Goal: Transaction & Acquisition: Register for event/course

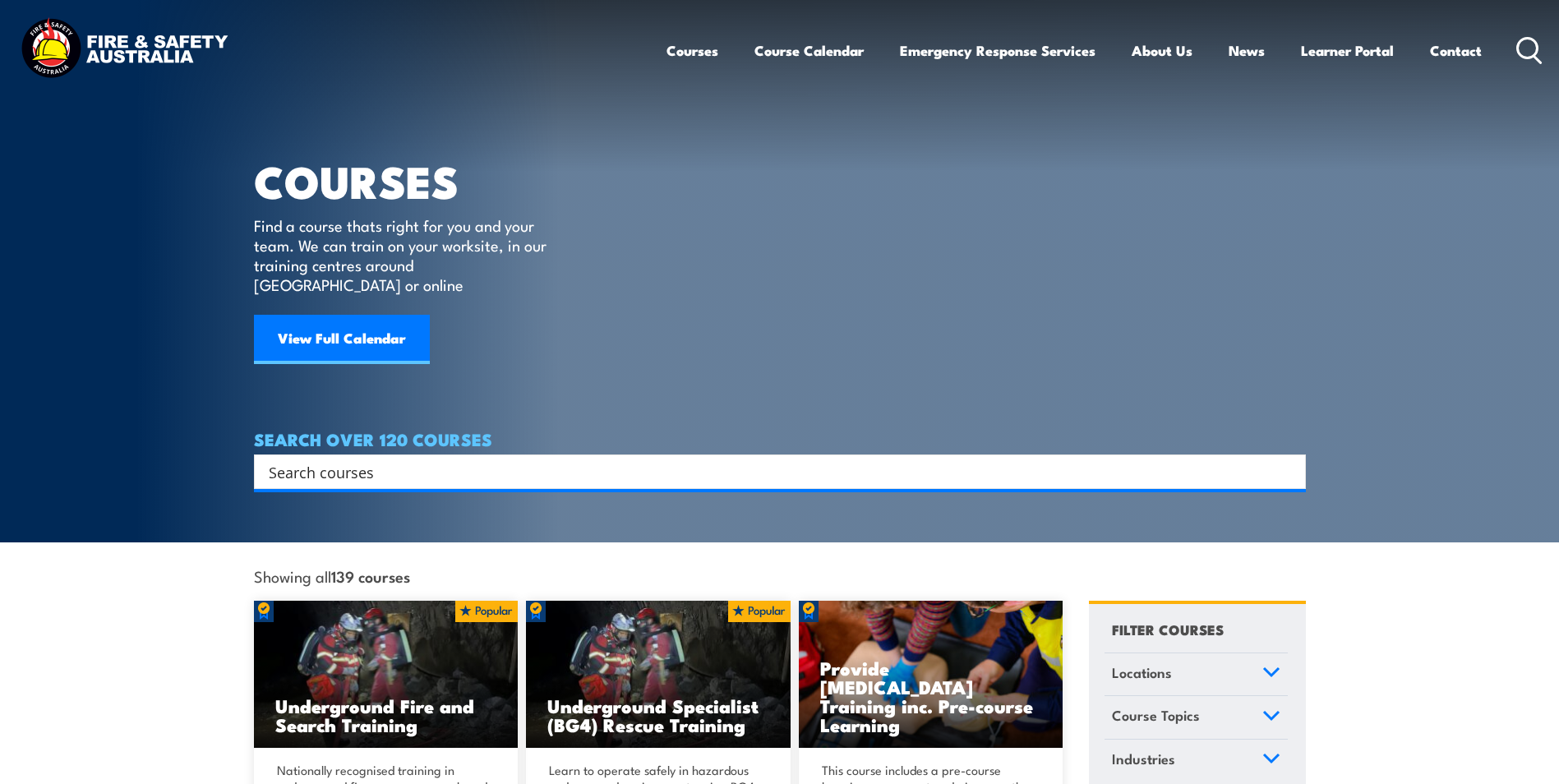
click at [355, 460] on input "Search input" at bounding box center [770, 471] width 1001 height 24
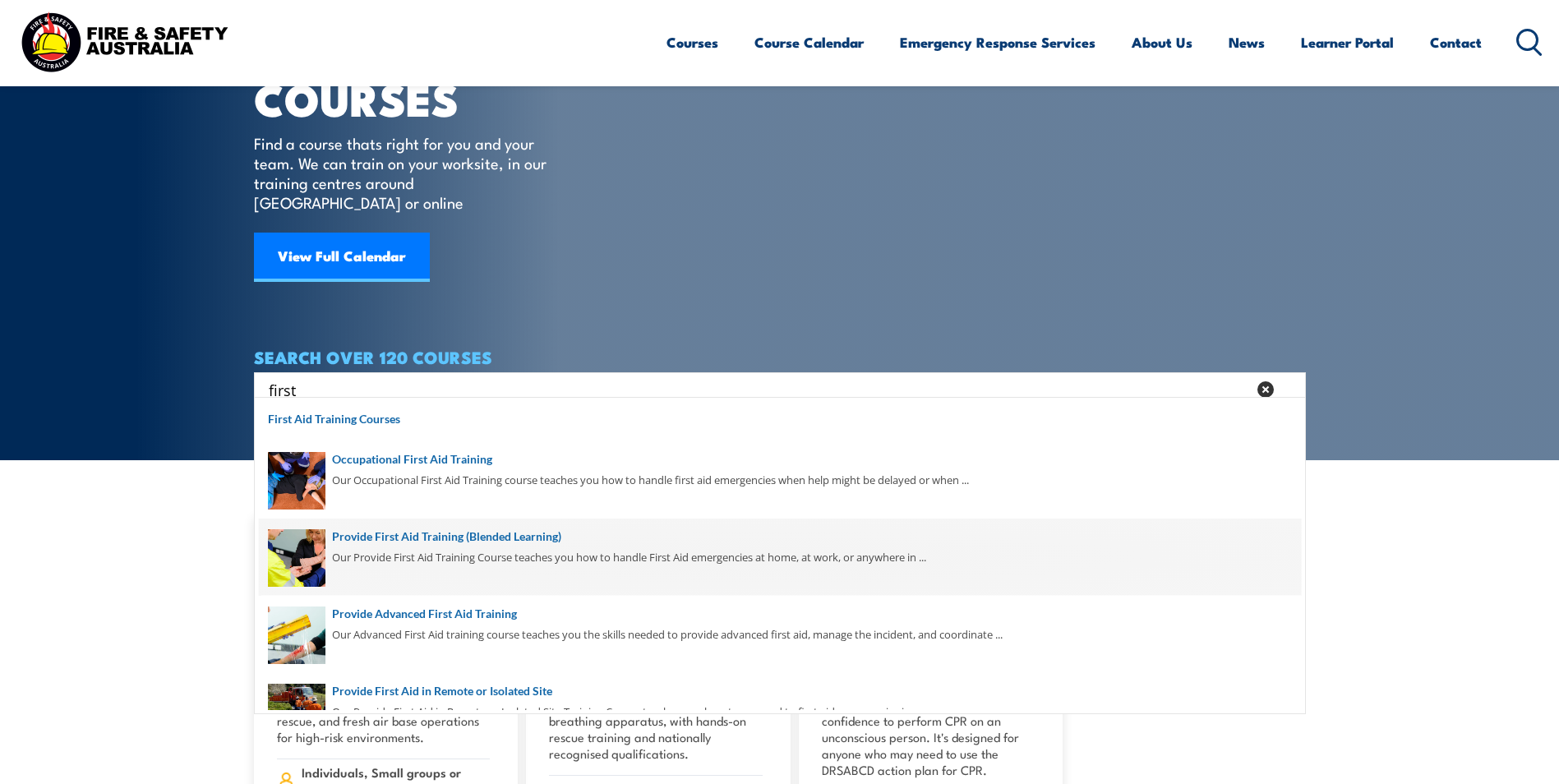
type input "first"
click at [450, 540] on span at bounding box center [780, 557] width 1042 height 77
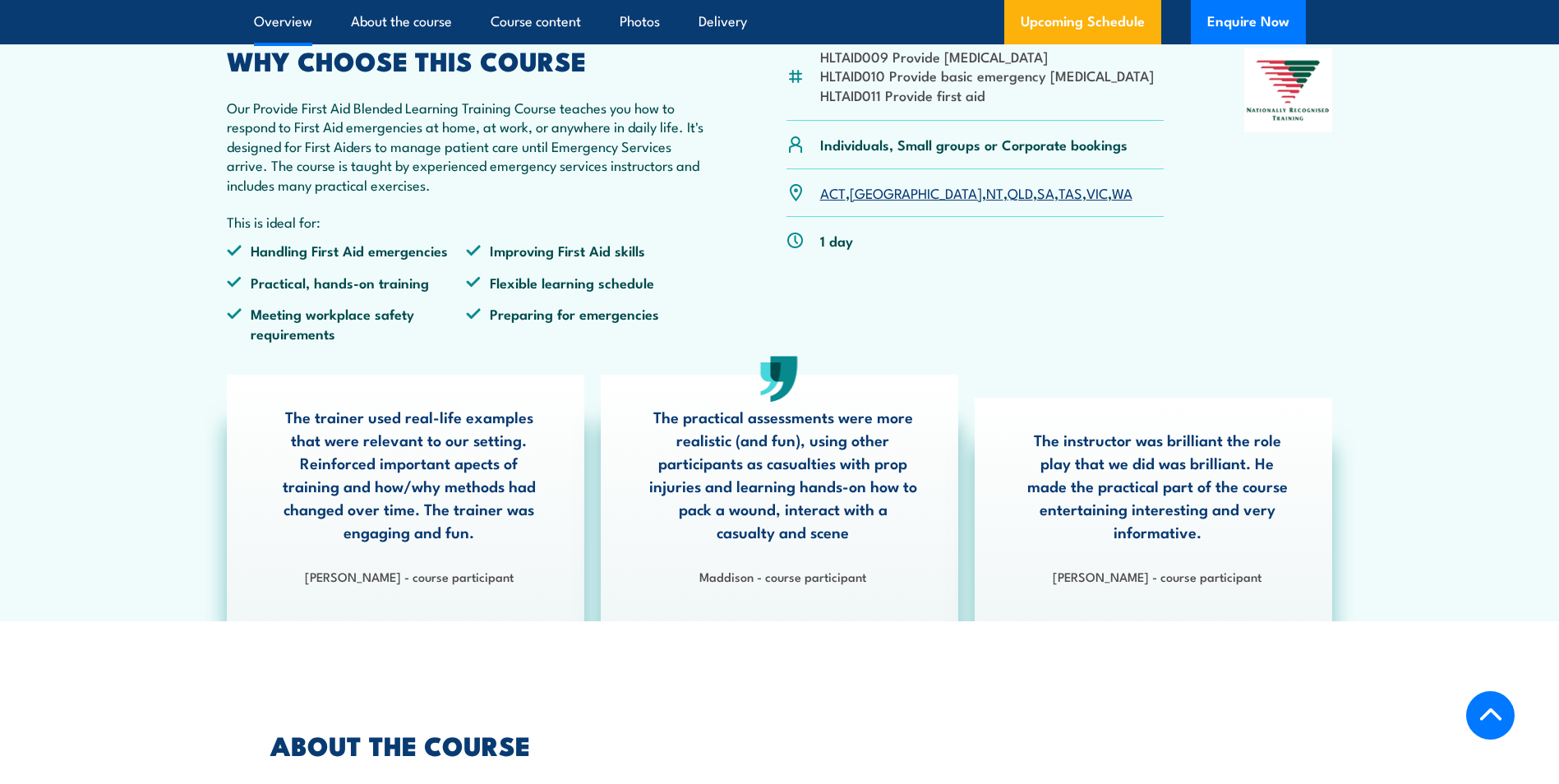
scroll to position [493, 0]
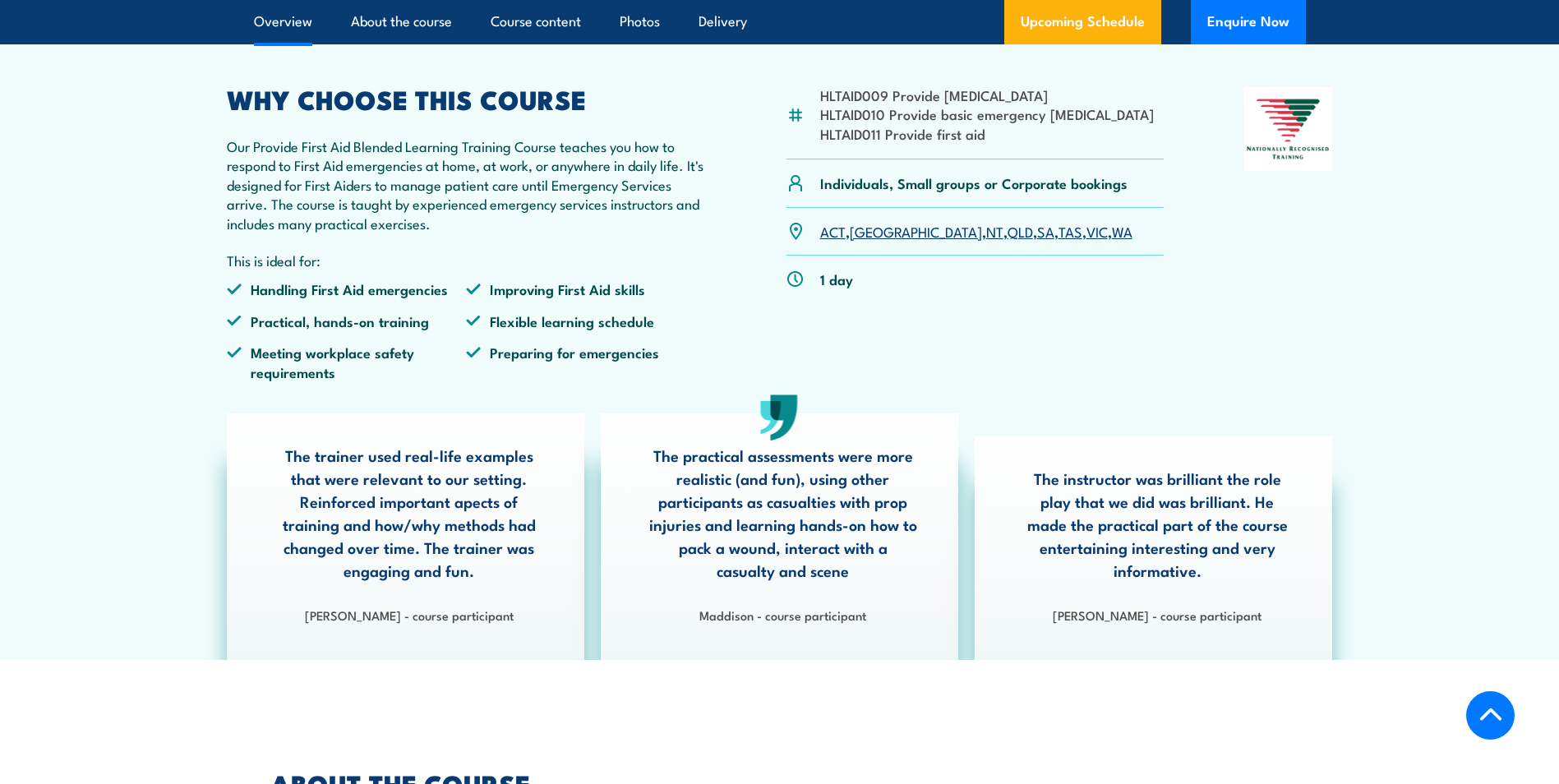
click at [861, 241] on link "NSW" at bounding box center [916, 231] width 132 height 20
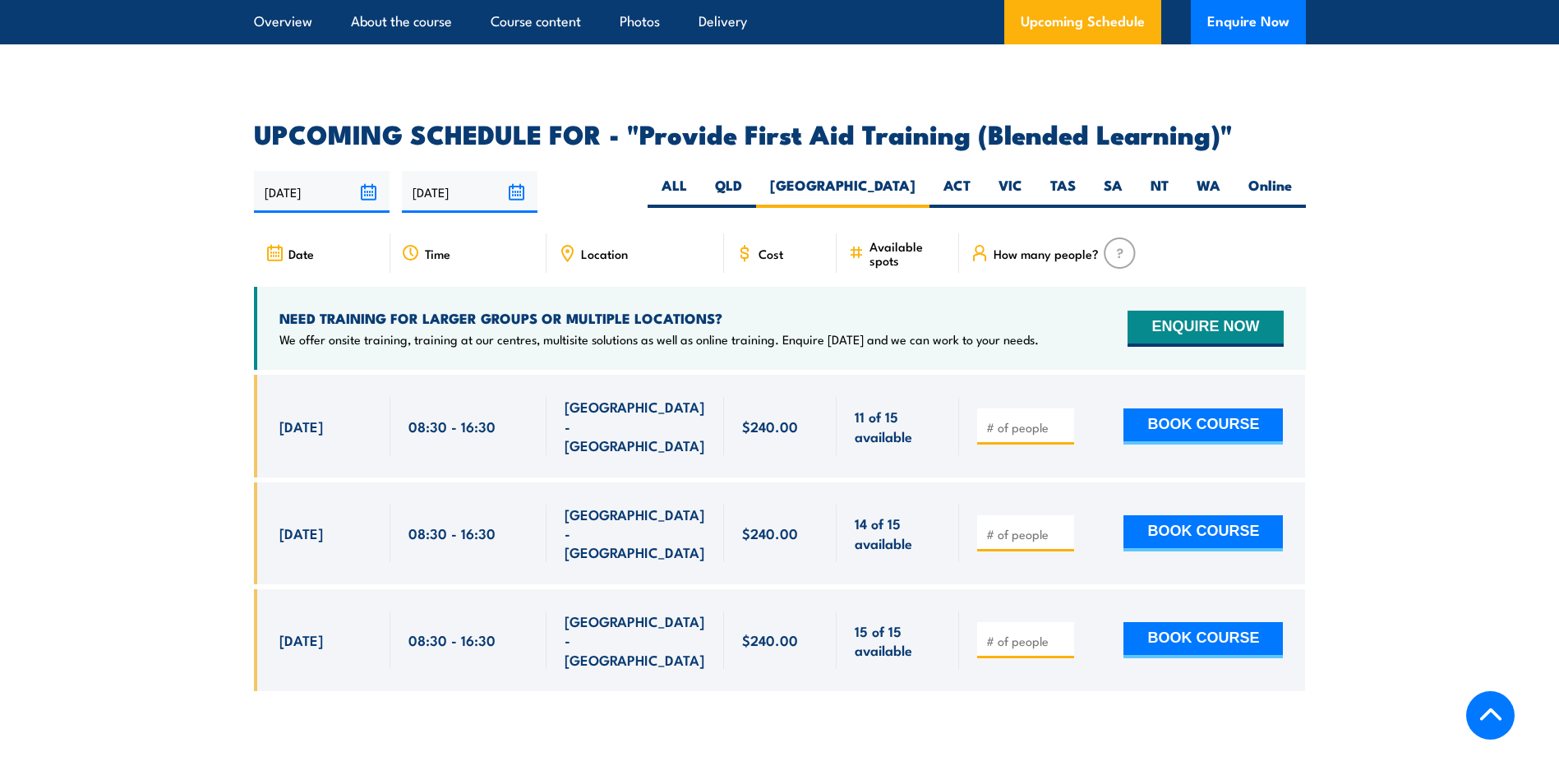
scroll to position [3257, 0]
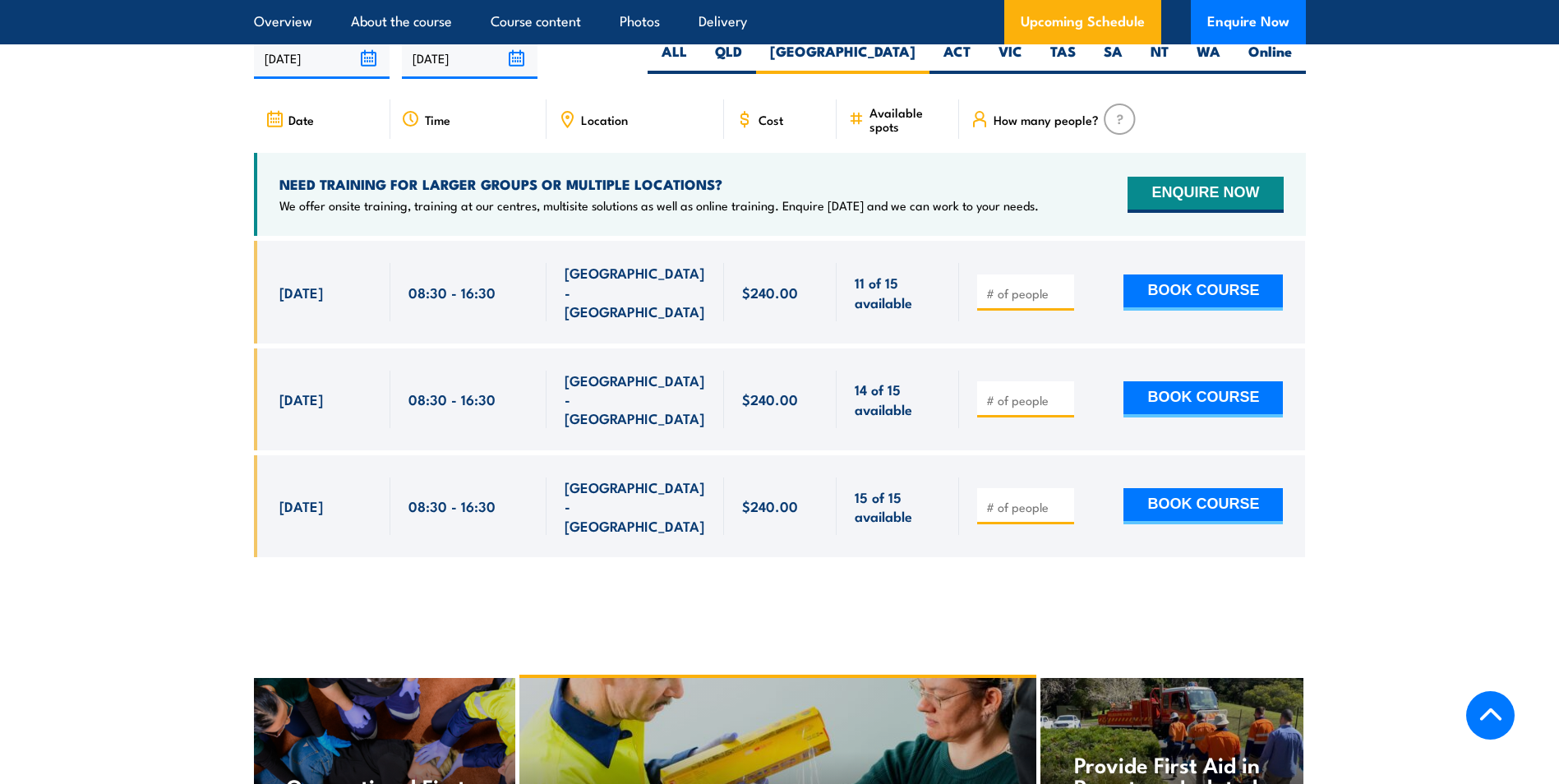
click at [1018, 260] on div at bounding box center [1132, 292] width 346 height 102
click at [1005, 294] on input "number" at bounding box center [1027, 294] width 82 height 16
click at [1060, 293] on input "1" at bounding box center [1027, 294] width 82 height 16
click at [1060, 293] on input "2" at bounding box center [1027, 294] width 82 height 16
click at [1060, 293] on input "3" at bounding box center [1027, 294] width 82 height 16
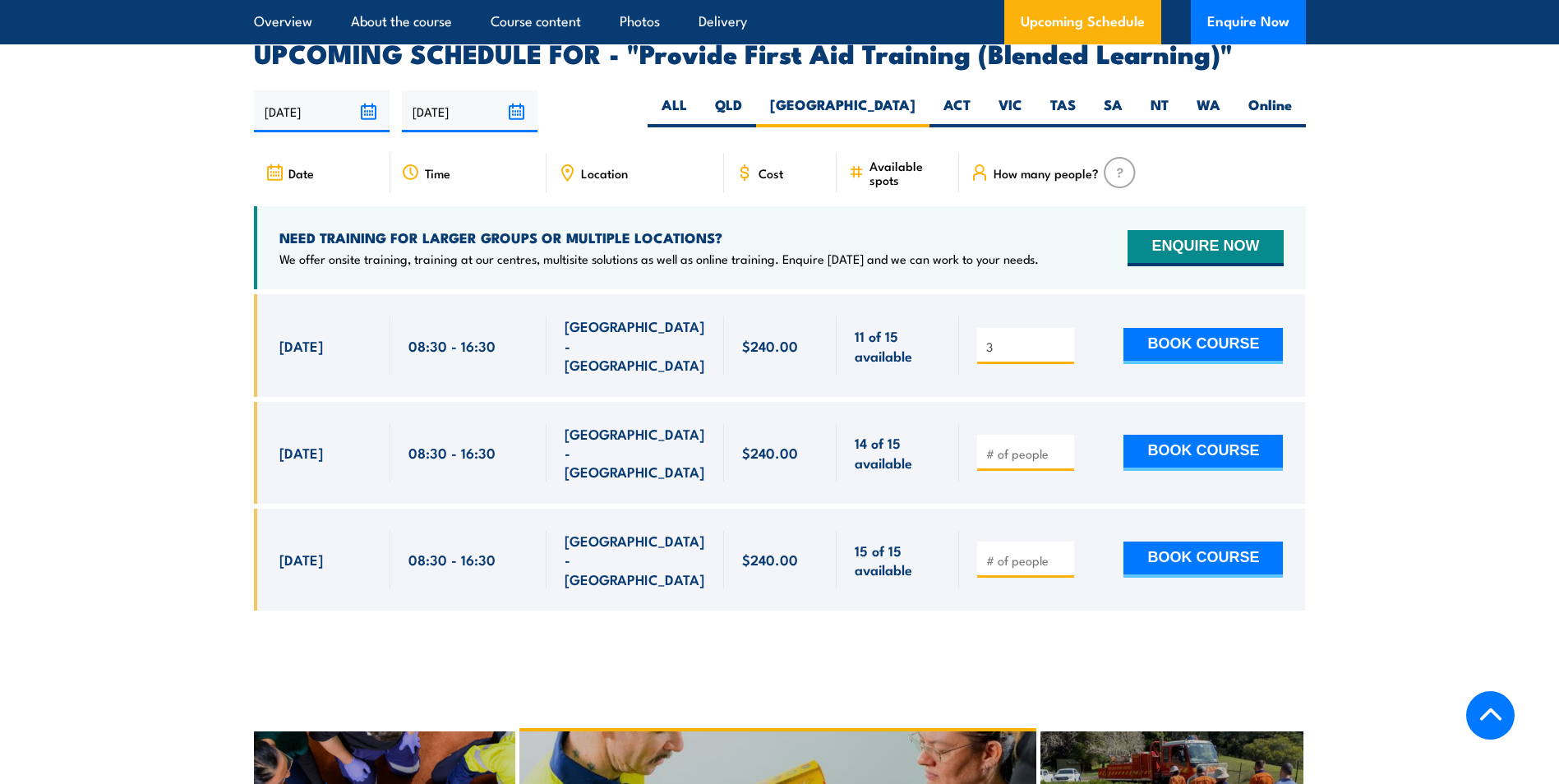
scroll to position [3175, 0]
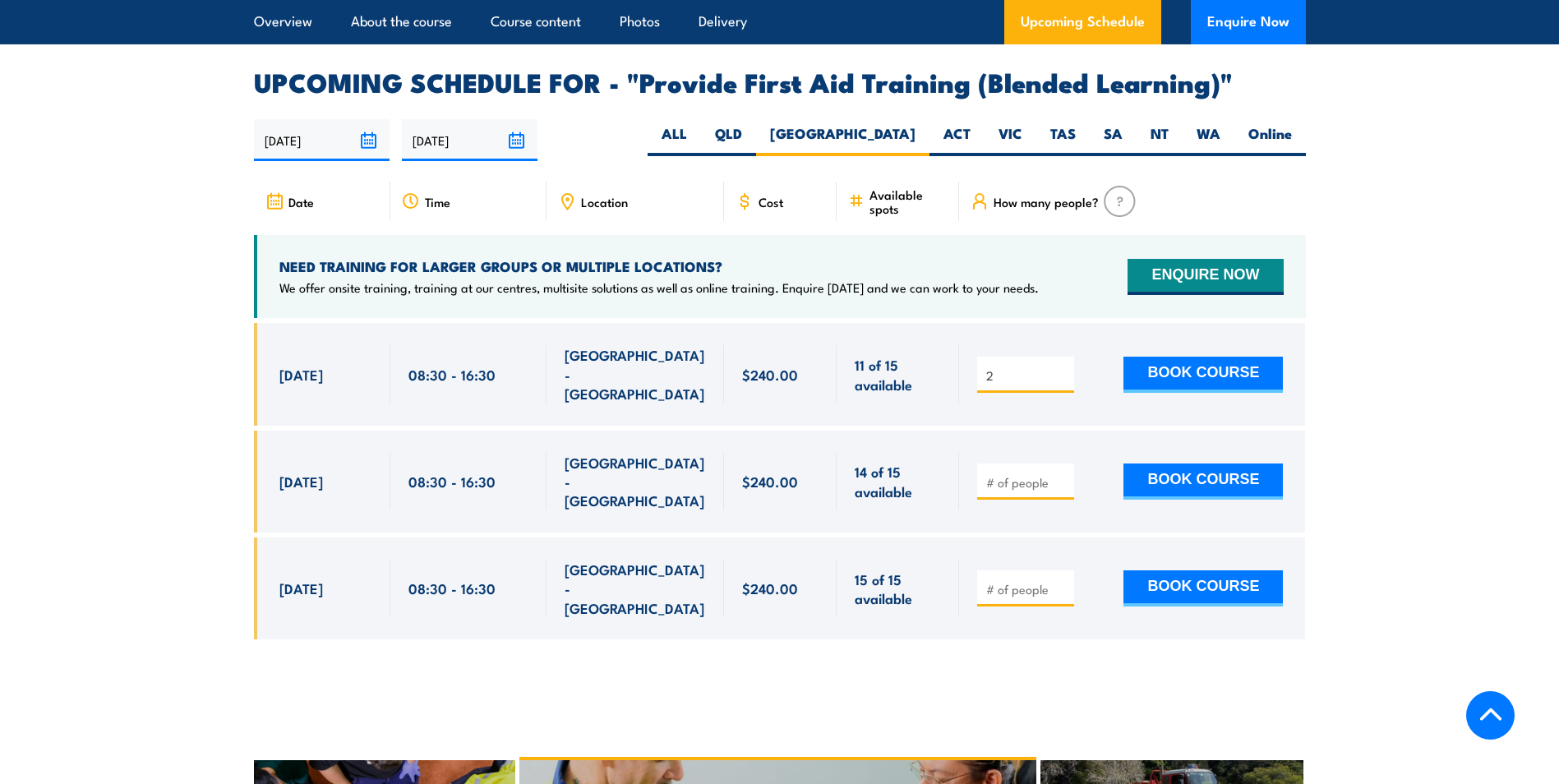
click at [1063, 382] on input "2" at bounding box center [1027, 375] width 82 height 16
type input "1"
click at [1063, 382] on input "1" at bounding box center [1027, 375] width 82 height 16
click at [1367, 293] on section "UPCOMING SCHEDULE FOR - "Provide First Aid Training (Blended Learning)" 19/08/2…" at bounding box center [780, 367] width 1559 height 595
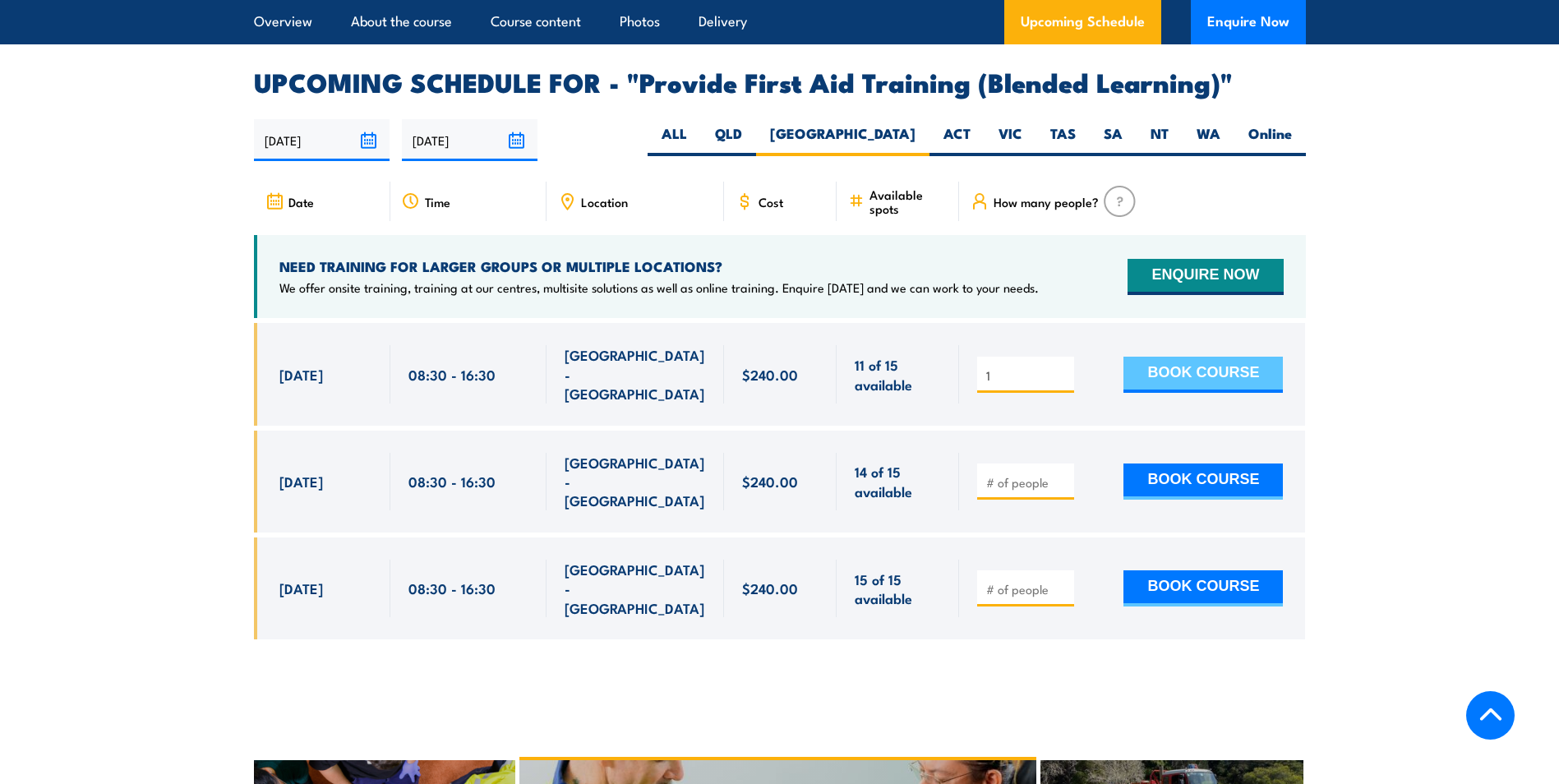
click at [1183, 386] on button "BOOK COURSE" at bounding box center [1204, 375] width 160 height 36
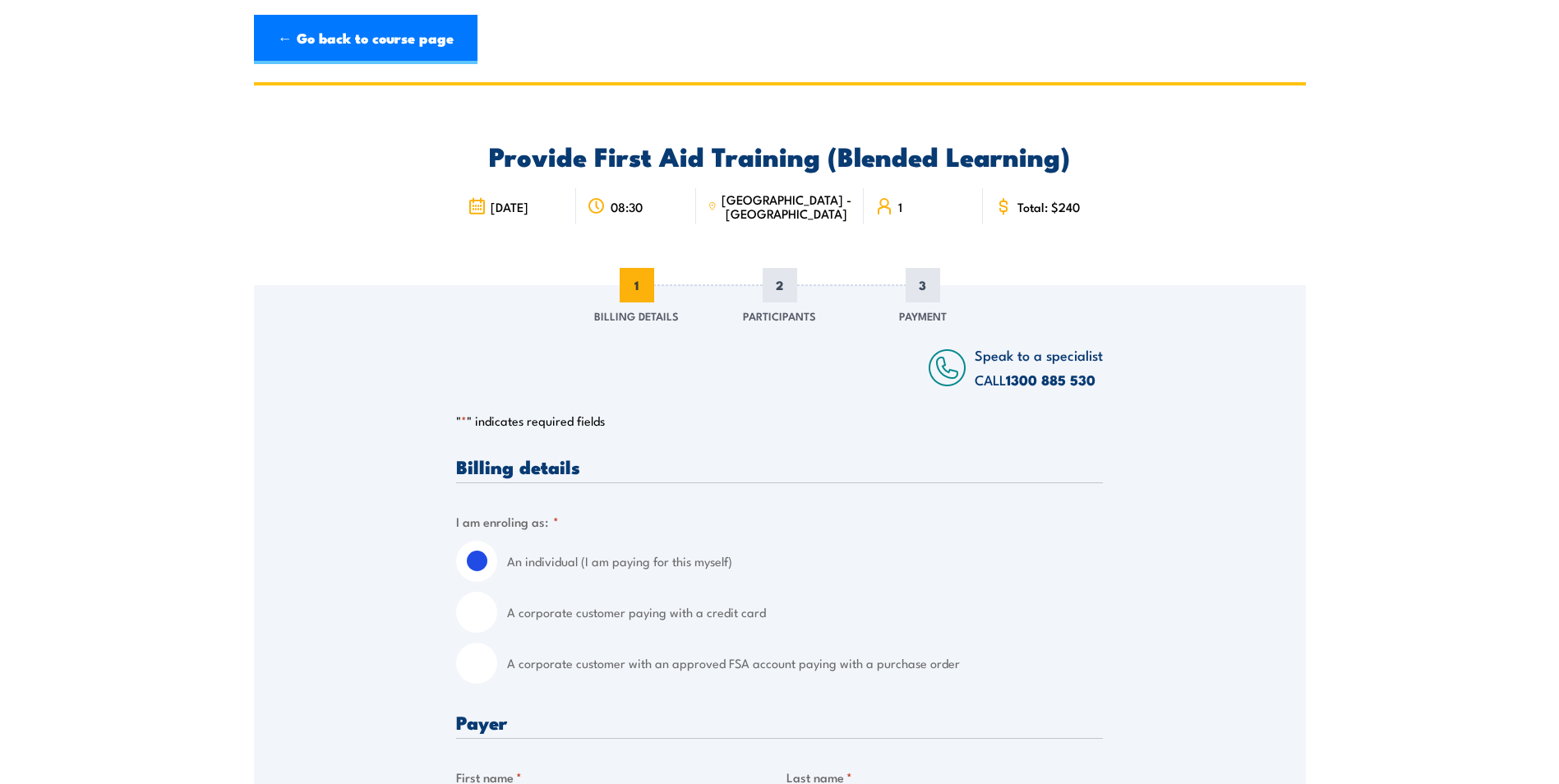
click at [884, 201] on div "1" at bounding box center [924, 207] width 120 height 36
click at [876, 208] on icon at bounding box center [885, 207] width 18 height 18
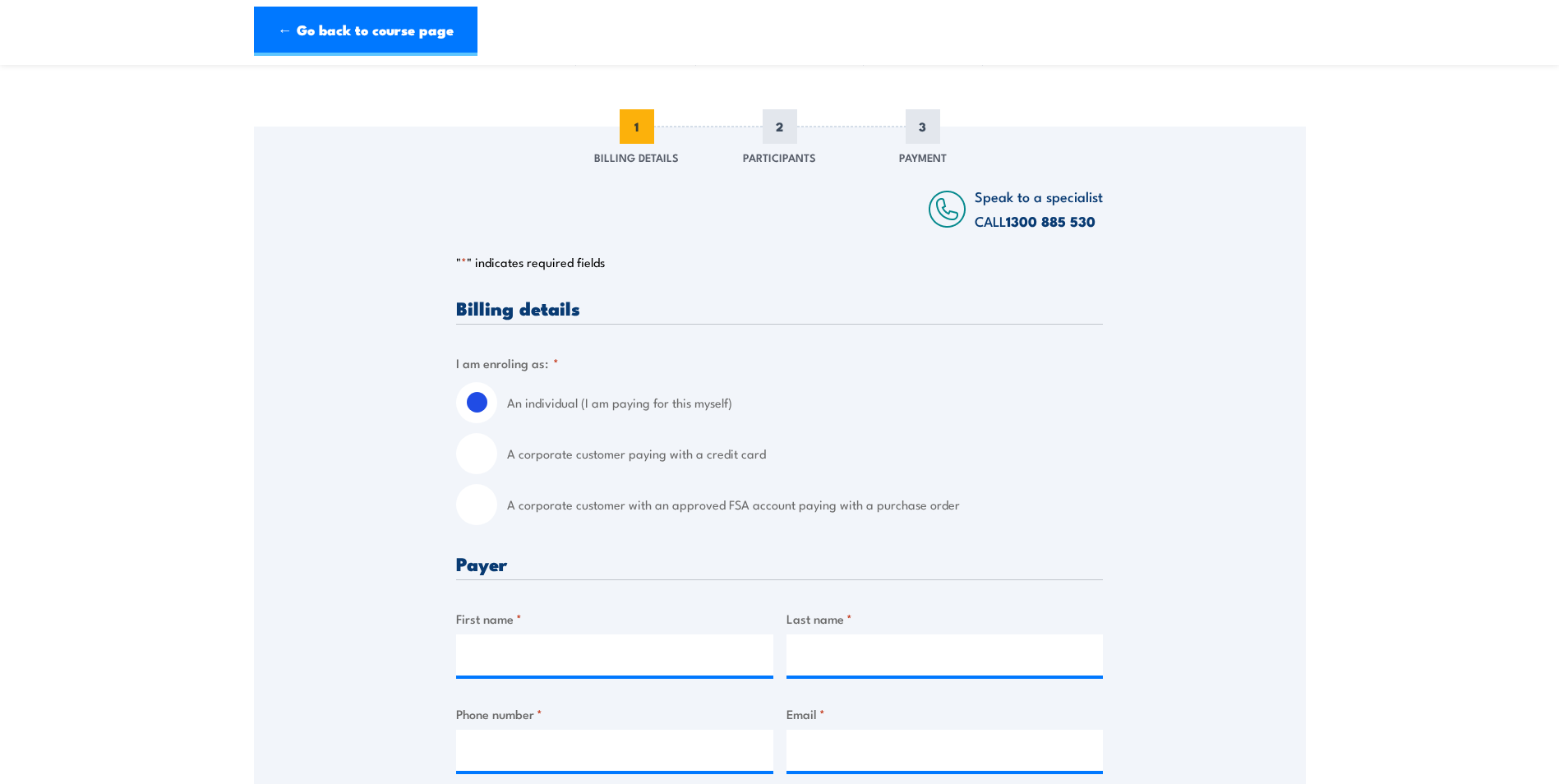
scroll to position [329, 0]
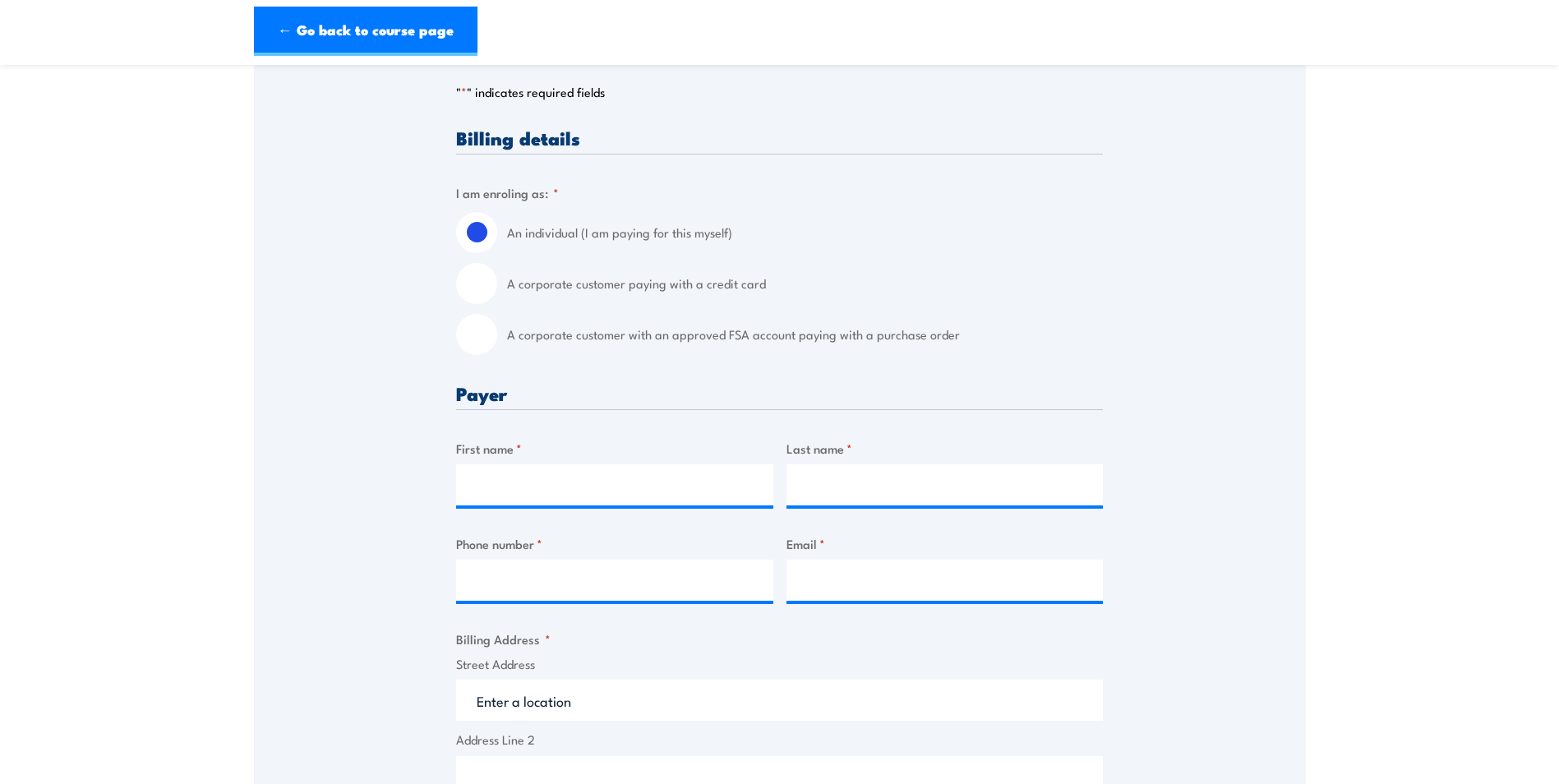
click at [546, 204] on fieldset "I am enroling as: * An individual (I am paying for this myself) A corporate cus…" at bounding box center [780, 269] width 647 height 172
click at [553, 224] on label "An individual (I am paying for this myself)" at bounding box center [804, 232] width 596 height 41
click at [498, 224] on input "An individual (I am paying for this myself)" at bounding box center [476, 232] width 41 height 41
click at [557, 233] on label "An individual (I am paying for this myself)" at bounding box center [804, 232] width 596 height 41
click at [498, 233] on input "An individual (I am paying for this myself)" at bounding box center [476, 232] width 41 height 41
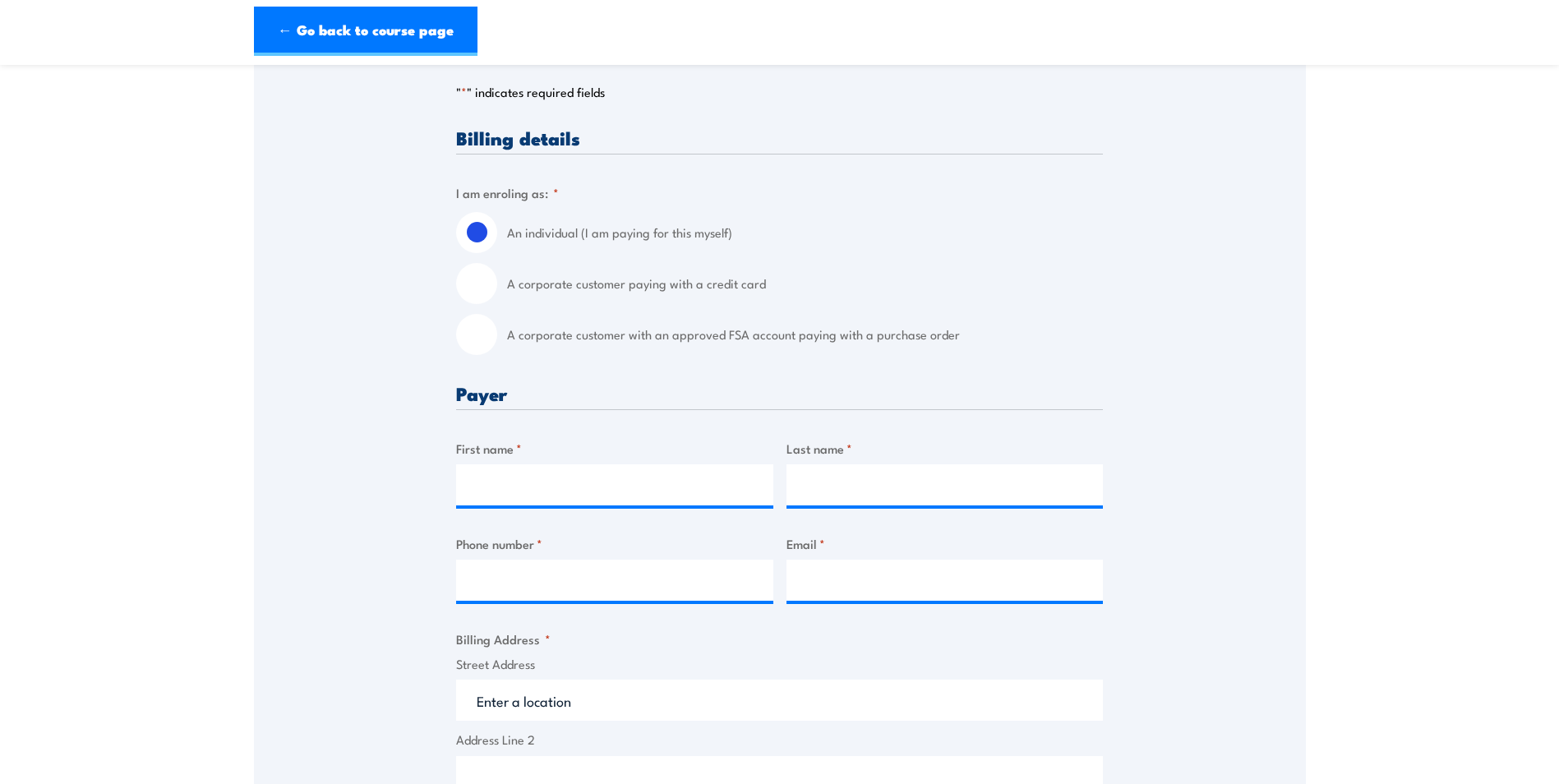
click at [695, 234] on label "An individual (I am paying for this myself)" at bounding box center [804, 232] width 596 height 41
click at [498, 234] on input "An individual (I am paying for this myself)" at bounding box center [476, 232] width 41 height 41
click at [711, 280] on label "A corporate customer paying with a credit card" at bounding box center [804, 283] width 596 height 41
click at [498, 280] on input "A corporate customer paying with a credit card" at bounding box center [476, 283] width 41 height 41
radio input "true"
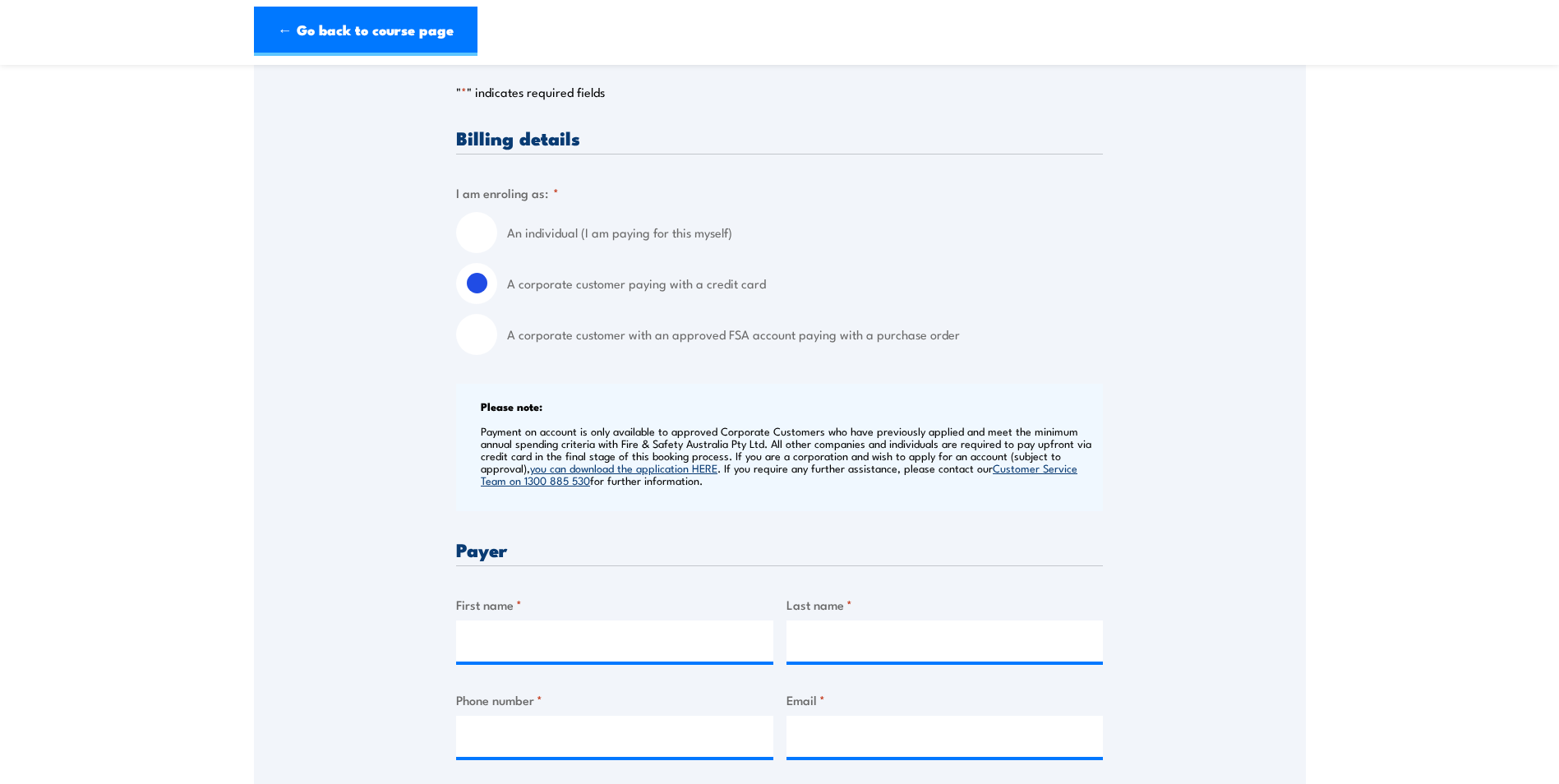
click at [711, 295] on label "A corporate customer paying with a credit card" at bounding box center [804, 283] width 596 height 41
click at [498, 295] on input "A corporate customer paying with a credit card" at bounding box center [476, 283] width 41 height 41
click at [692, 240] on label "An individual (I am paying for this myself)" at bounding box center [804, 232] width 596 height 41
click at [498, 240] on input "An individual (I am paying for this myself)" at bounding box center [476, 232] width 41 height 41
radio input "true"
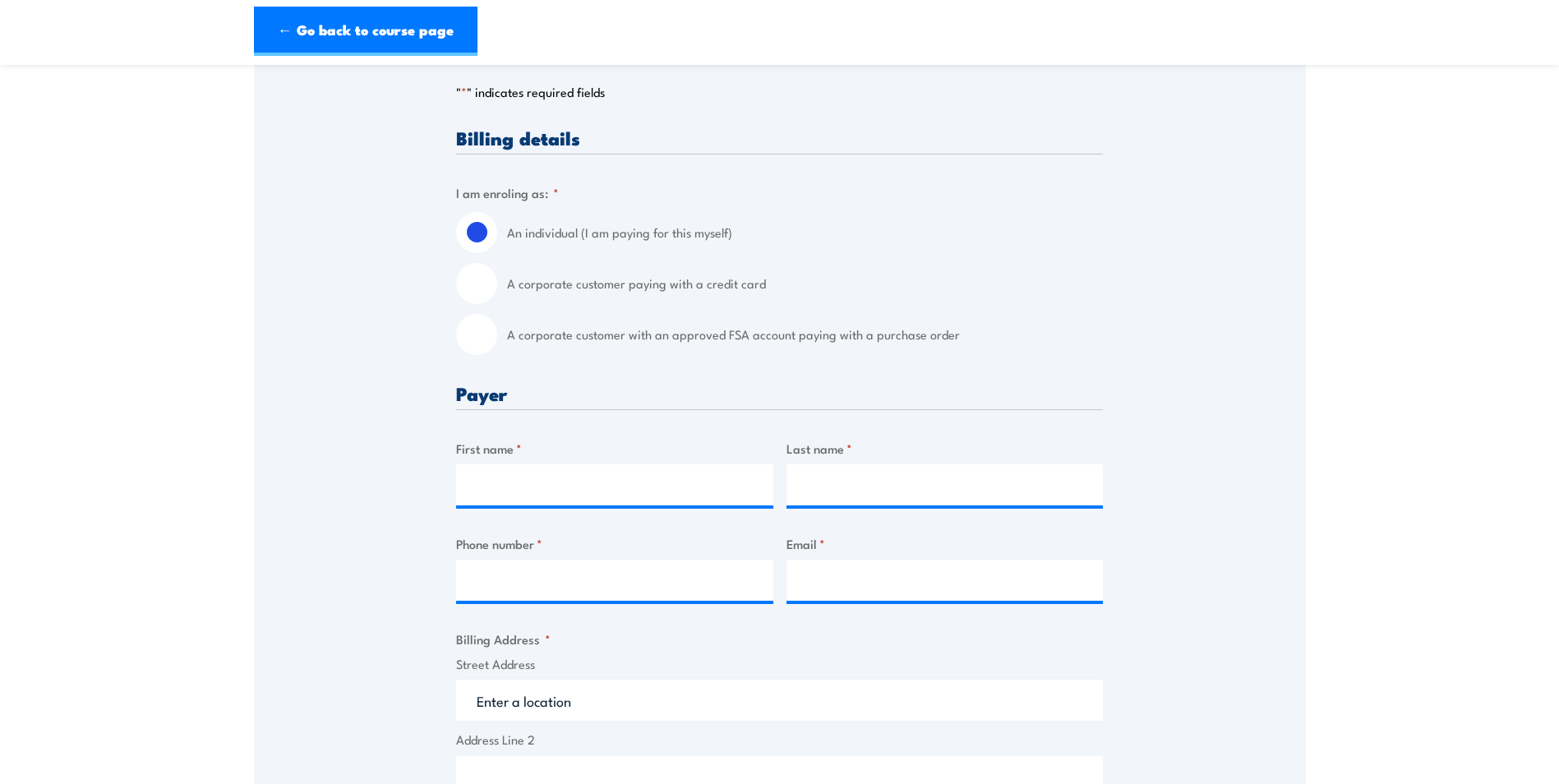
click at [662, 334] on label "A corporate customer with an approved FSA account paying with a purchase order" at bounding box center [804, 334] width 596 height 41
click at [498, 334] on input "A corporate customer with an approved FSA account paying with a purchase order" at bounding box center [476, 334] width 41 height 41
radio input "true"
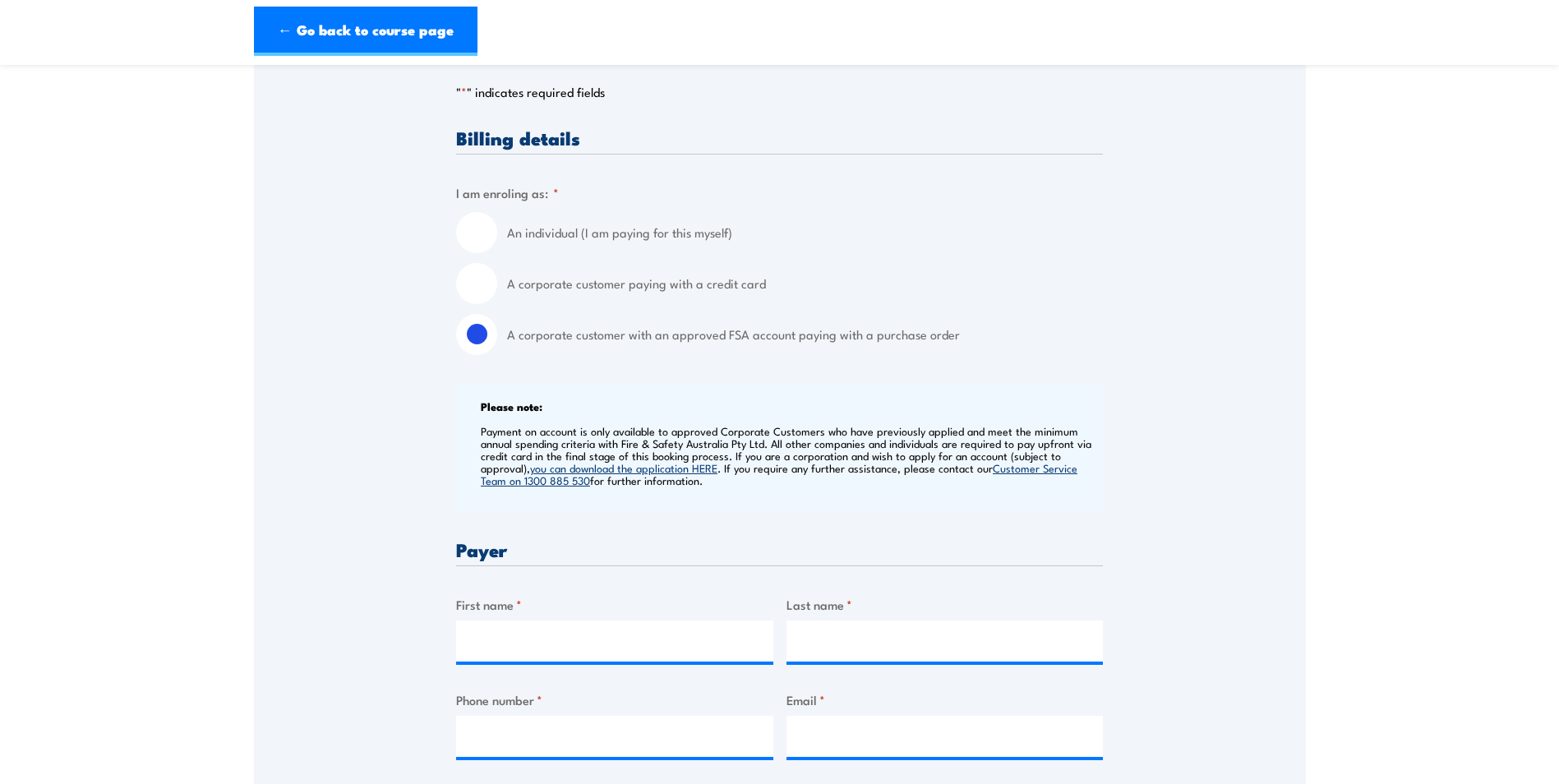
click at [696, 285] on label "A corporate customer paying with a credit card" at bounding box center [804, 283] width 596 height 41
click at [498, 285] on input "A corporate customer paying with a credit card" at bounding box center [476, 283] width 41 height 41
radio input "true"
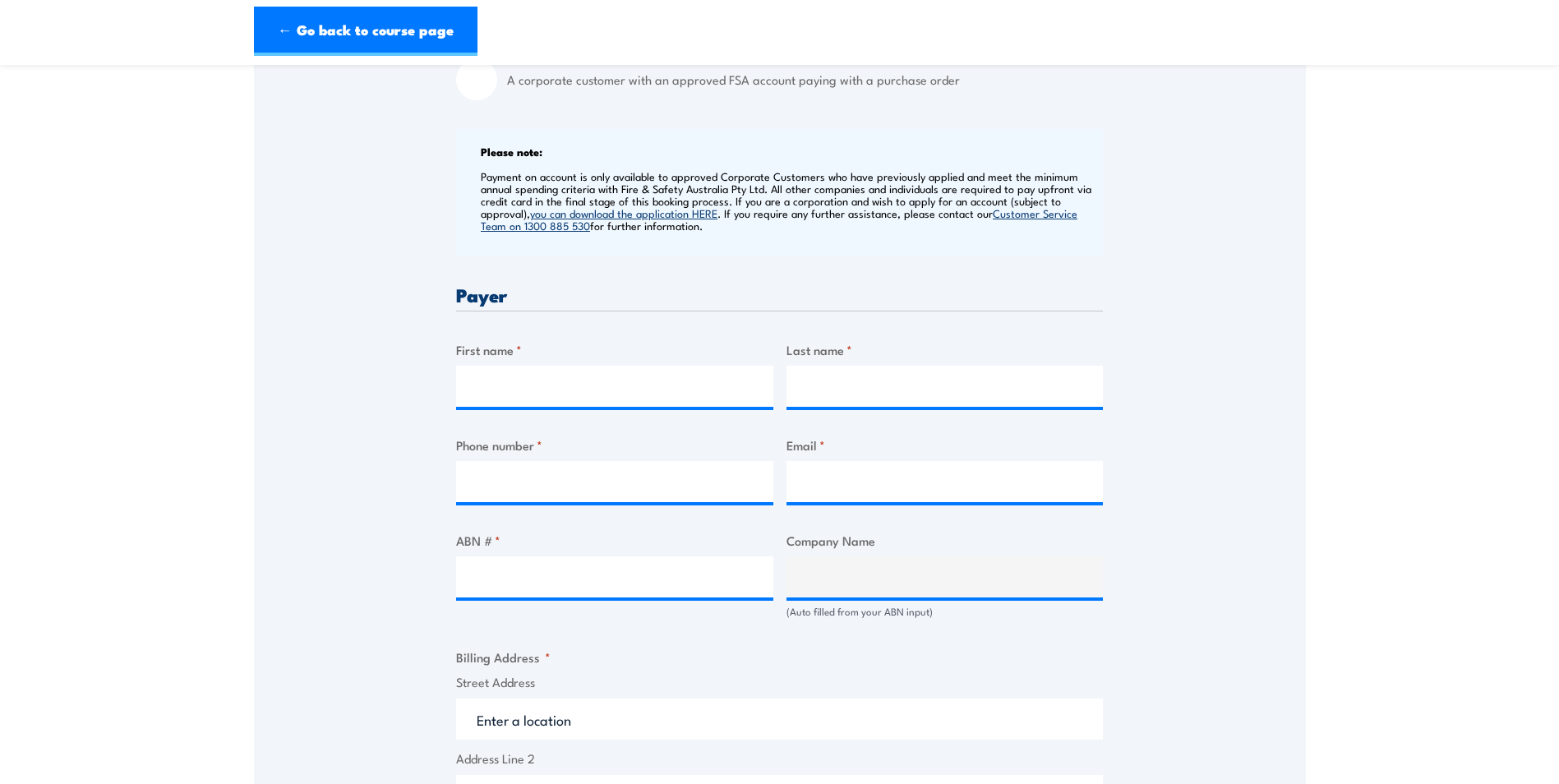
scroll to position [576, 0]
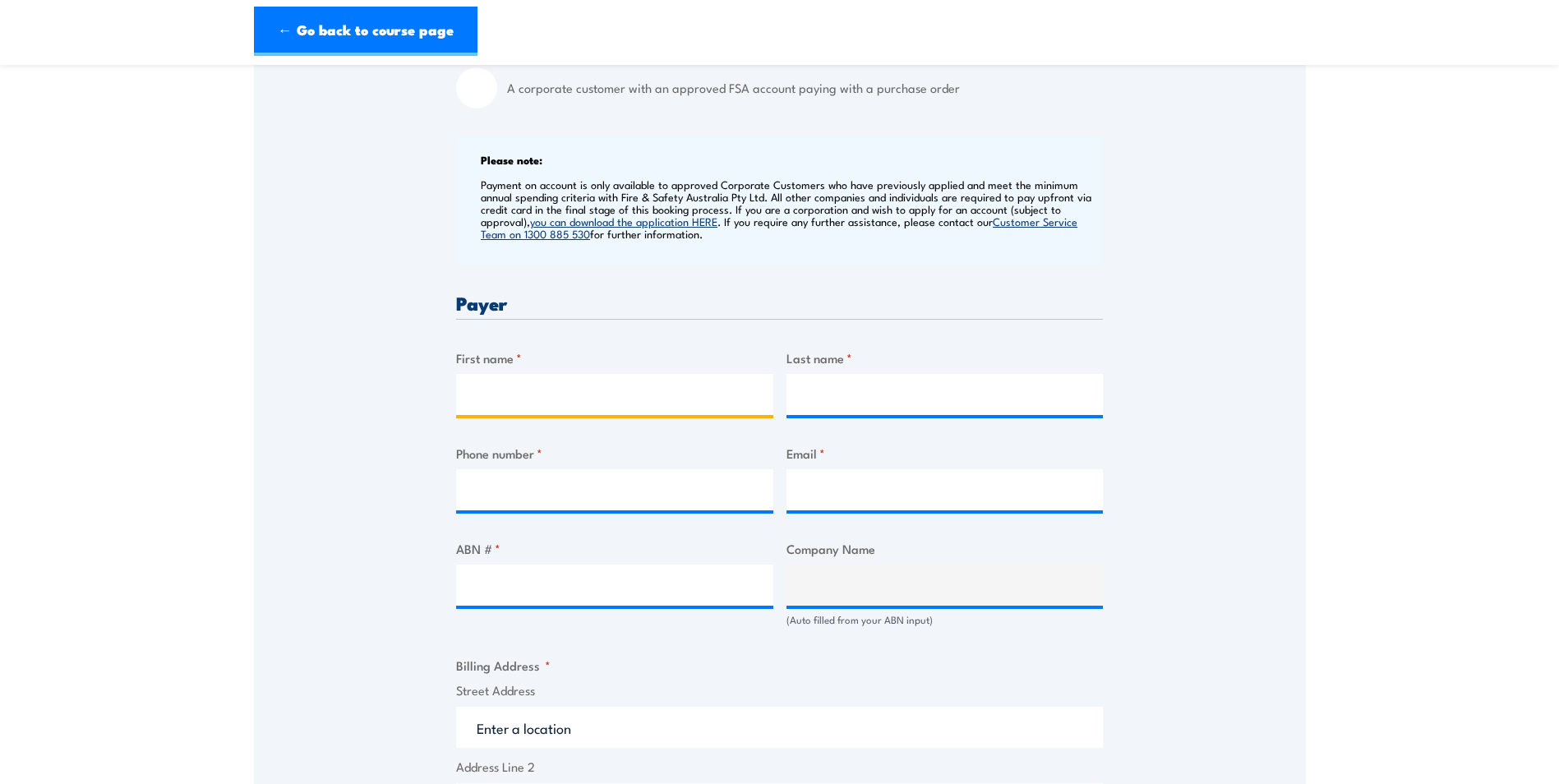
click at [476, 383] on input "First name *" at bounding box center [615, 394] width 317 height 41
click at [495, 364] on label "First name *" at bounding box center [615, 357] width 317 height 19
click at [495, 374] on input "First name *" at bounding box center [615, 394] width 317 height 41
click at [491, 363] on label "First name *" at bounding box center [615, 357] width 317 height 19
click at [491, 374] on input "First name *" at bounding box center [615, 394] width 317 height 41
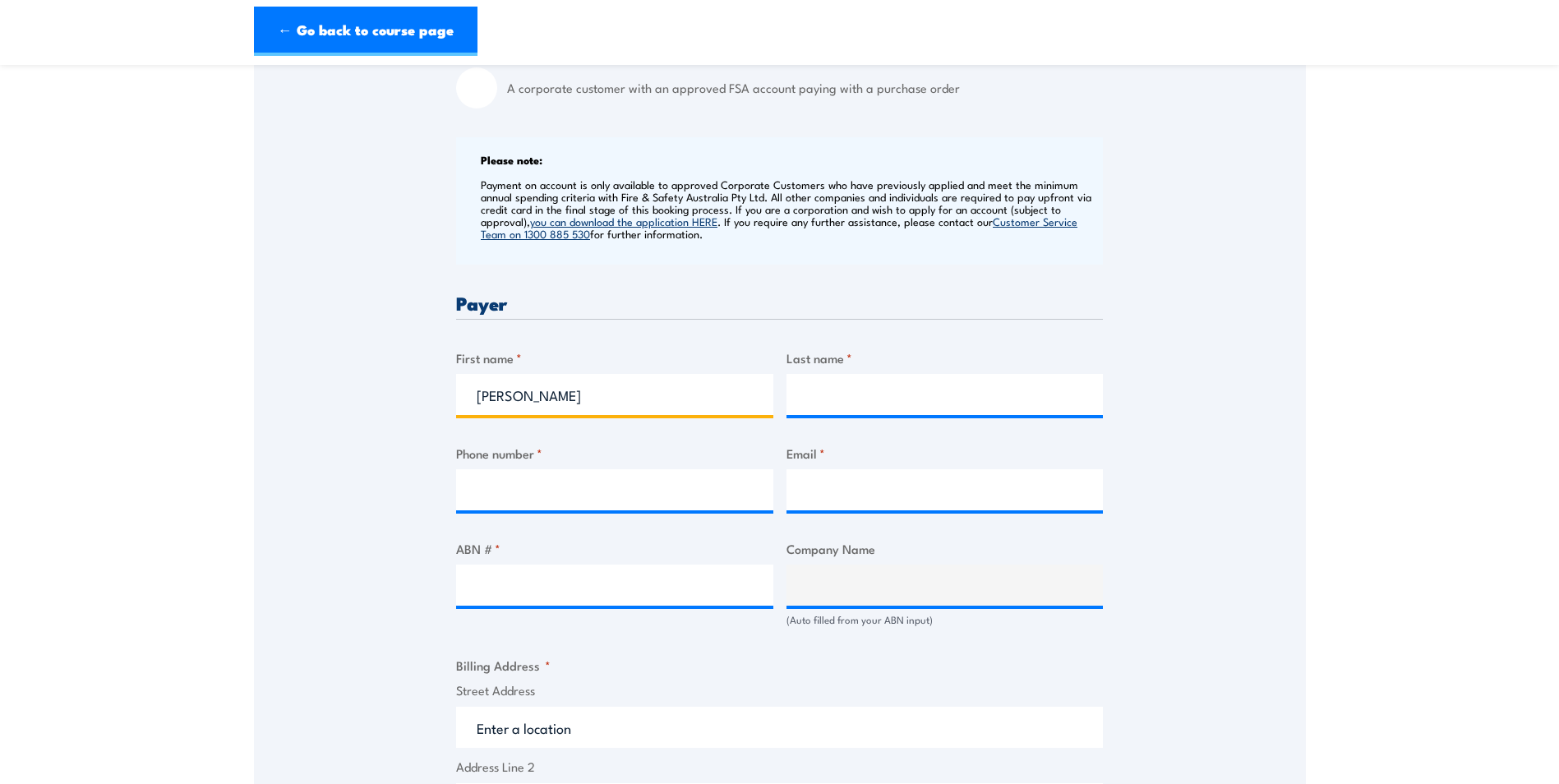
click at [532, 389] on input "Karen Whelan" at bounding box center [615, 394] width 317 height 41
type input "[PERSON_NAME]"
click at [541, 483] on input "Phone number *" at bounding box center [615, 489] width 317 height 41
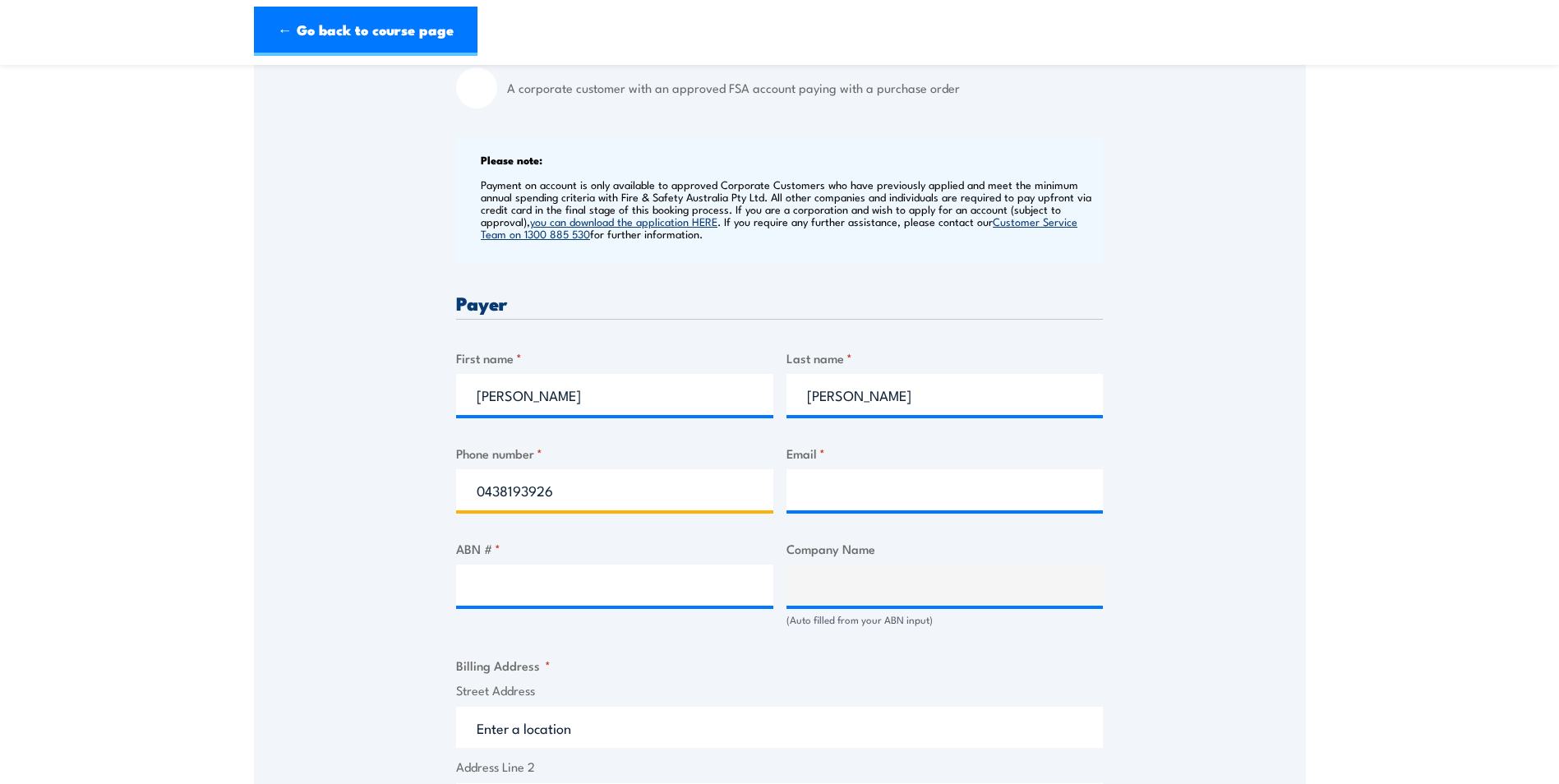
type input "0438193926"
type input "[EMAIL_ADDRESS][DOMAIN_NAME]"
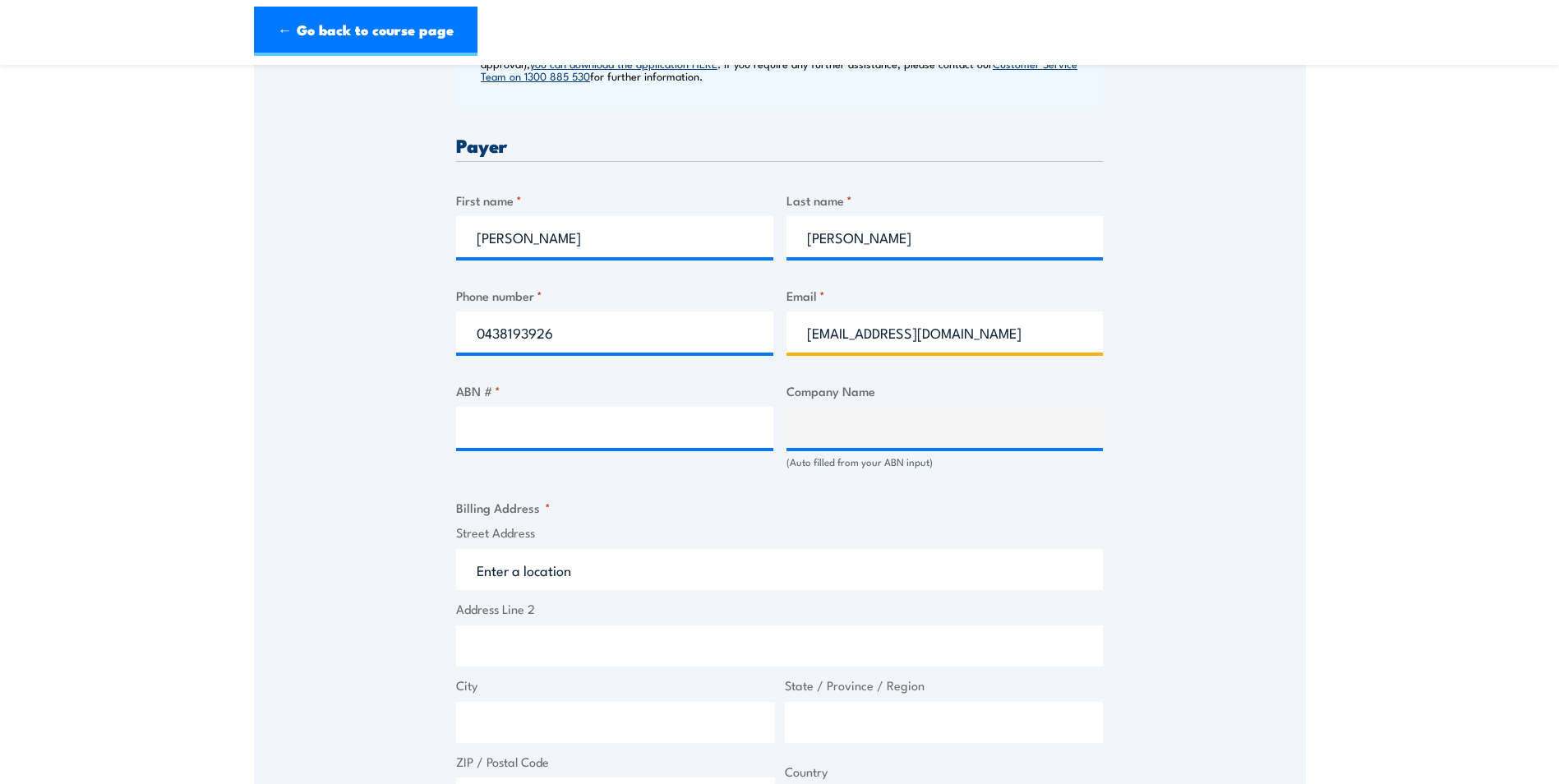
scroll to position [740, 0]
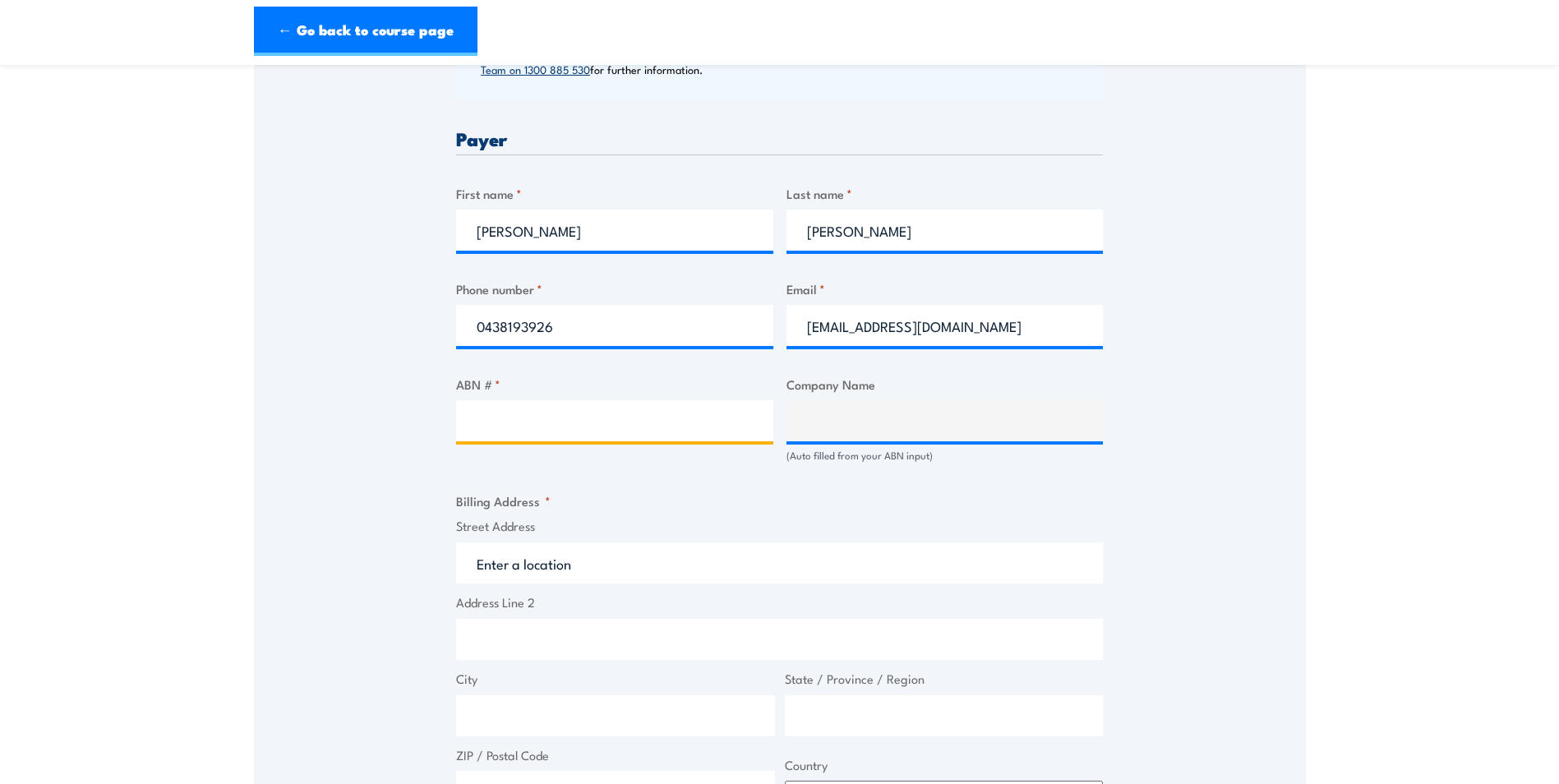
click at [594, 423] on input "ABN # *" at bounding box center [615, 421] width 317 height 41
click at [502, 422] on input "ABN # *" at bounding box center [615, 421] width 317 height 41
paste input "73 098 051 846"
type input "73 098 051 846"
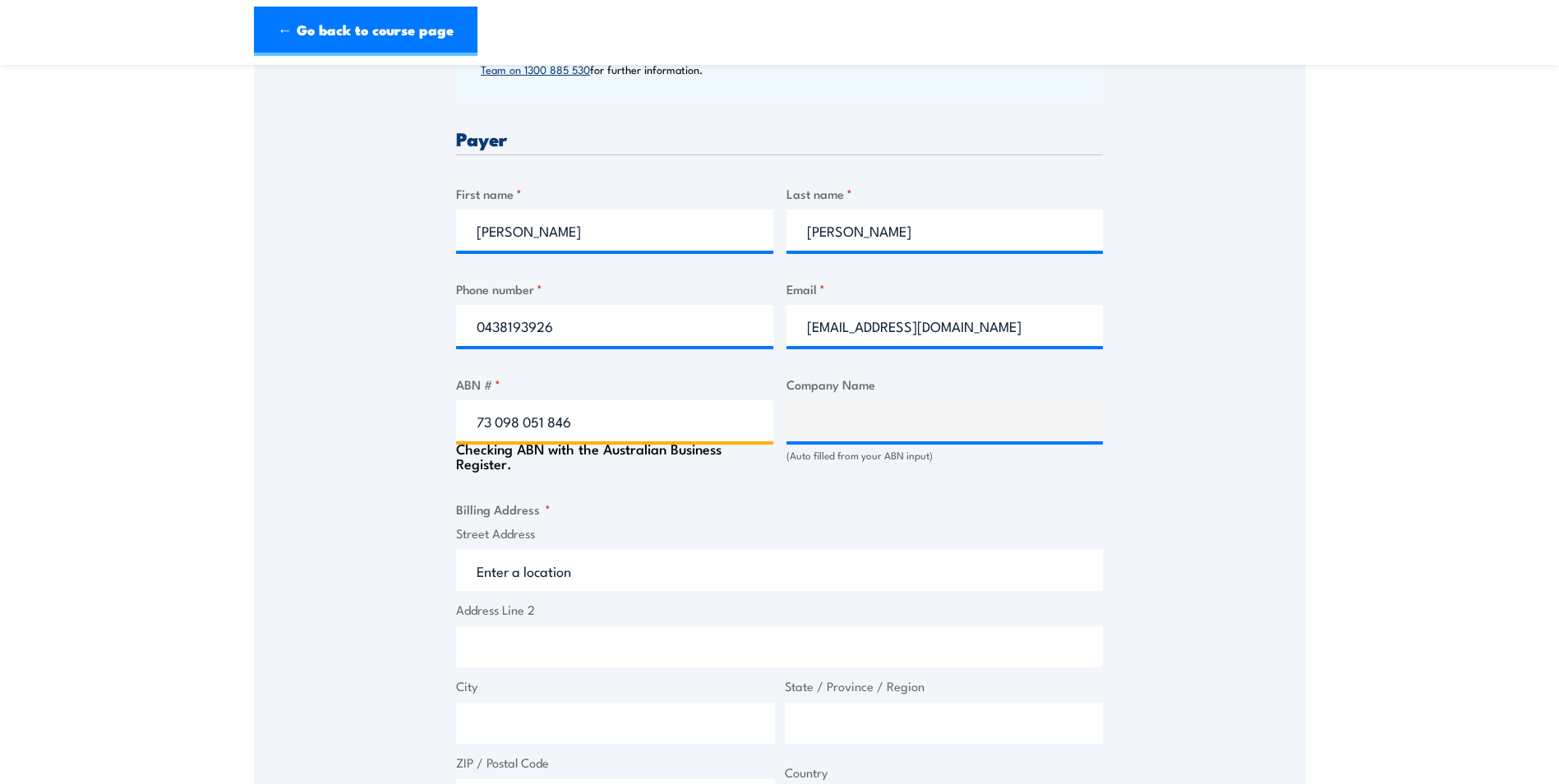
type input "CASTLEGATE JAMES AUSTRALASIA PTY LTD"
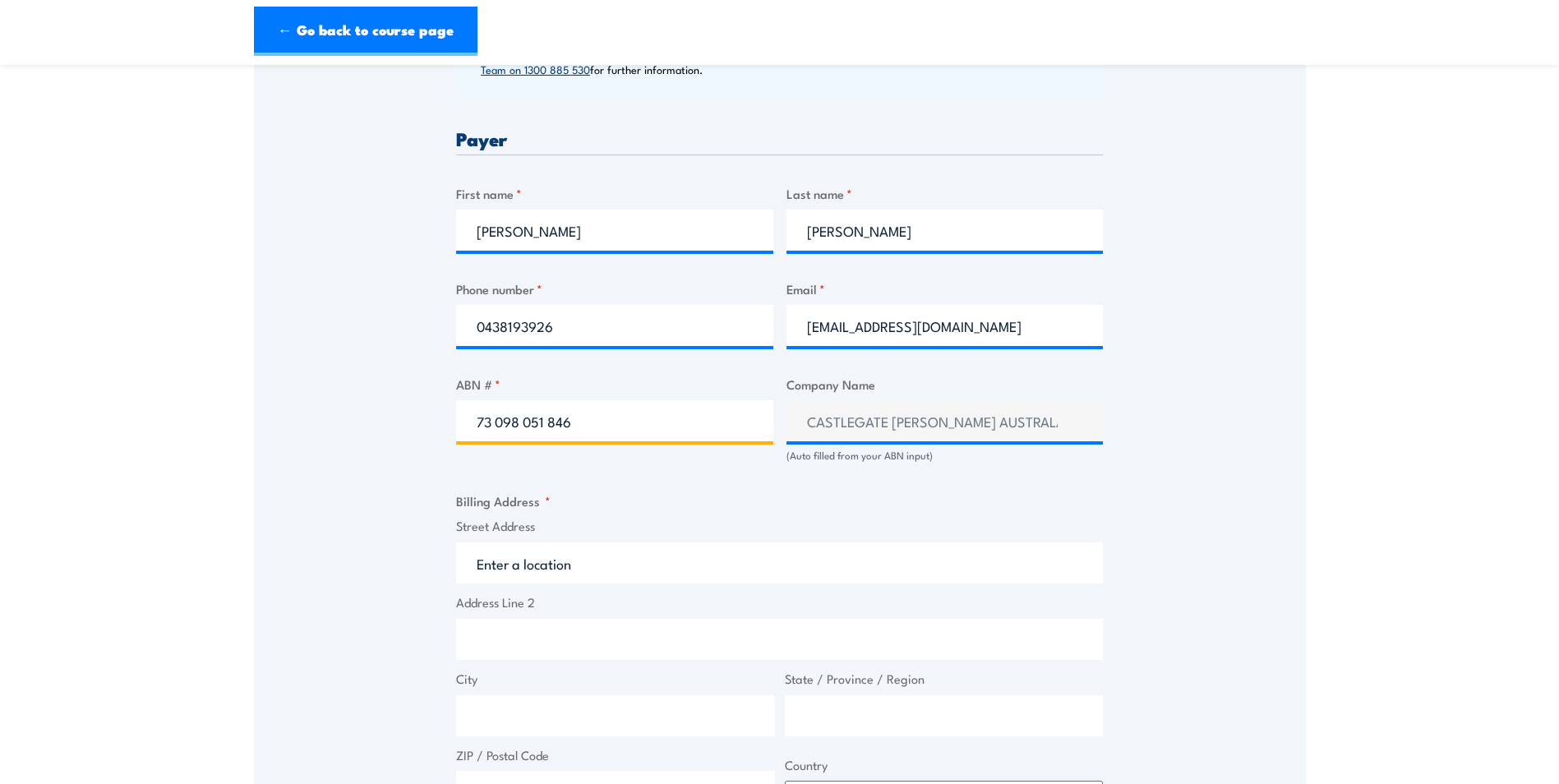
click at [498, 423] on input "73 098 051 846" at bounding box center [615, 421] width 317 height 41
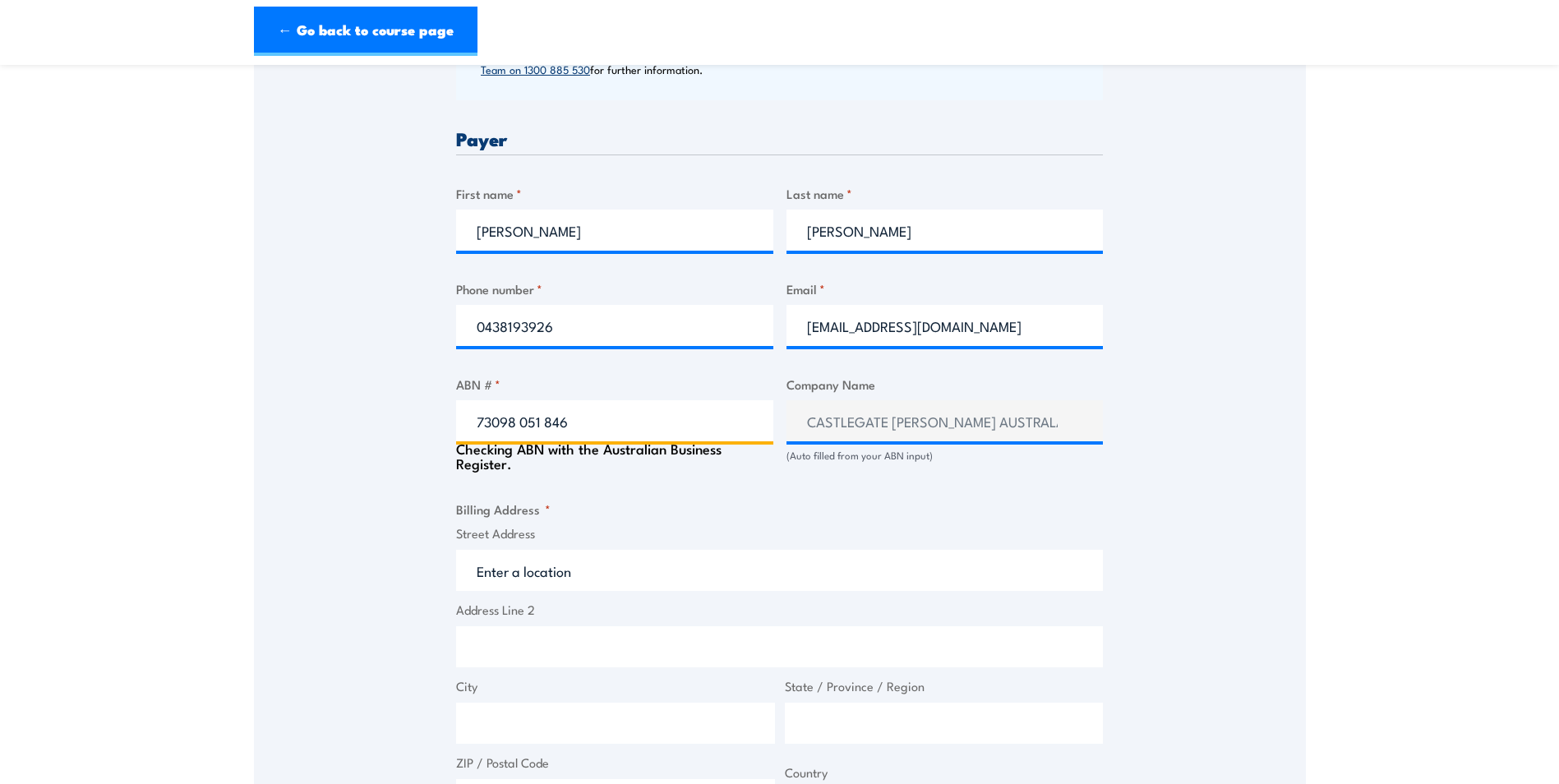
click at [521, 425] on input "73098 051 846" at bounding box center [615, 421] width 317 height 41
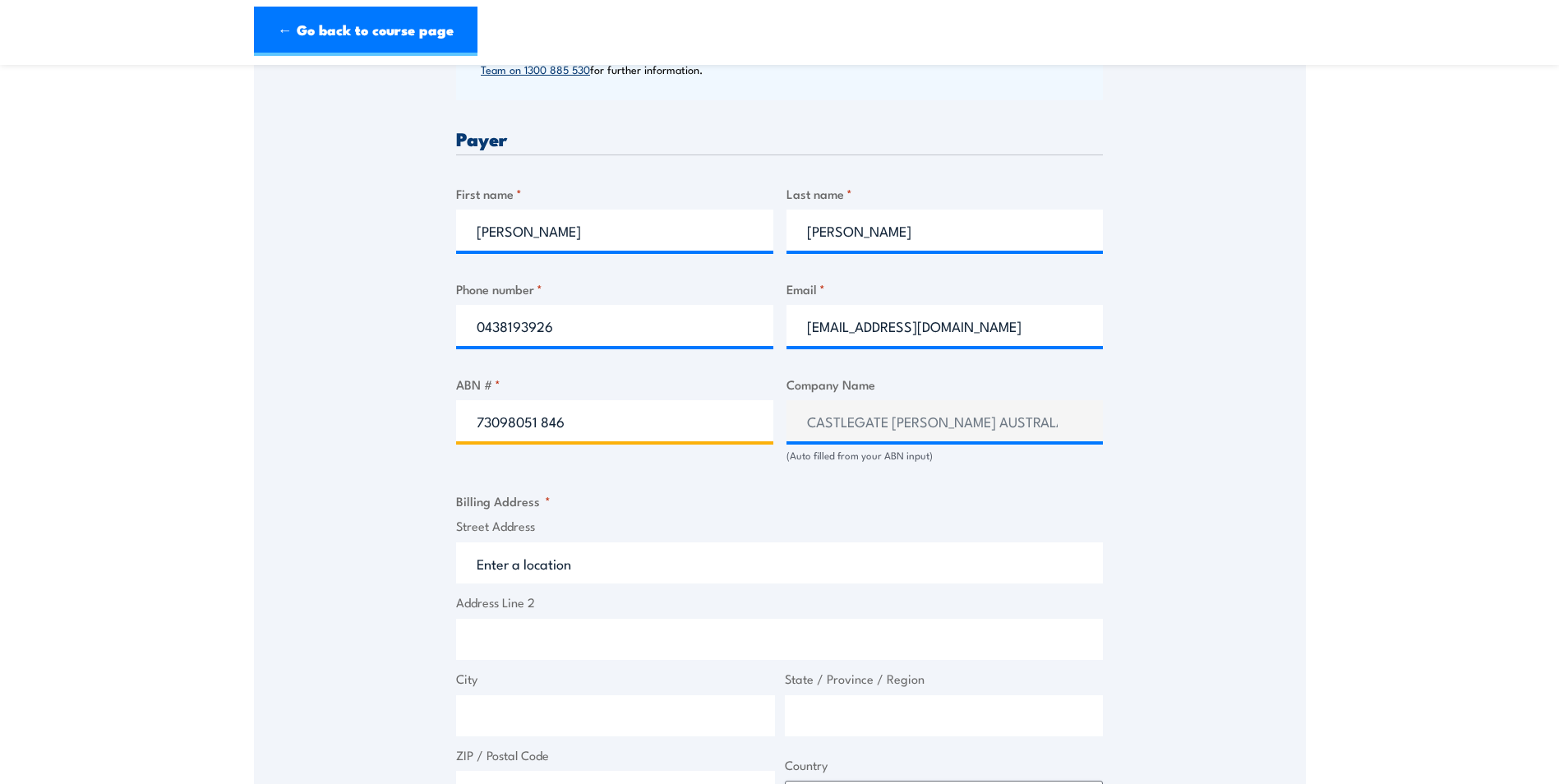
click at [546, 423] on input "73098051 846" at bounding box center [615, 421] width 317 height 41
click at [543, 423] on input "73098051 846" at bounding box center [615, 421] width 317 height 41
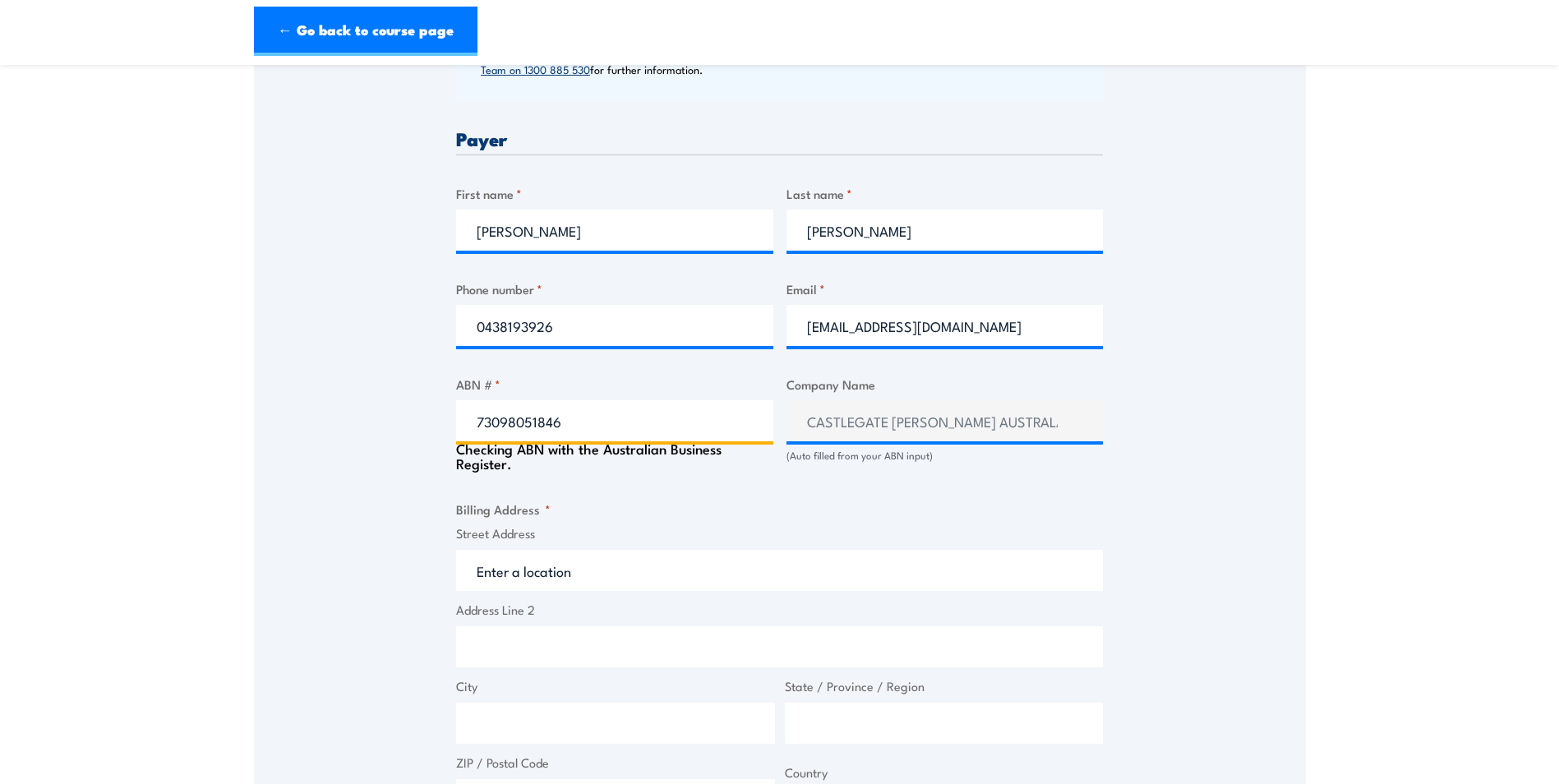
click at [593, 415] on input "73098051846" at bounding box center [615, 421] width 317 height 41
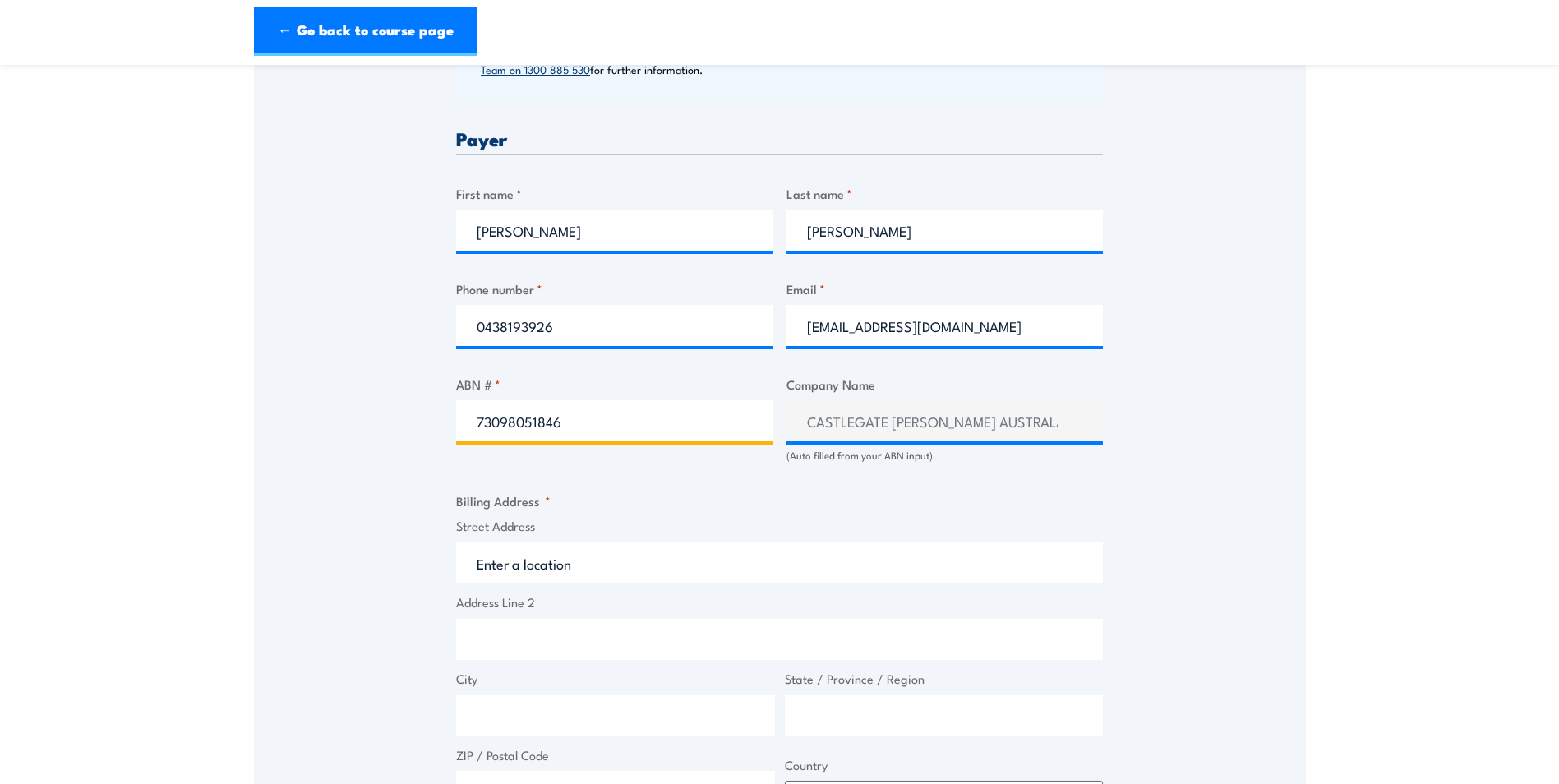
type input "73098051846"
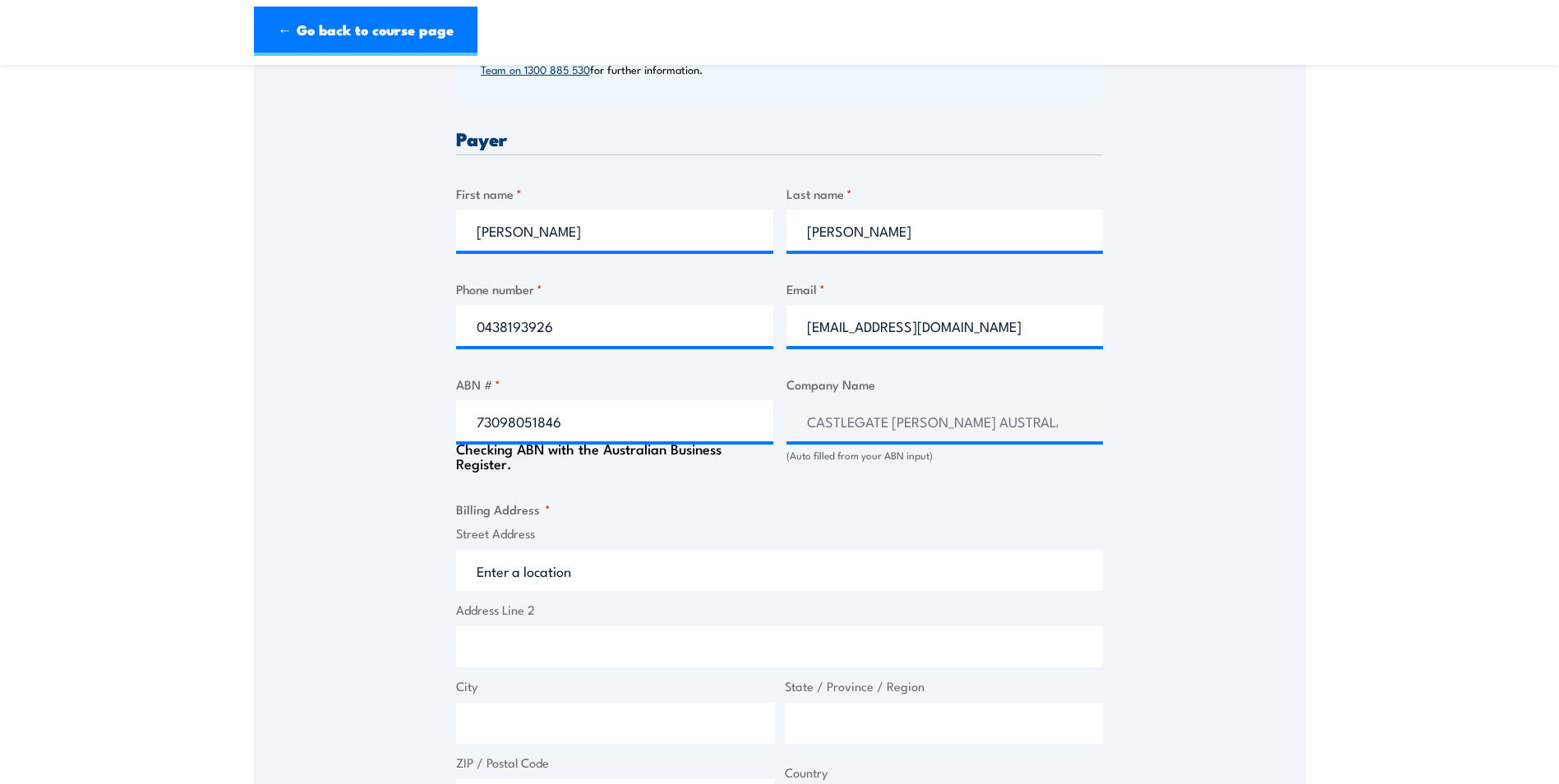
click at [1258, 405] on div "Speak to a specialist CALL [PHONE_NUMBER] CALL [PHONE_NUMBER] " * " indicates r…" at bounding box center [780, 440] width 1052 height 1789
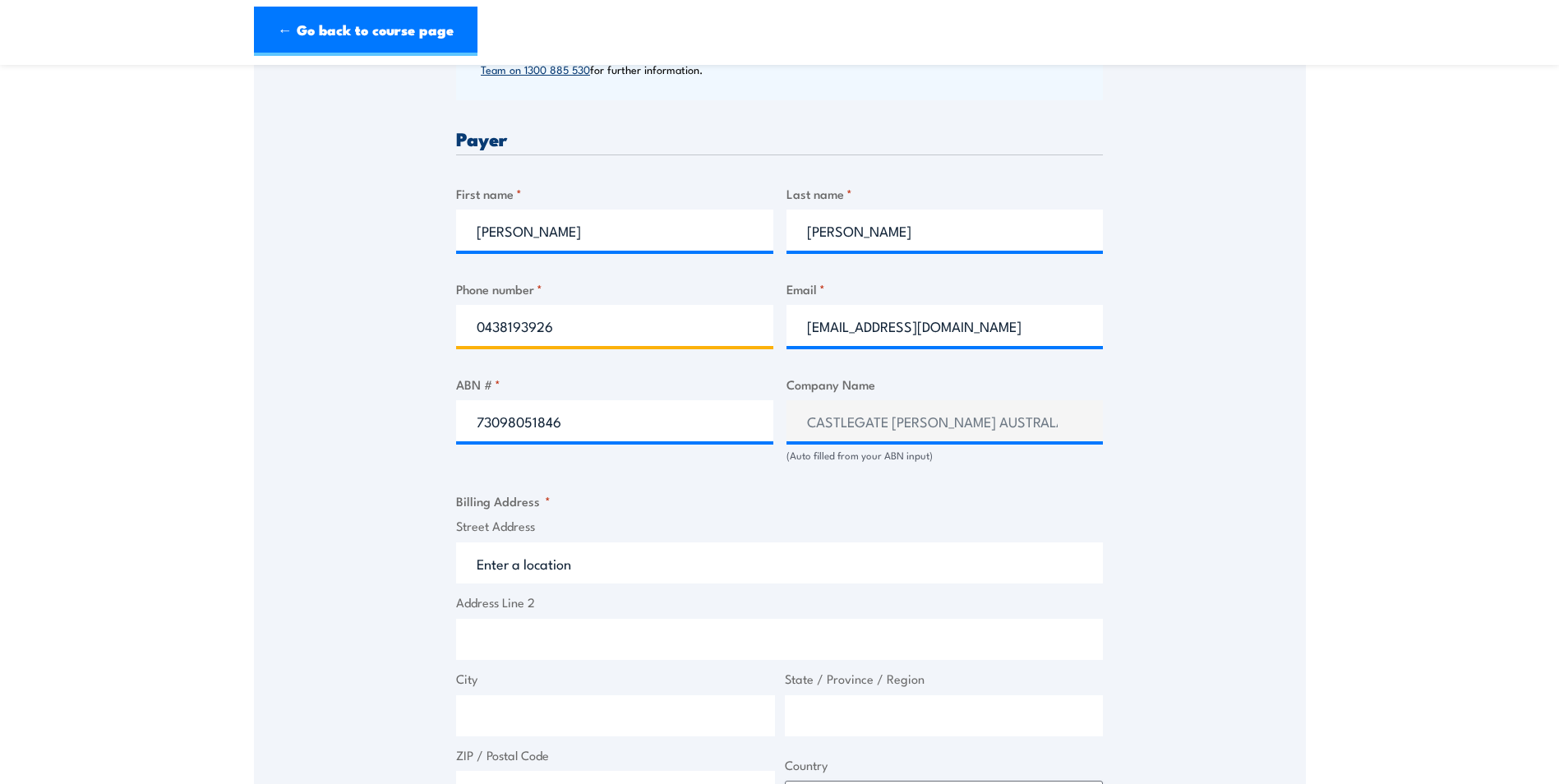
click at [573, 324] on input "0438193926" at bounding box center [615, 324] width 317 height 41
click at [568, 326] on input "0438193926" at bounding box center [615, 324] width 317 height 41
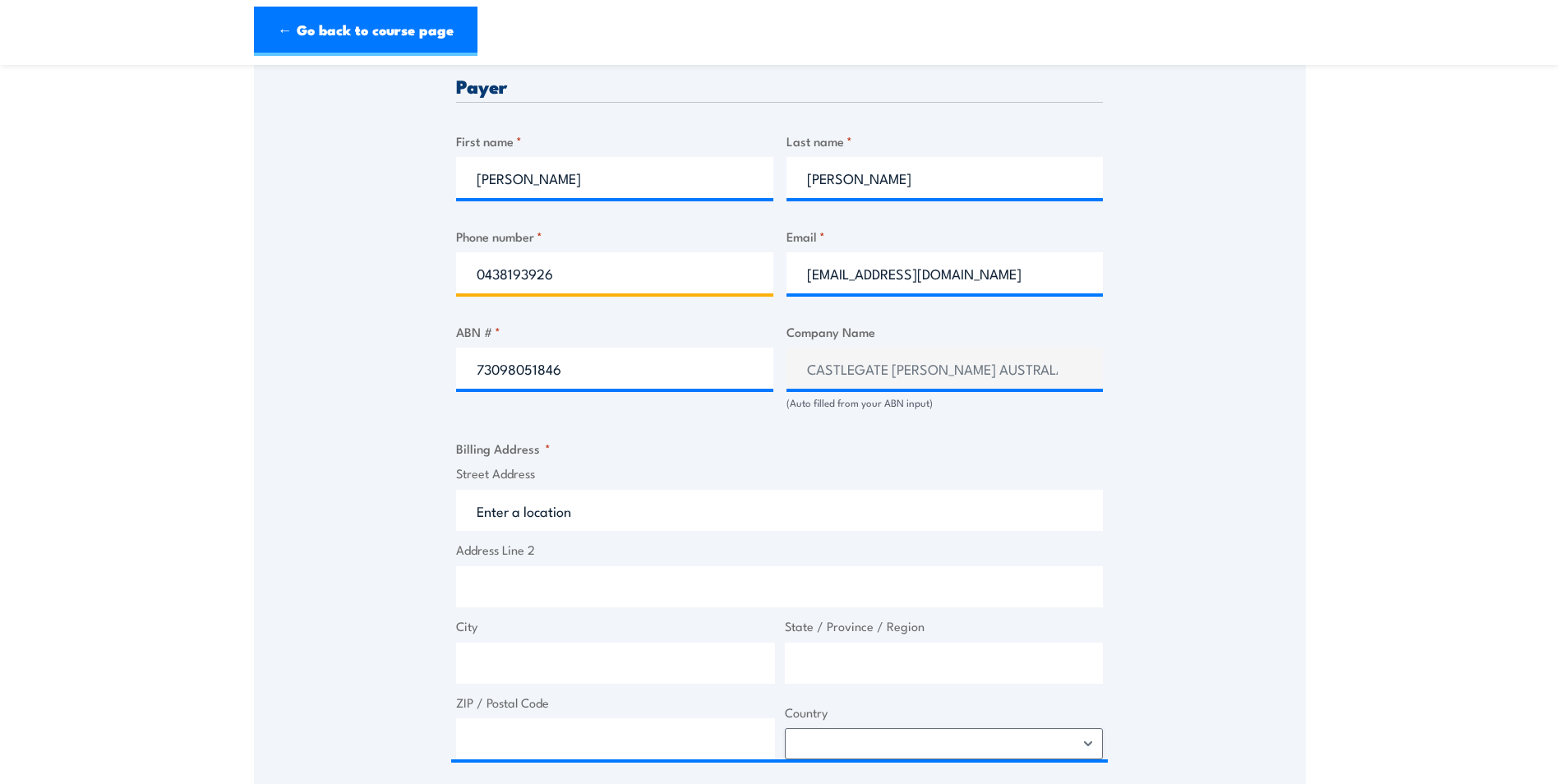
scroll to position [822, 0]
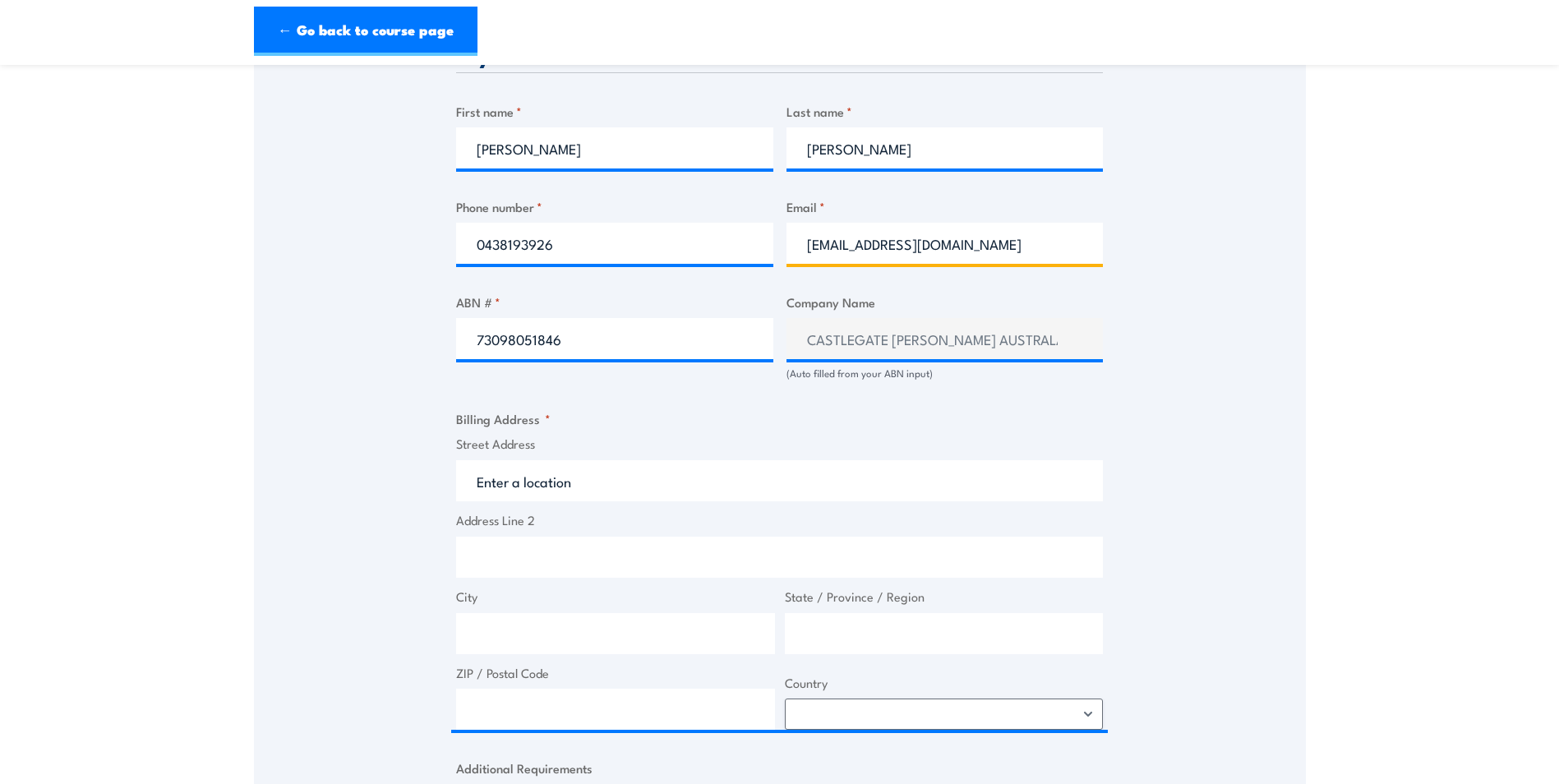
click at [1044, 253] on input "[EMAIL_ADDRESS][DOMAIN_NAME]" at bounding box center [945, 243] width 317 height 41
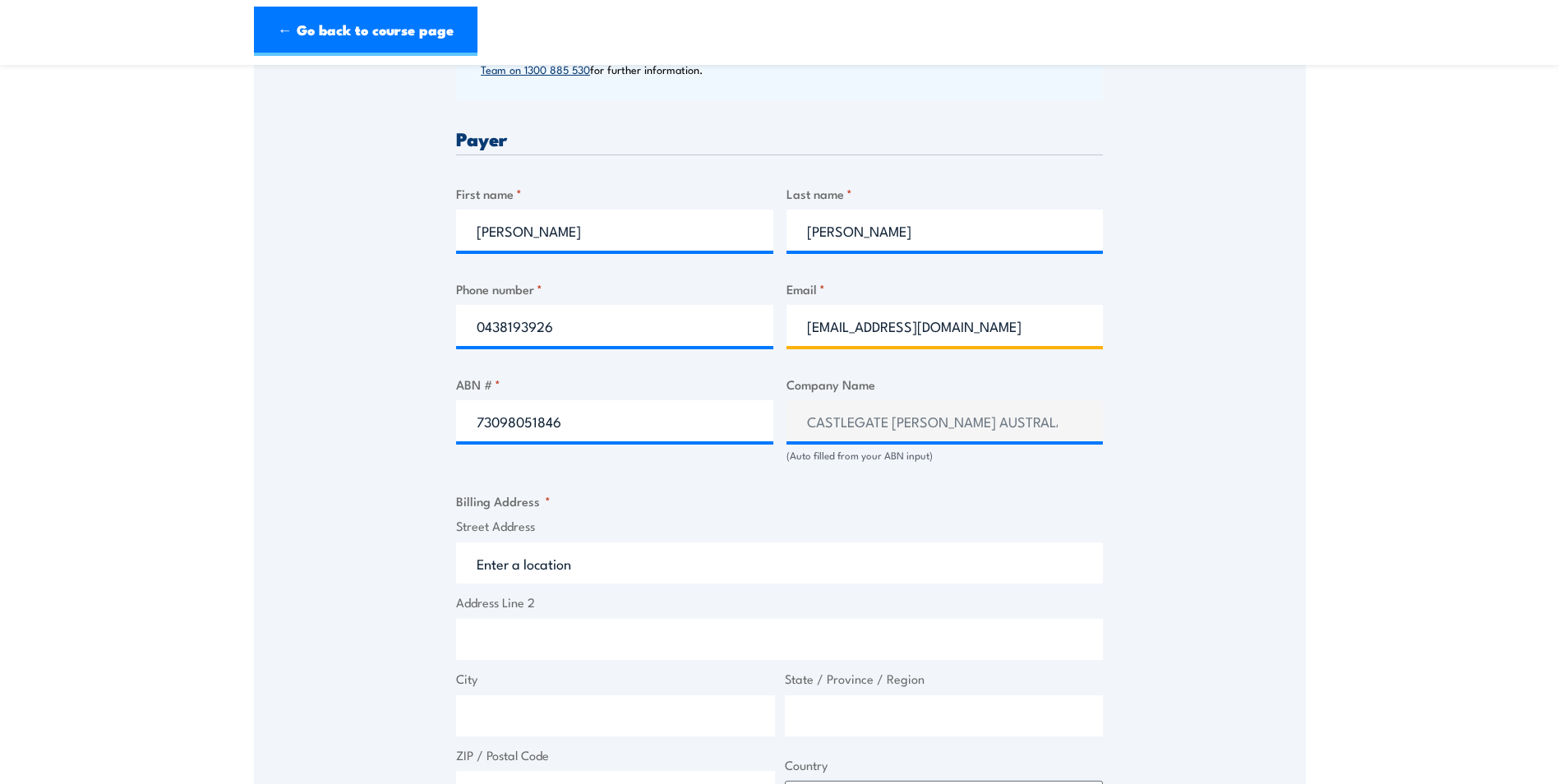
scroll to position [904, 0]
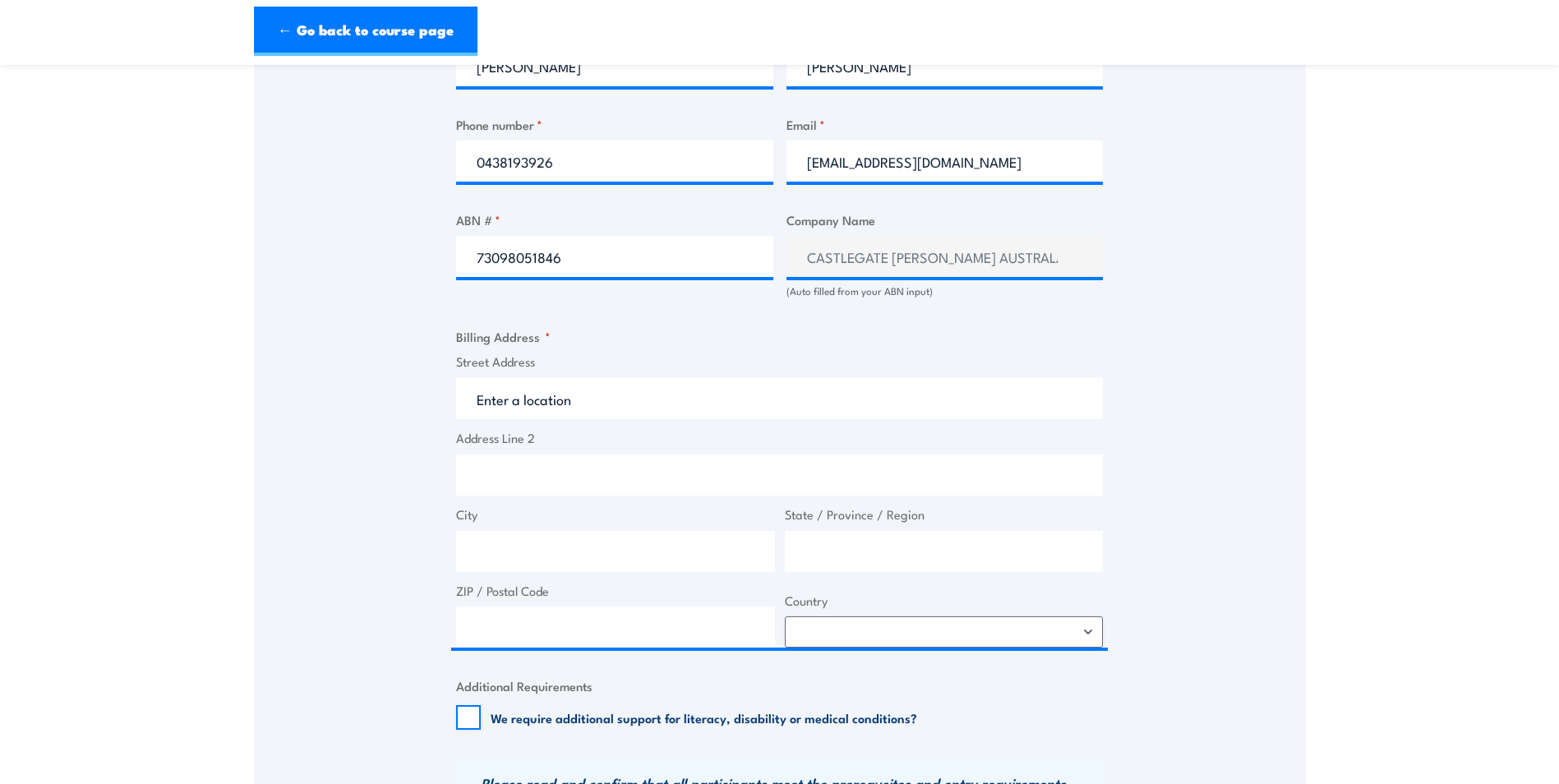
click at [523, 420] on div "Street Address Address Line 2 City State / Province / Region ZIP / Postal Code …" at bounding box center [780, 500] width 656 height 295
click at [527, 406] on input "Street Address" at bounding box center [780, 398] width 647 height 41
type input "[STREET_ADDRESS][PERSON_NAME][PERSON_NAME]"
type input "[STREET_ADDRESS][PERSON_NAME]"
type input "[GEOGRAPHIC_DATA]"
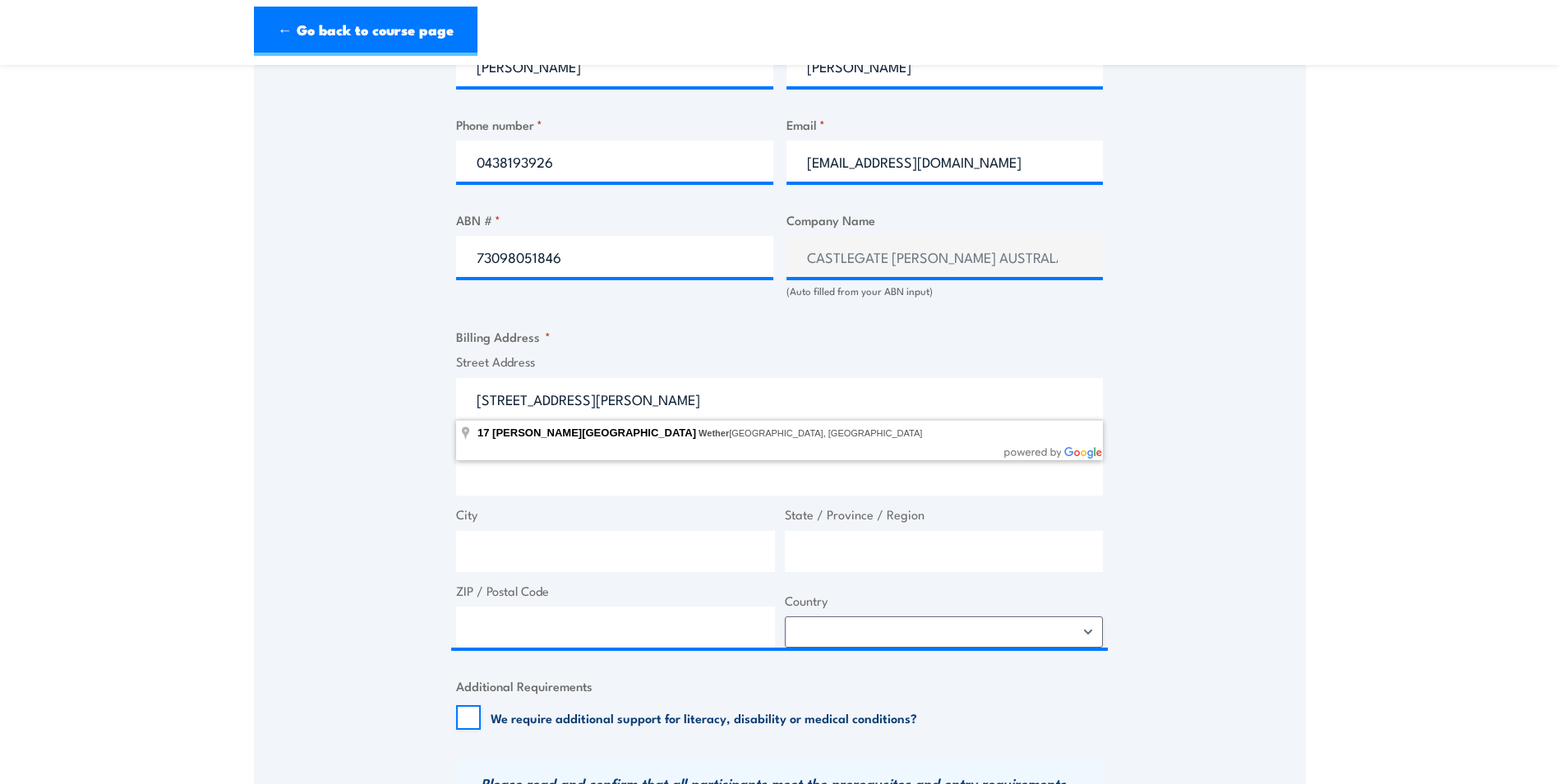
type input "[GEOGRAPHIC_DATA]"
type input "2164"
select select "[GEOGRAPHIC_DATA]"
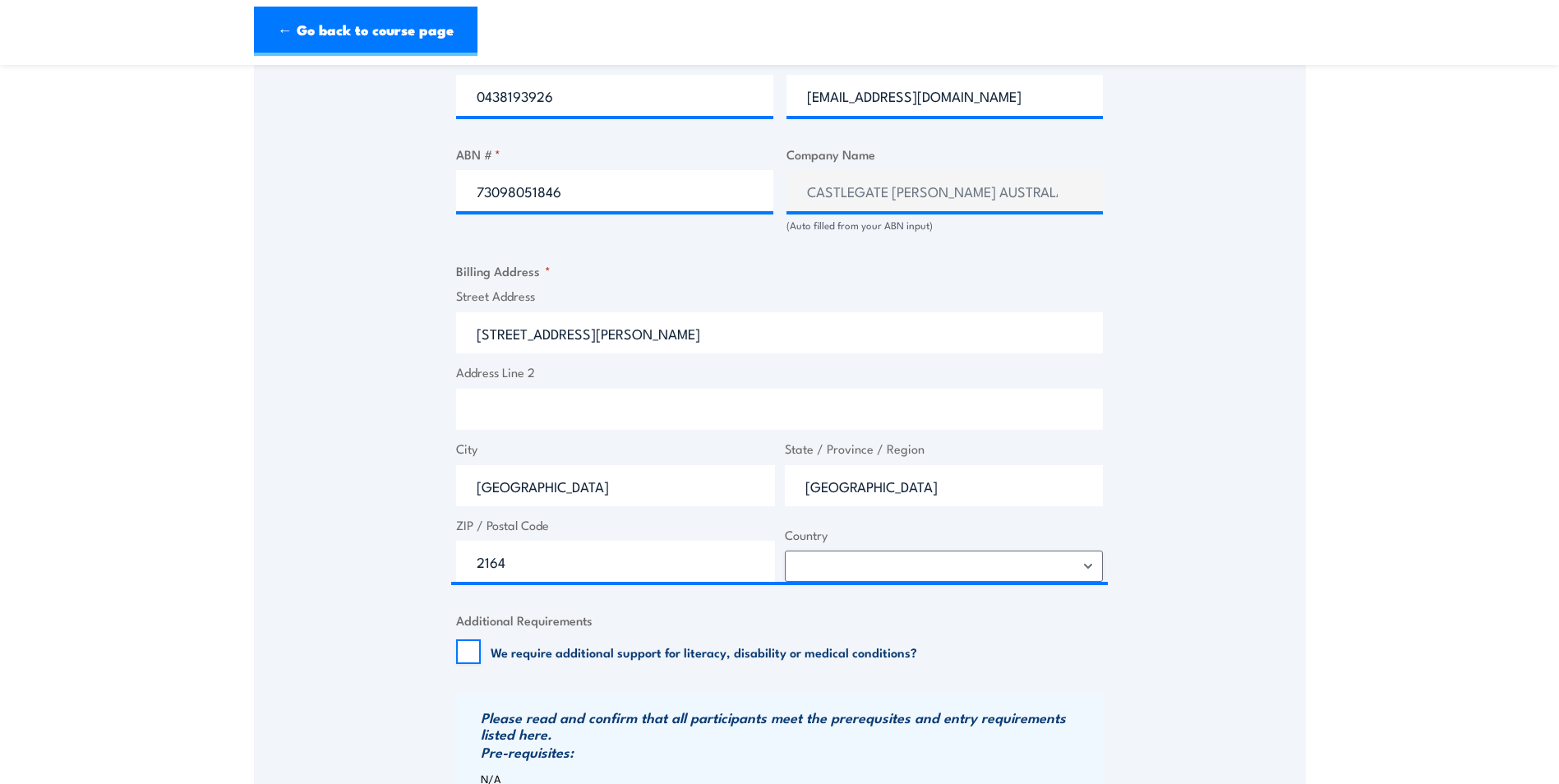
scroll to position [1150, 0]
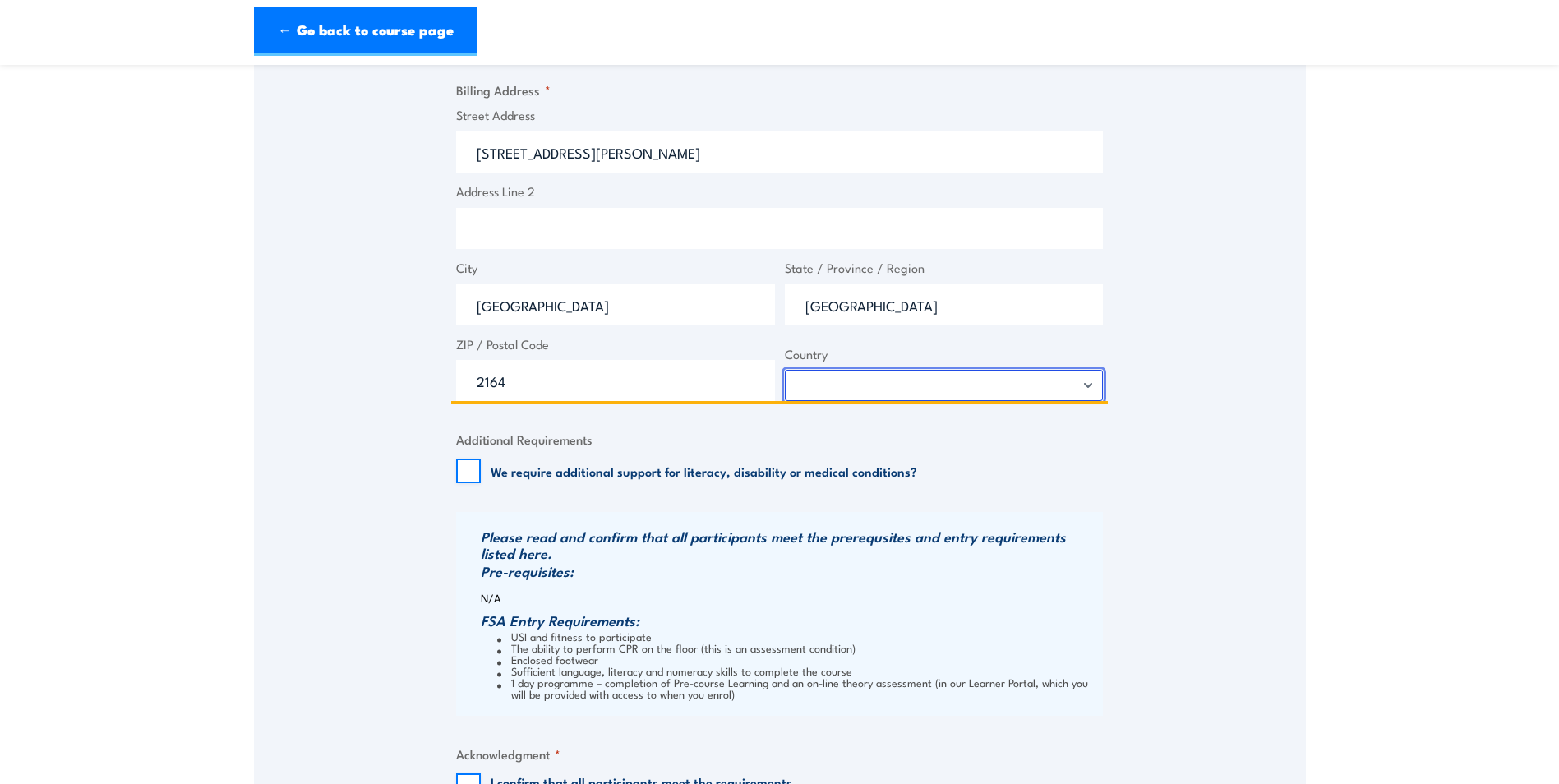
click at [895, 392] on select "Afghanistan Albania Algeria American Samoa Andorra Angola Anguilla Antarctica A…" at bounding box center [944, 385] width 319 height 31
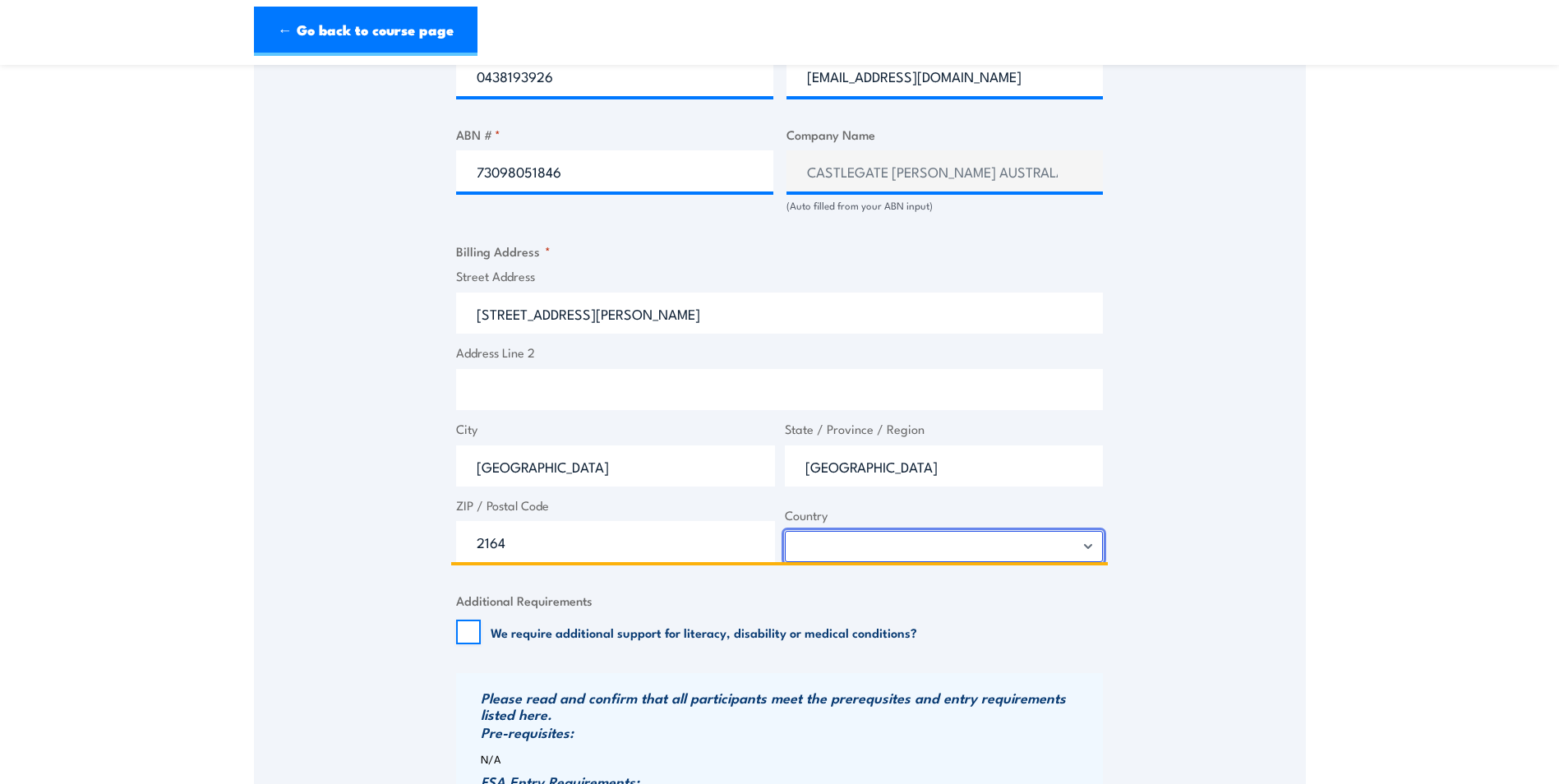
scroll to position [986, 0]
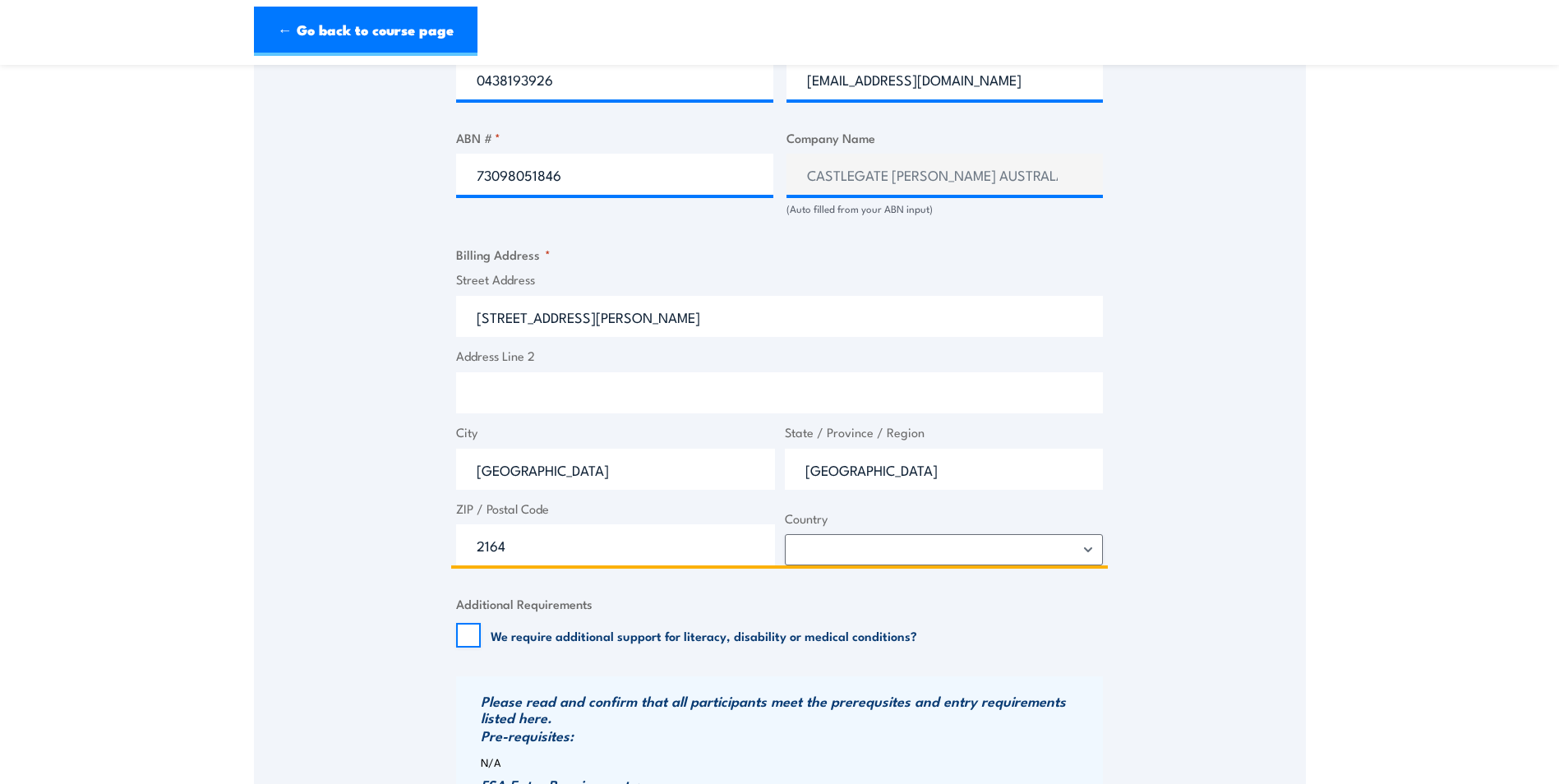
click at [471, 392] on input "Address Line 2" at bounding box center [780, 392] width 647 height 41
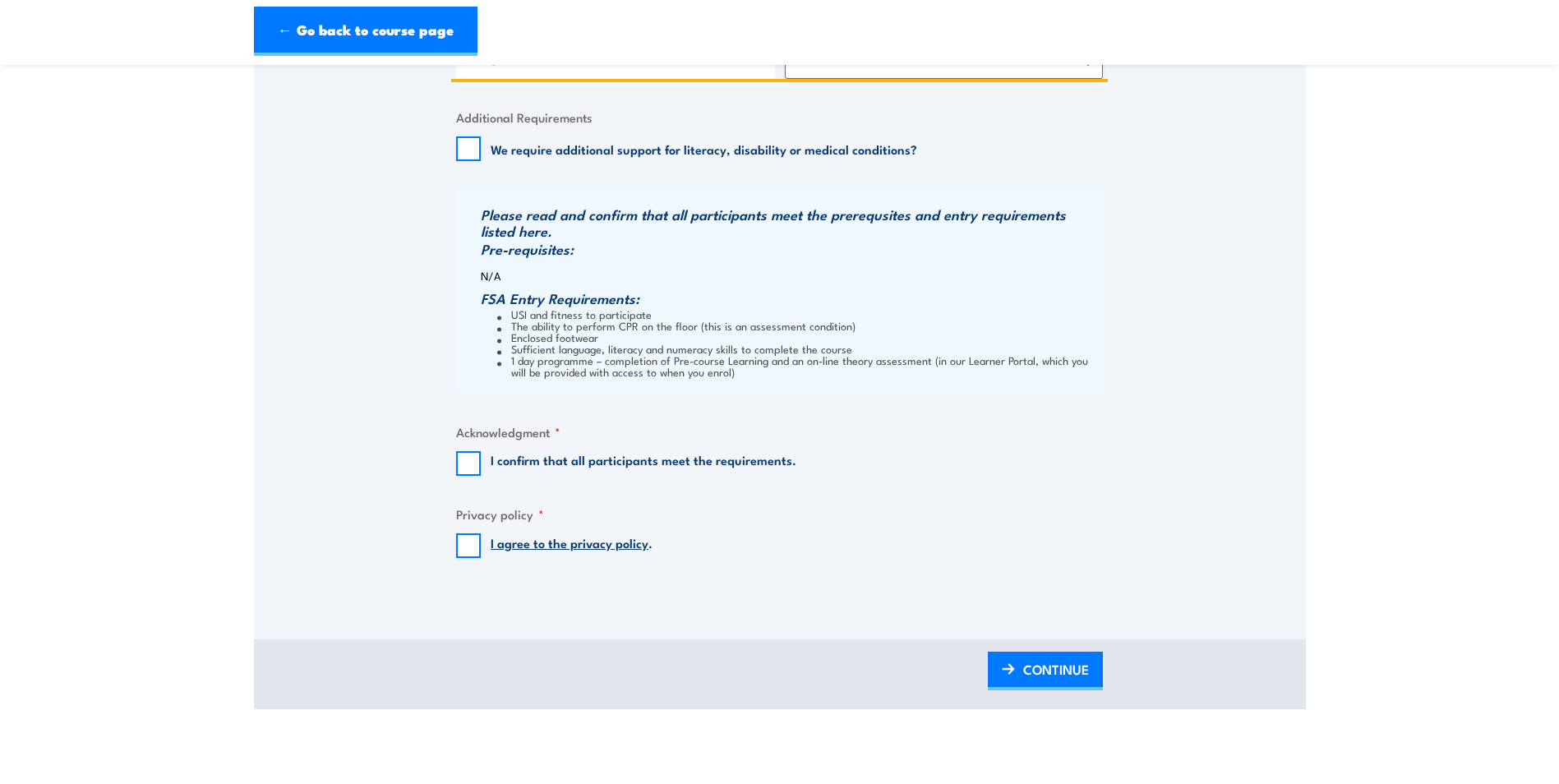
scroll to position [1479, 0]
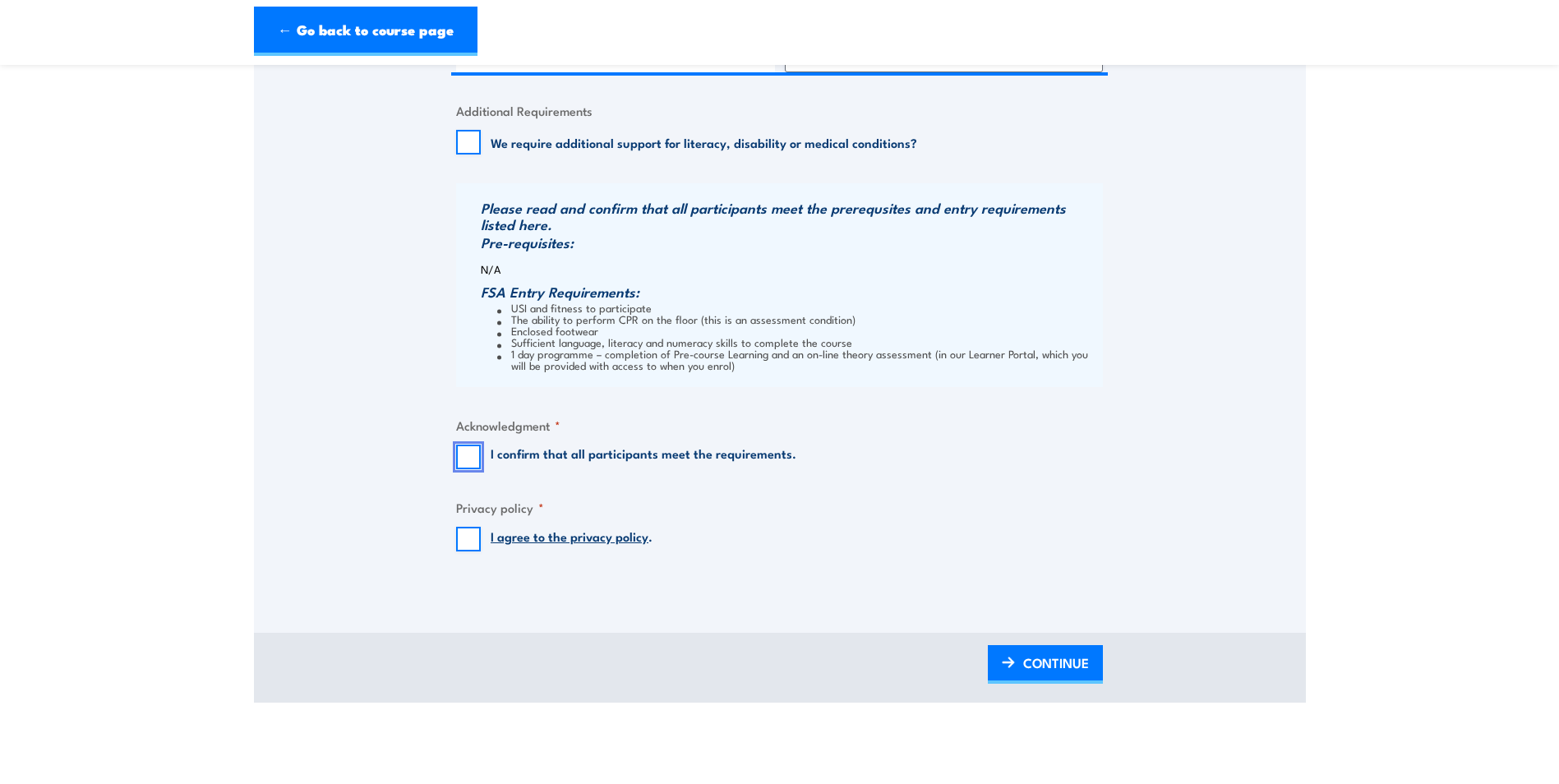
click at [462, 467] on input "I confirm that all participants meet the requirements." at bounding box center [468, 457] width 24 height 24
checkbox input "true"
click at [469, 542] on input "I agree to the privacy policy ." at bounding box center [468, 538] width 24 height 24
checkbox input "true"
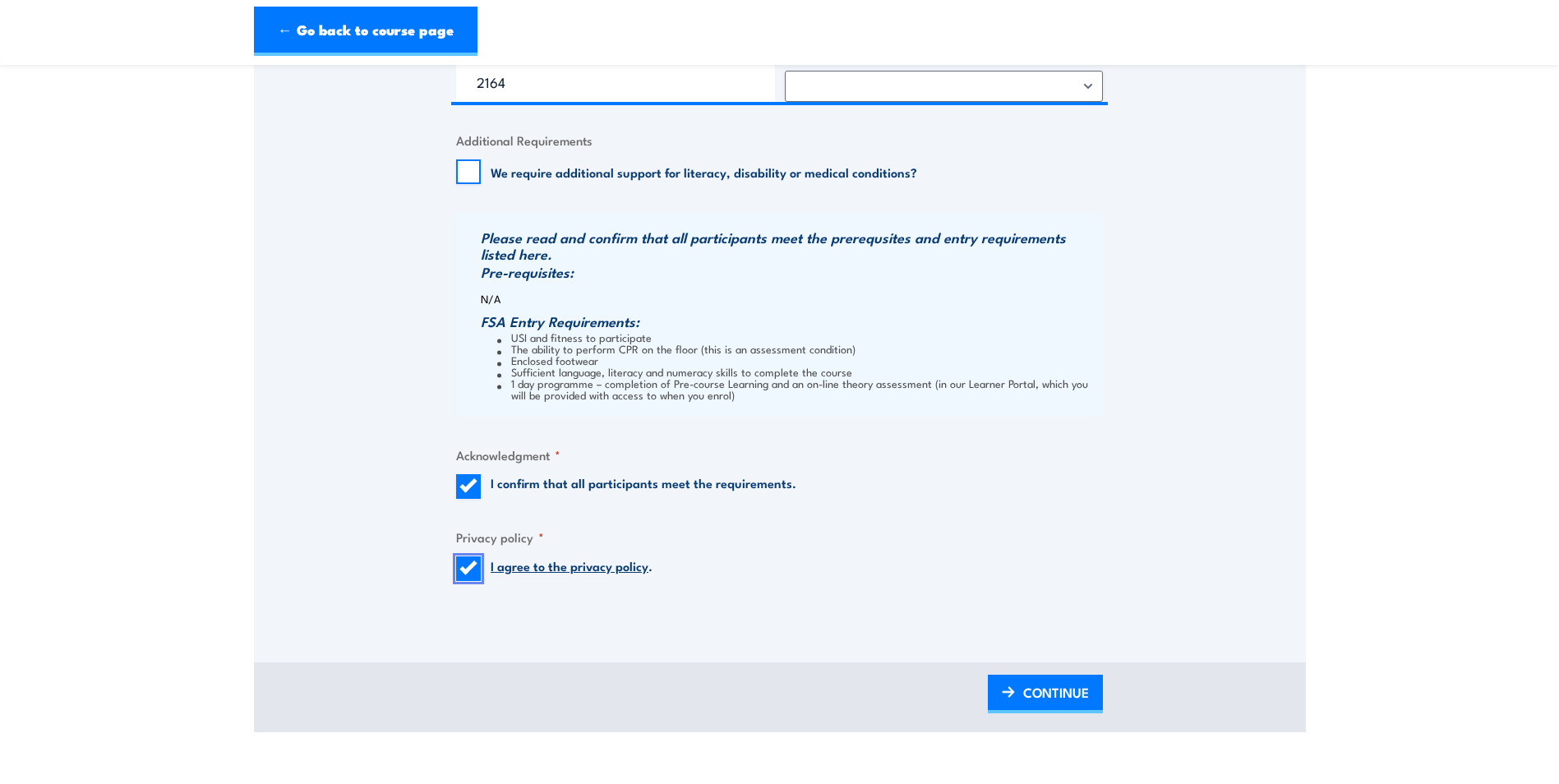
scroll to position [1644, 0]
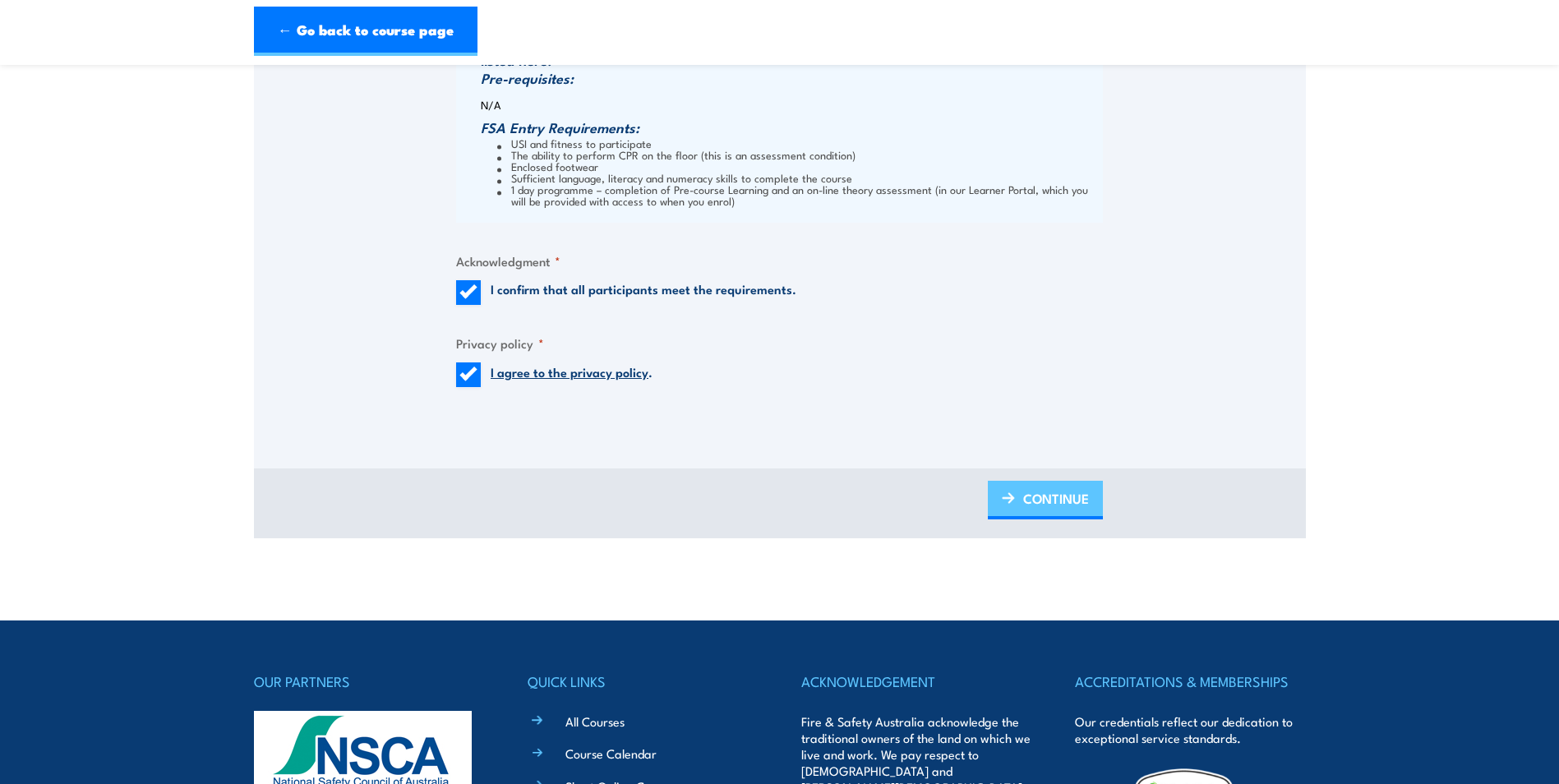
click at [1036, 498] on span "CONTINUE" at bounding box center [1056, 498] width 66 height 44
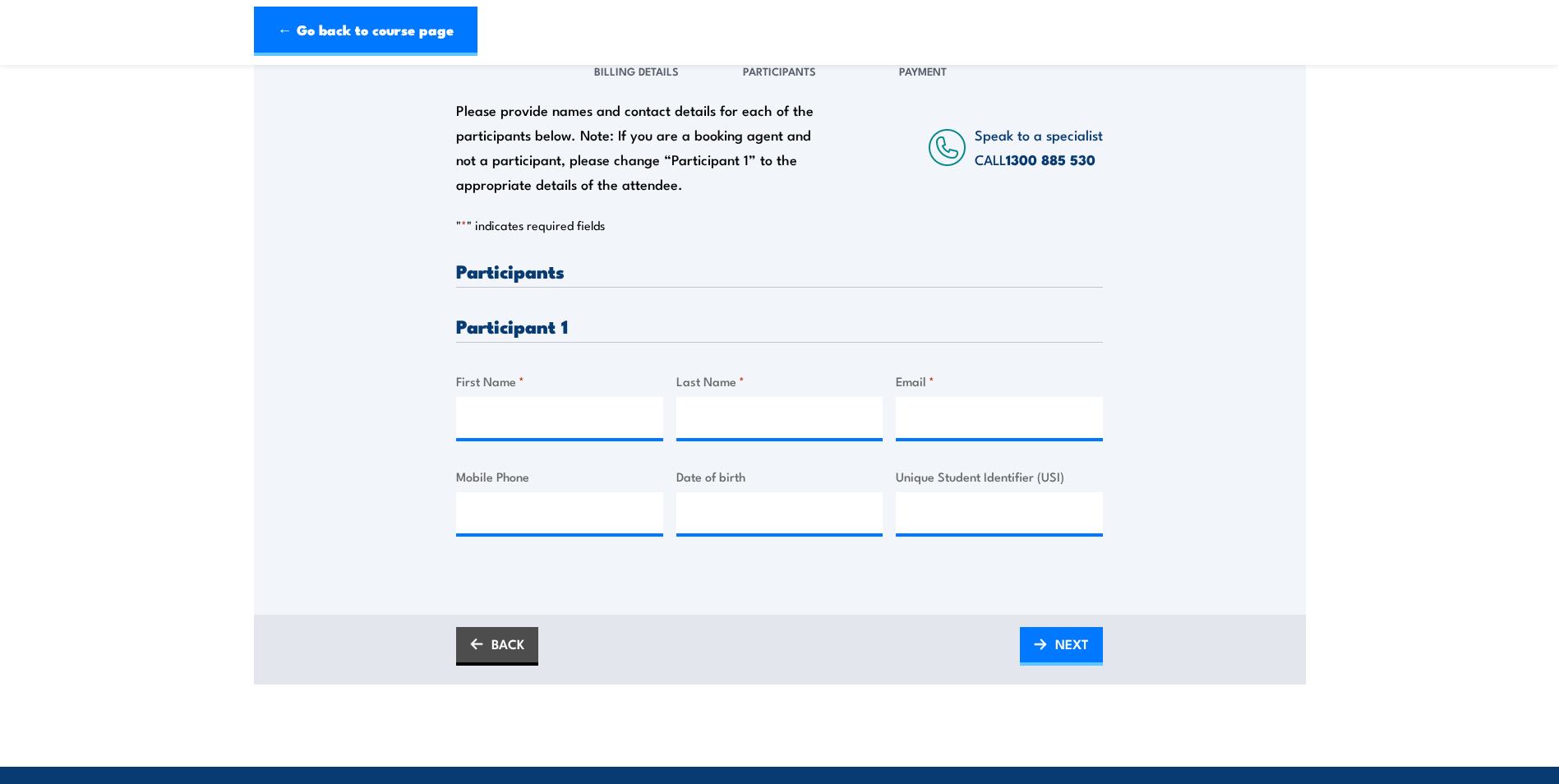
scroll to position [247, 0]
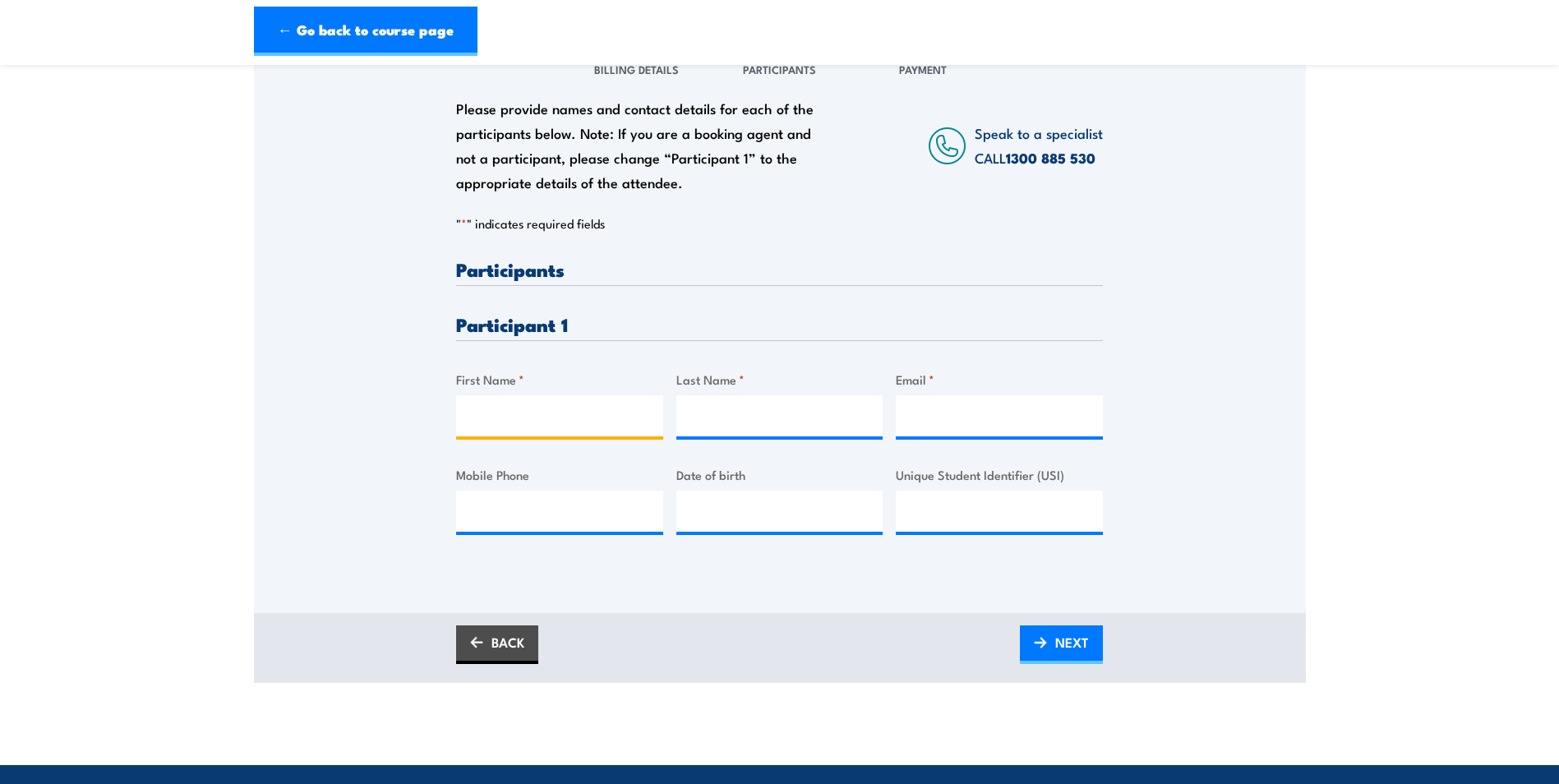
drag, startPoint x: 460, startPoint y: 413, endPoint x: 471, endPoint y: 418, distance: 12.1
click at [460, 414] on input "First Name *" at bounding box center [559, 415] width 208 height 41
type input "[PERSON_NAME]"
type input "karenwhelan93@gmail.com"
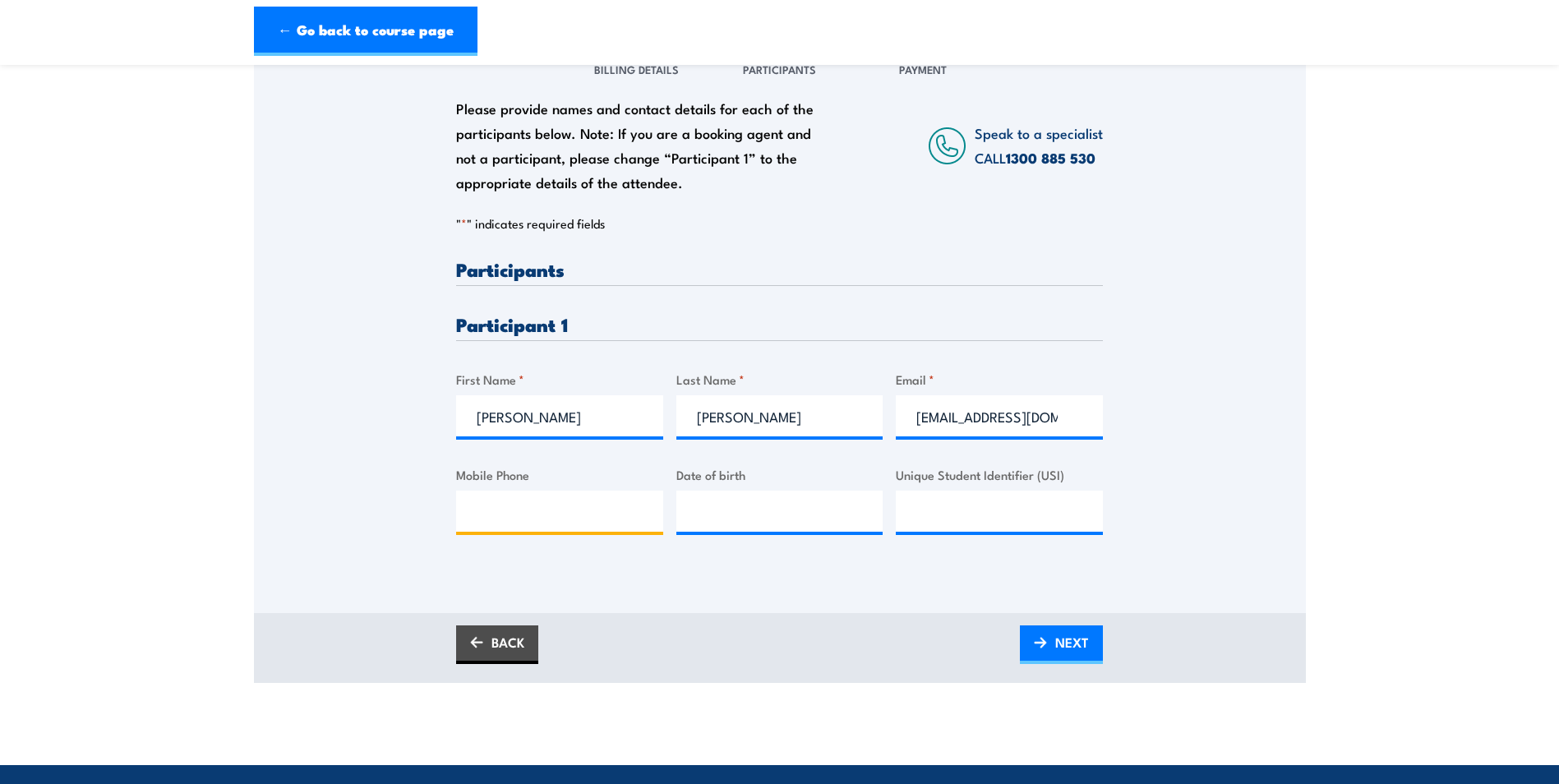
type input "061434168656"
click at [993, 425] on input "karenwhelan93@gmail.com" at bounding box center [999, 415] width 208 height 41
click at [626, 529] on input "061434168656" at bounding box center [559, 510] width 208 height 41
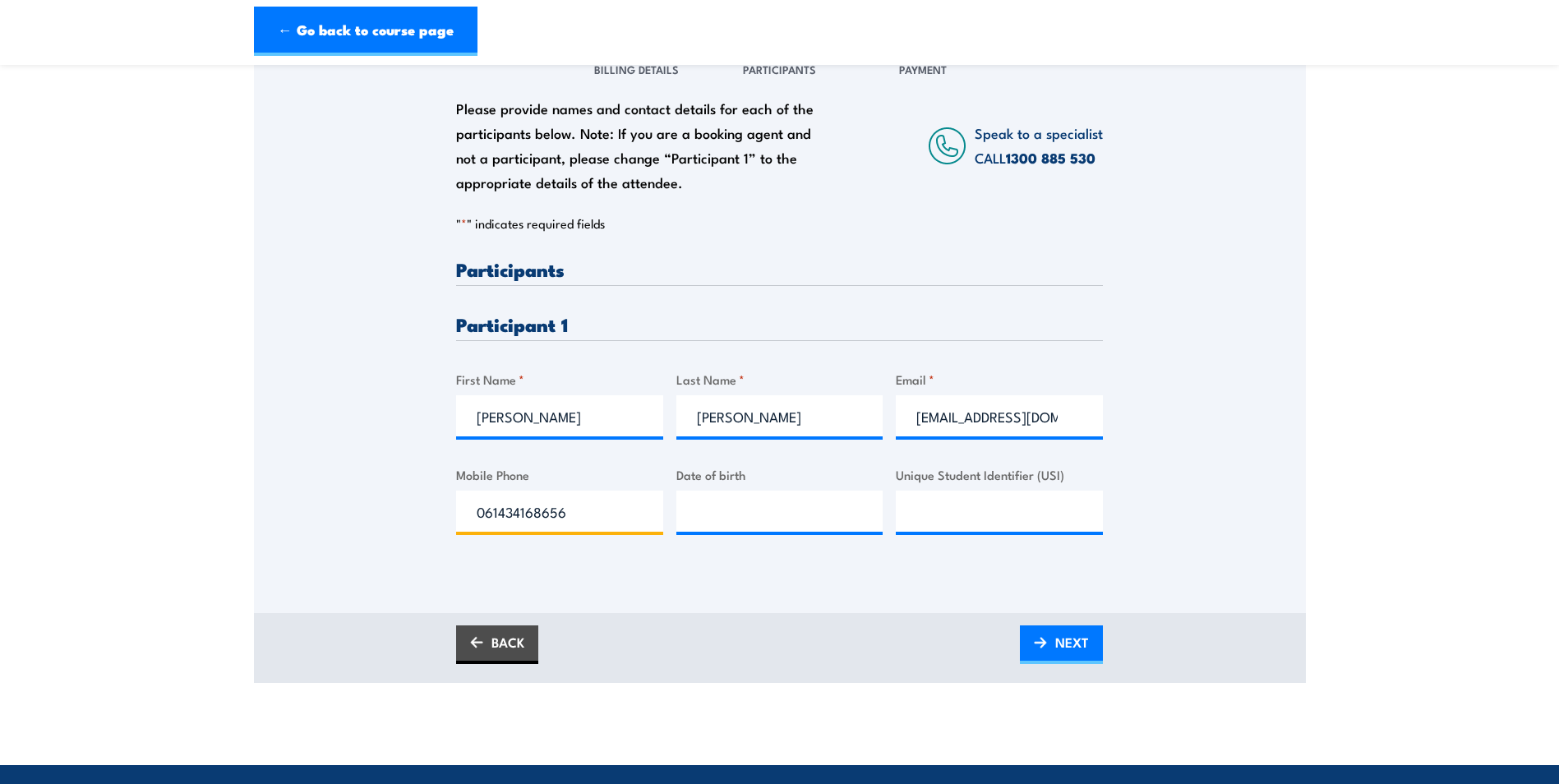
drag, startPoint x: 612, startPoint y: 519, endPoint x: 365, endPoint y: 503, distance: 247.5
click at [365, 503] on div "Please provide names and contact details for each of the participants below. No…" at bounding box center [780, 303] width 1052 height 528
drag, startPoint x: 1080, startPoint y: 419, endPoint x: 714, endPoint y: 421, distance: 366.0
click at [714, 421] on div "Please provide names and contact details for each of the participants below. No…" at bounding box center [780, 411] width 647 height 301
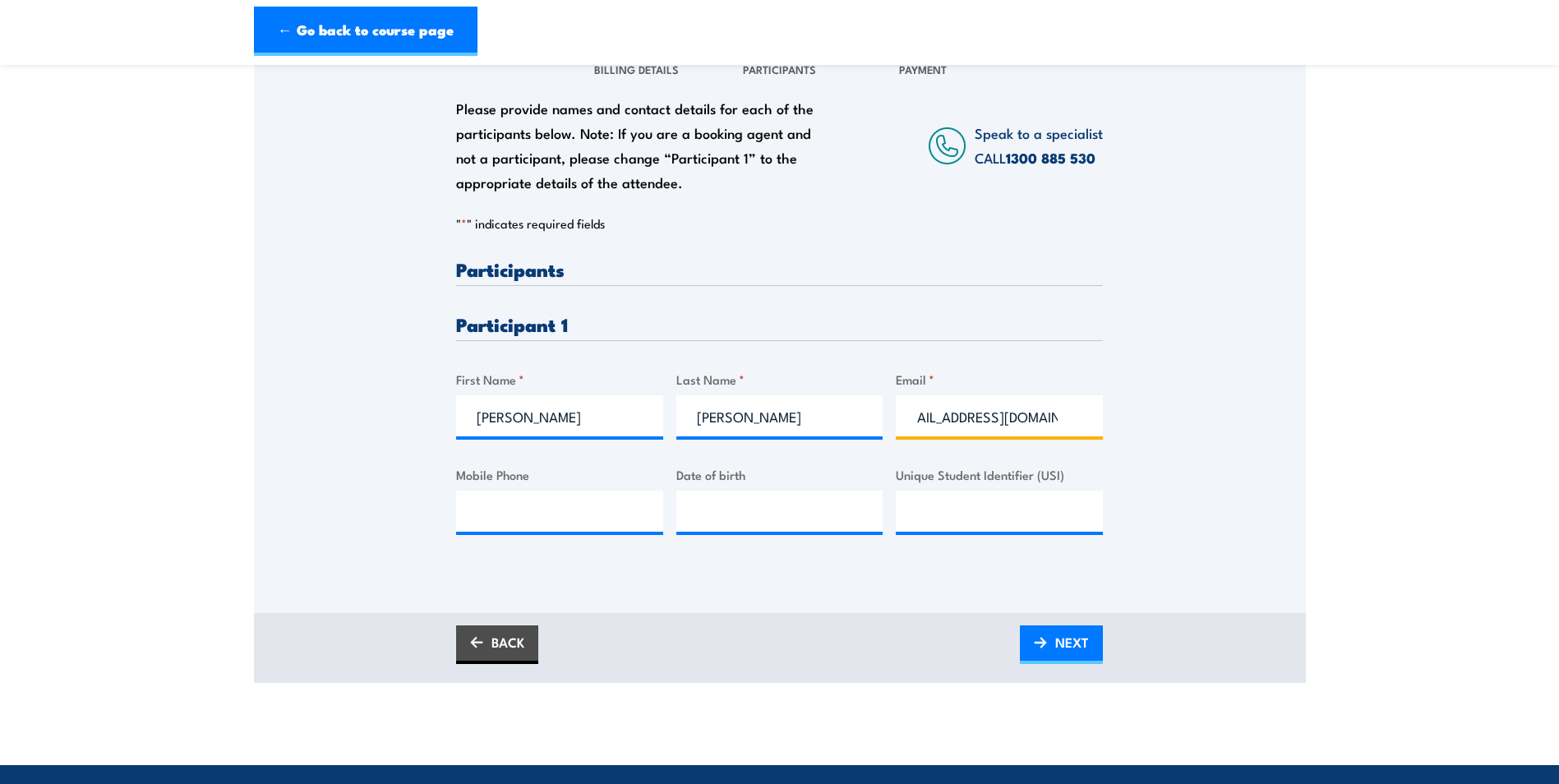
scroll to position [0, 41]
type input "[EMAIL_ADDRESS][DOMAIN_NAME]"
click at [495, 514] on input "Mobile Phone" at bounding box center [559, 510] width 208 height 41
click at [550, 513] on input "Mobile Phone" at bounding box center [559, 510] width 208 height 41
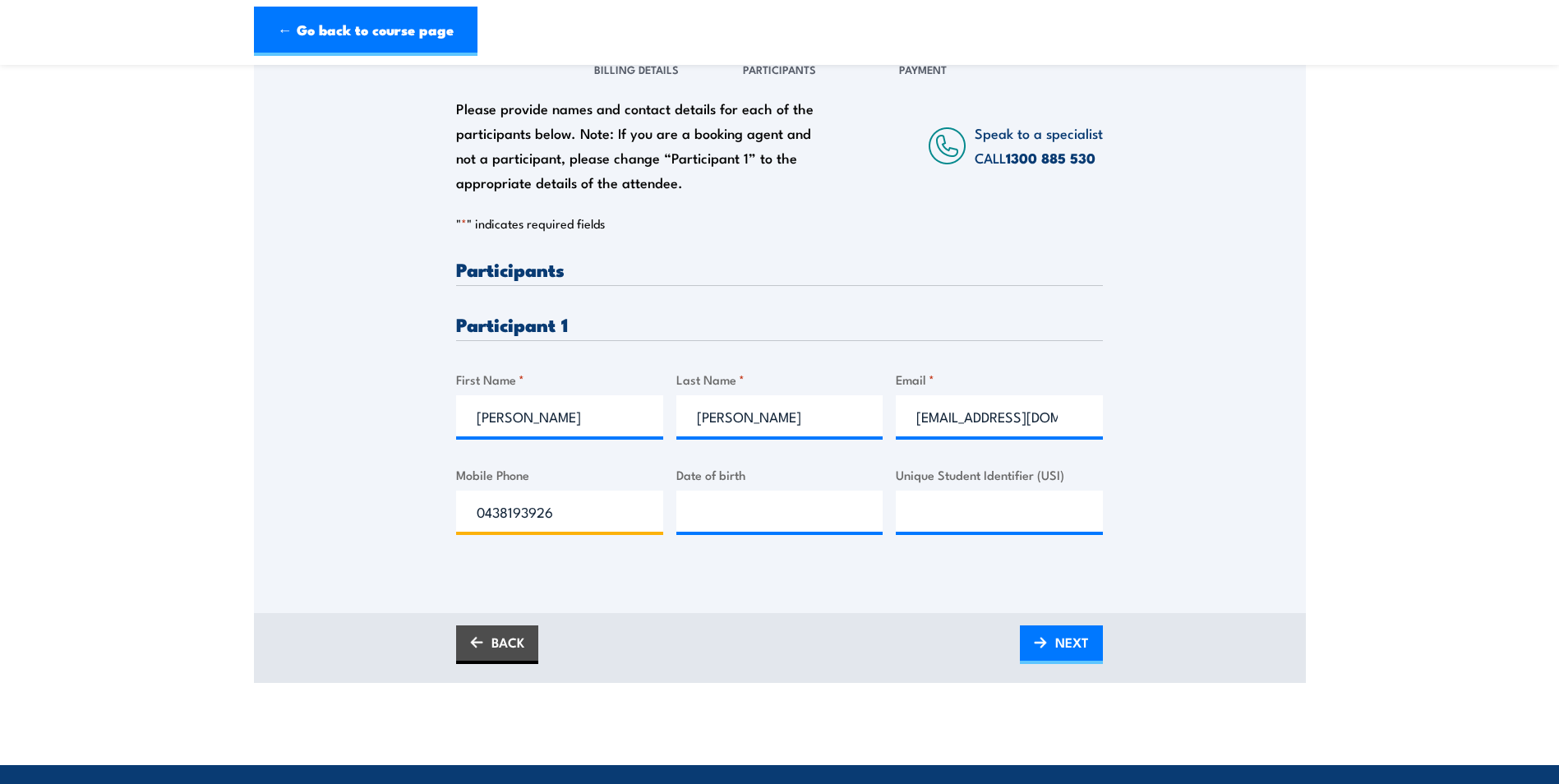
type input "0438193926"
type input "27/07/1993"
click at [566, 501] on input "0438193926" at bounding box center [559, 510] width 208 height 41
click at [1018, 522] on input "Unique Student Identifier (USI)" at bounding box center [999, 510] width 208 height 41
click at [940, 508] on input "Unique Student Identifier (USI)" at bounding box center [999, 510] width 208 height 41
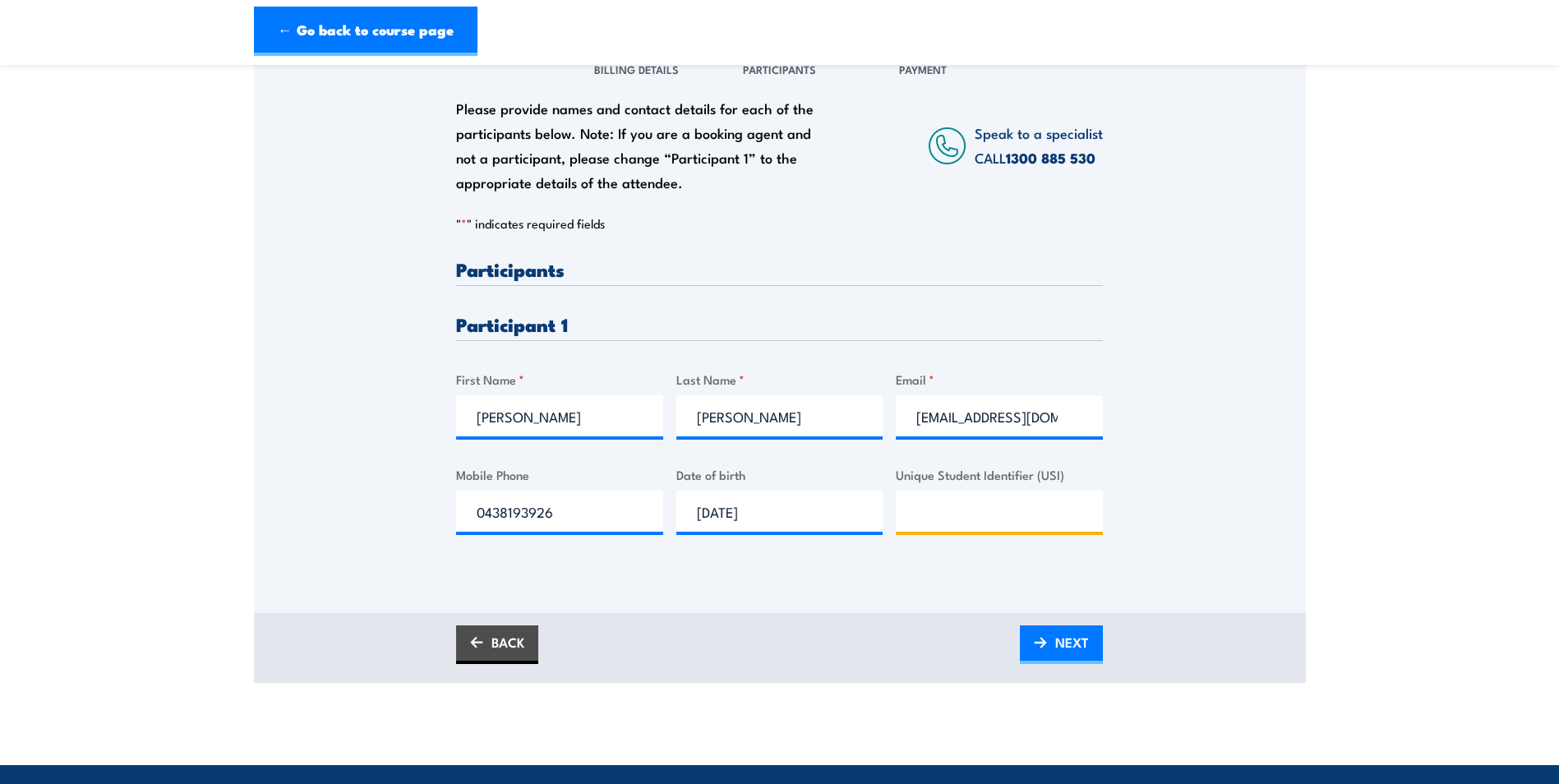
paste input "752WSYTE7Z"
click at [998, 518] on input "752WSYTE7Z" at bounding box center [999, 510] width 208 height 41
type input "752WSYTE7Z"
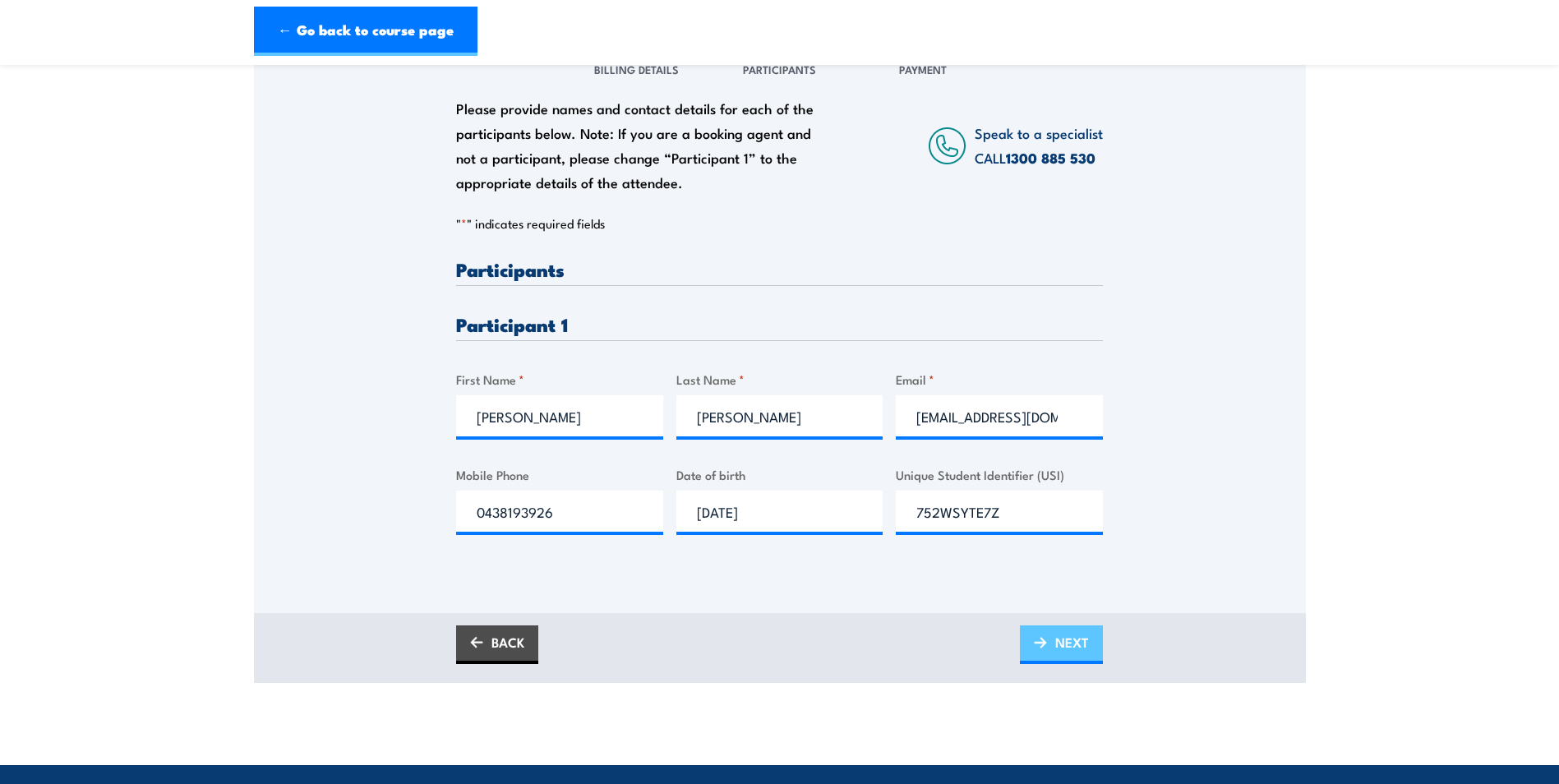
click at [1068, 648] on span "NEXT" at bounding box center [1071, 643] width 34 height 44
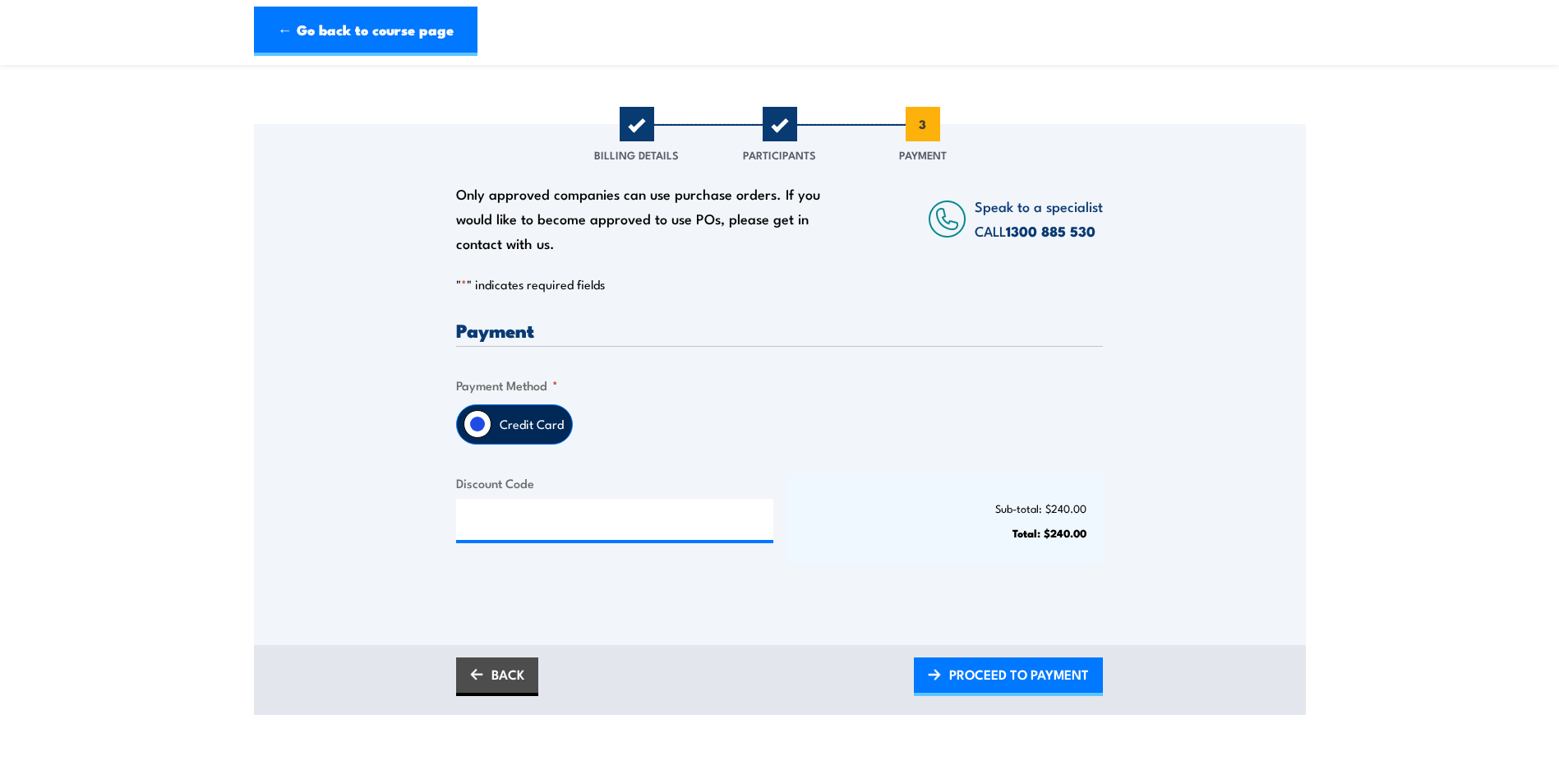
scroll to position [164, 0]
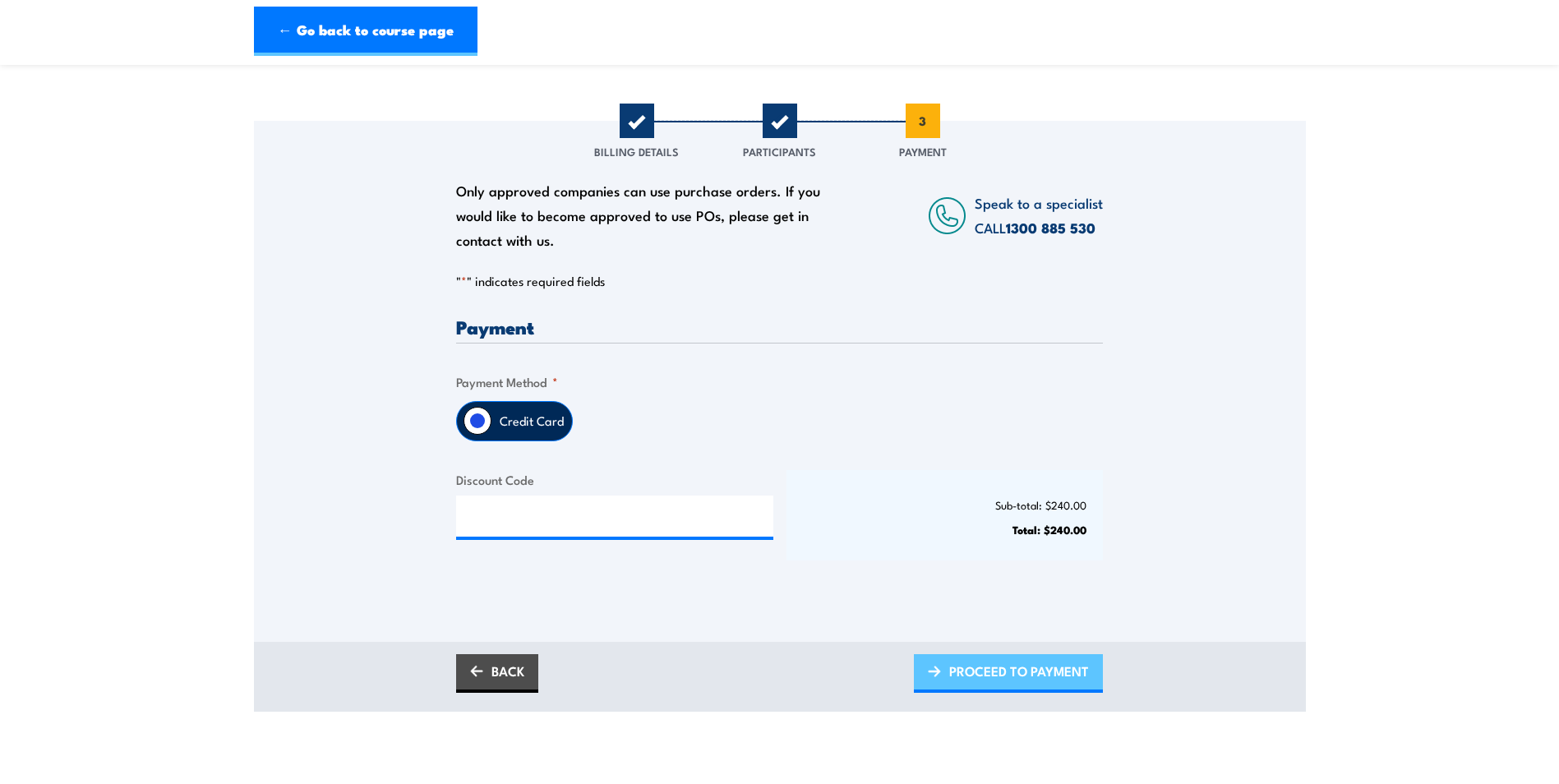
click at [1049, 680] on span "PROCEED TO PAYMENT" at bounding box center [1019, 671] width 140 height 44
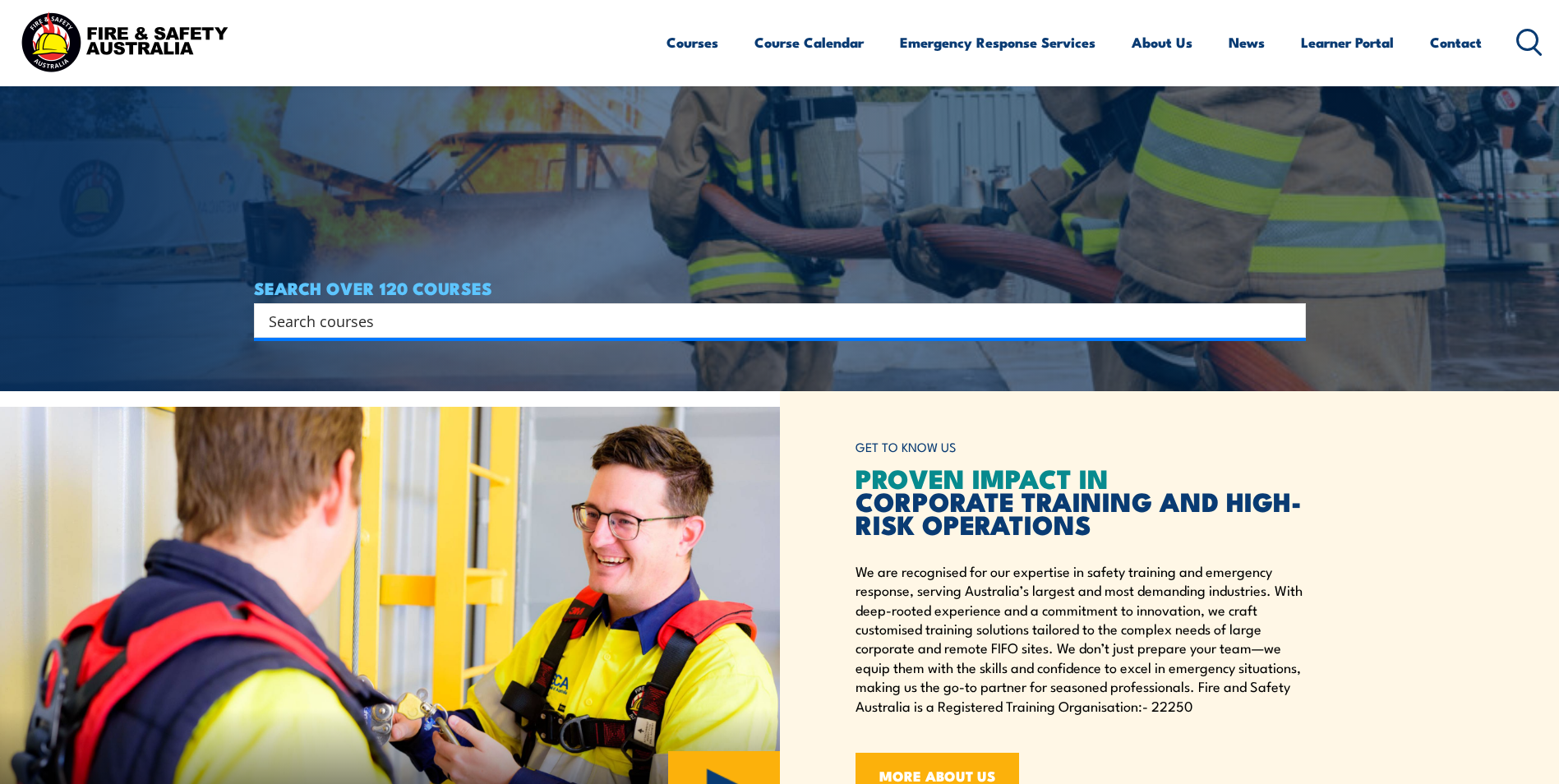
scroll to position [411, 0]
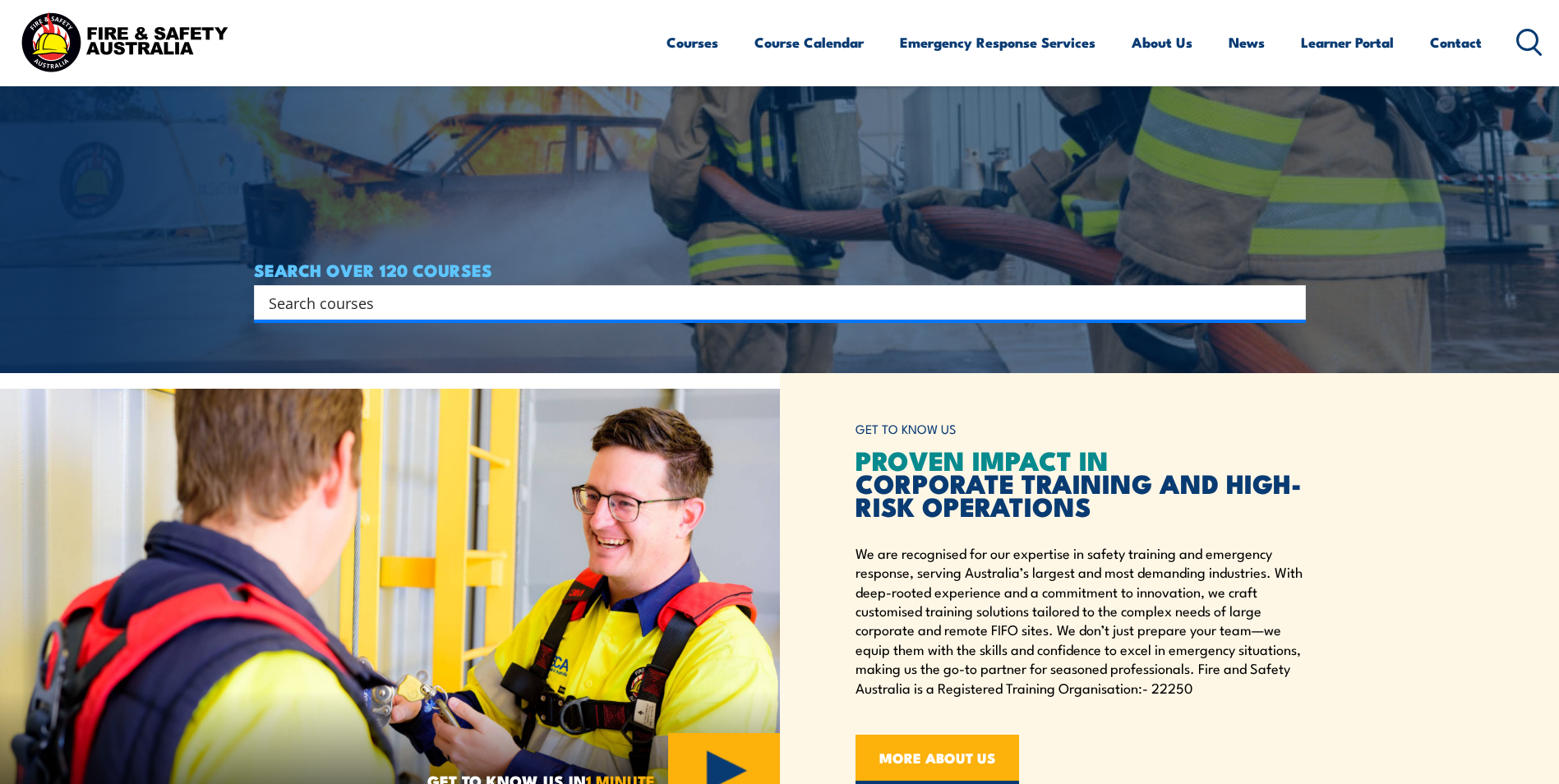
click at [472, 320] on div "Search Filter by Locations Australian Capital Territory New South Wales Norther…" at bounding box center [780, 303] width 1052 height 34
click at [468, 311] on input "Search input" at bounding box center [770, 302] width 1001 height 24
click at [1214, 291] on input "Search input" at bounding box center [770, 302] width 1001 height 24
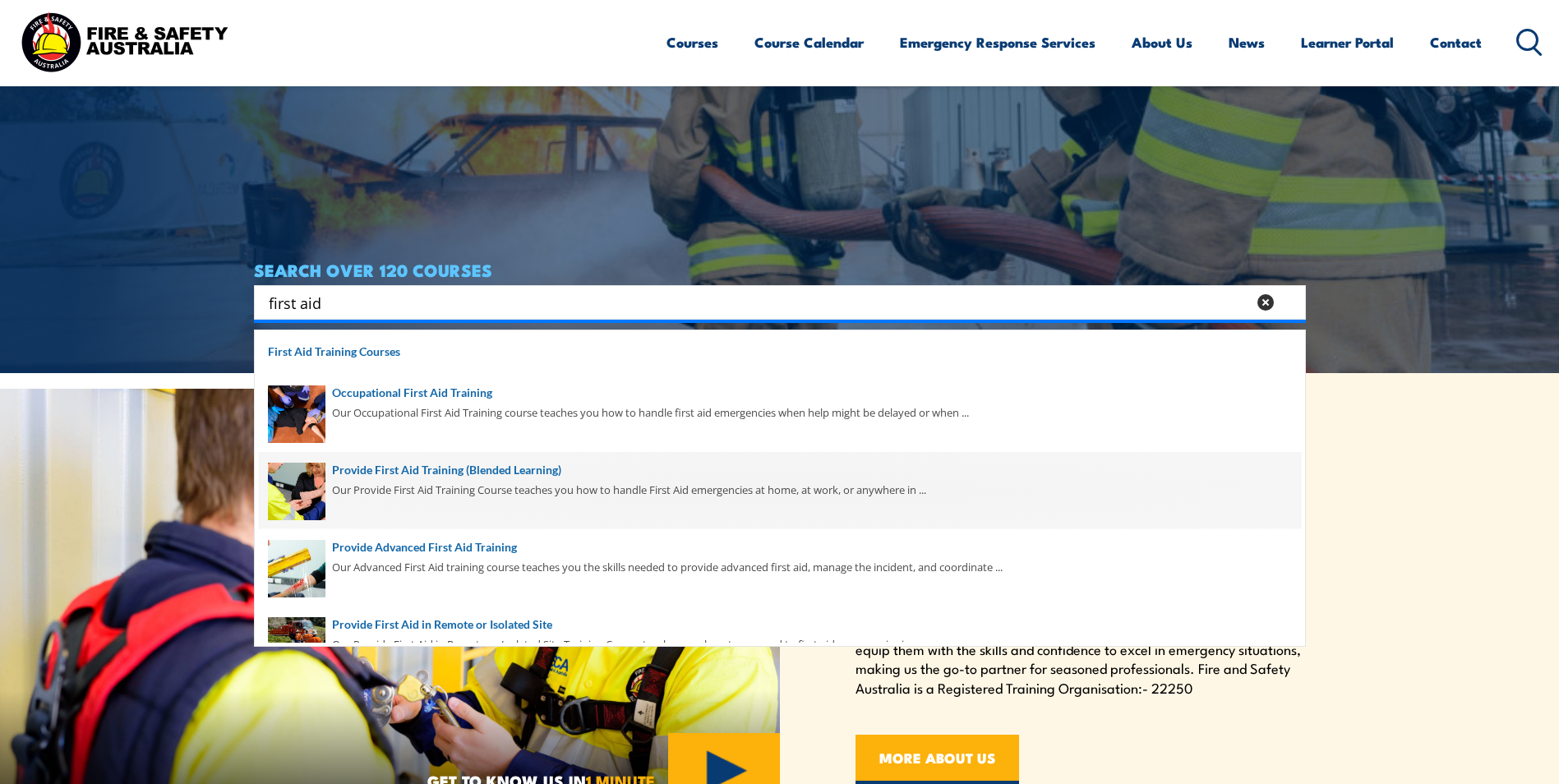
type input "first aid"
click at [498, 479] on span at bounding box center [780, 490] width 1042 height 77
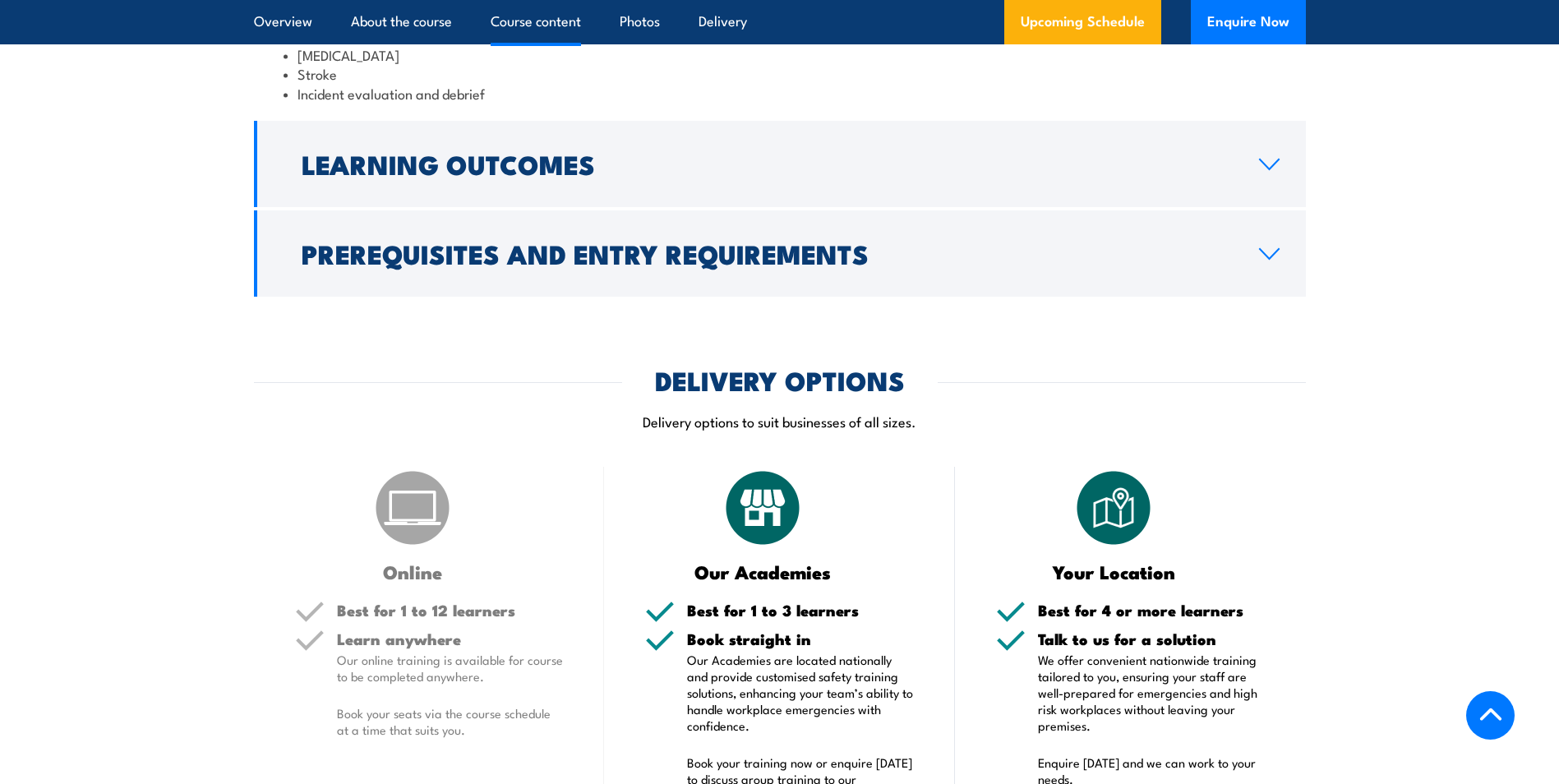
scroll to position [2301, 0]
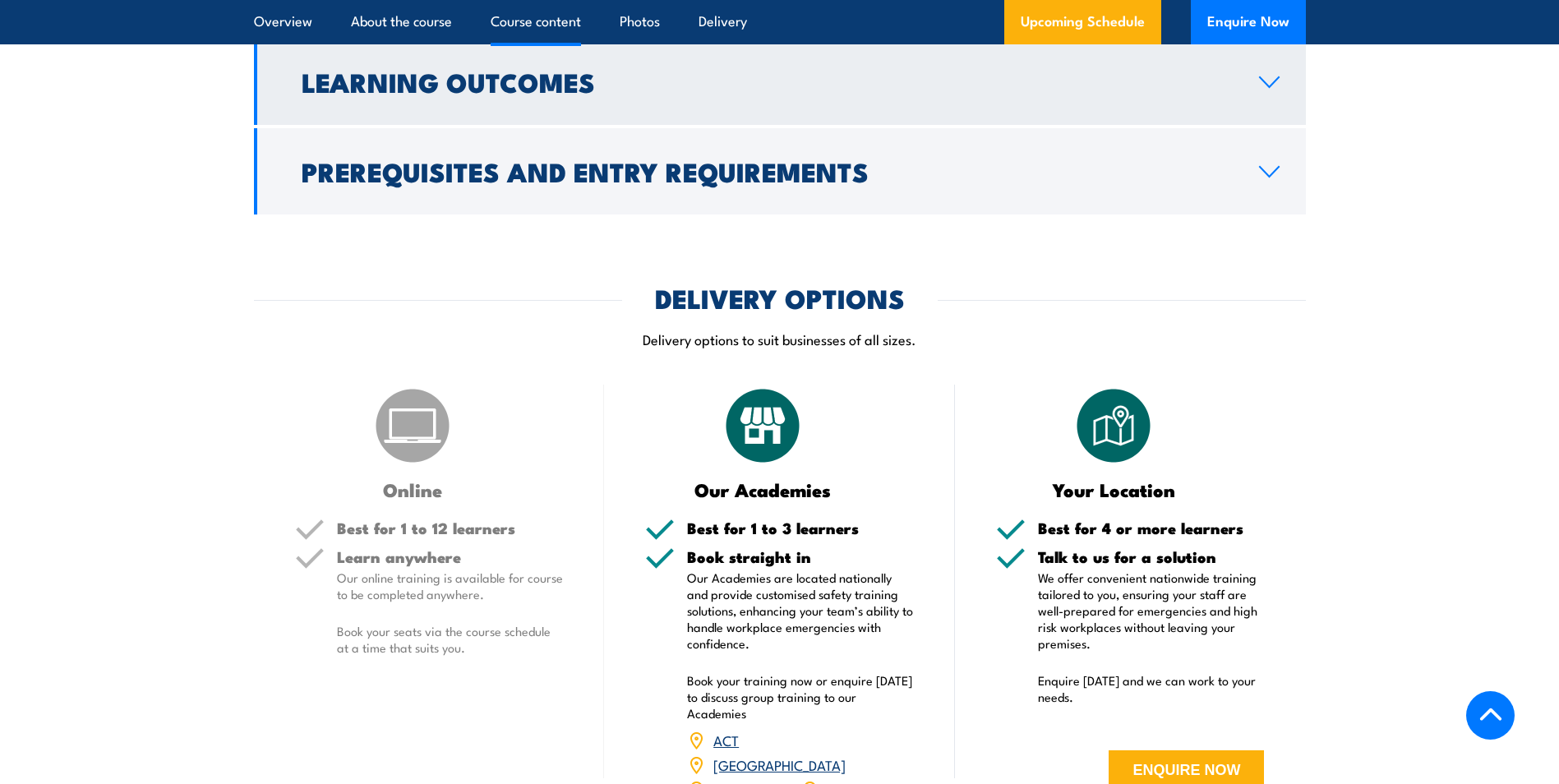
click at [557, 92] on h2 "Learning Outcomes" at bounding box center [767, 81] width 931 height 23
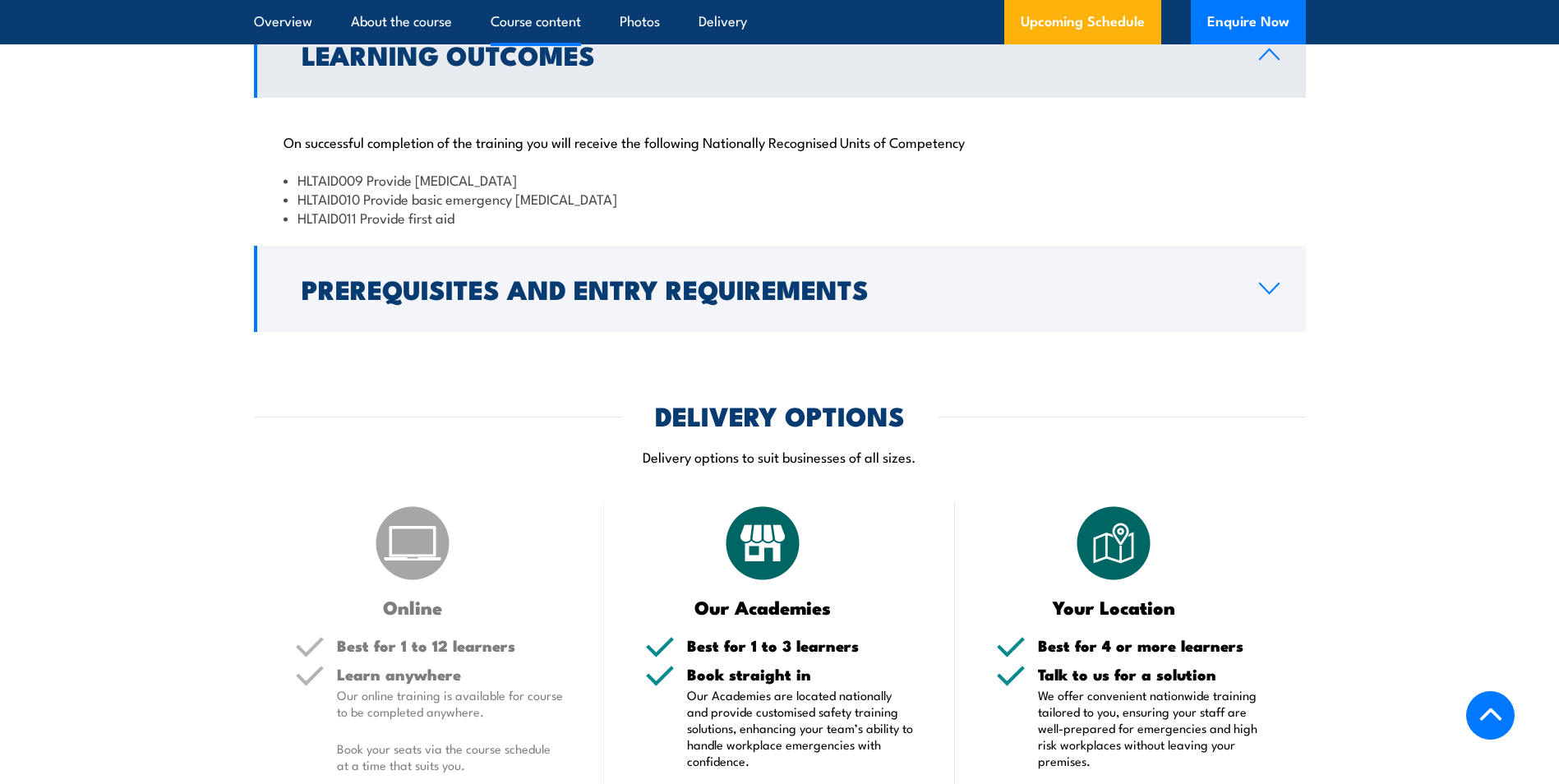
scroll to position [1900, 0]
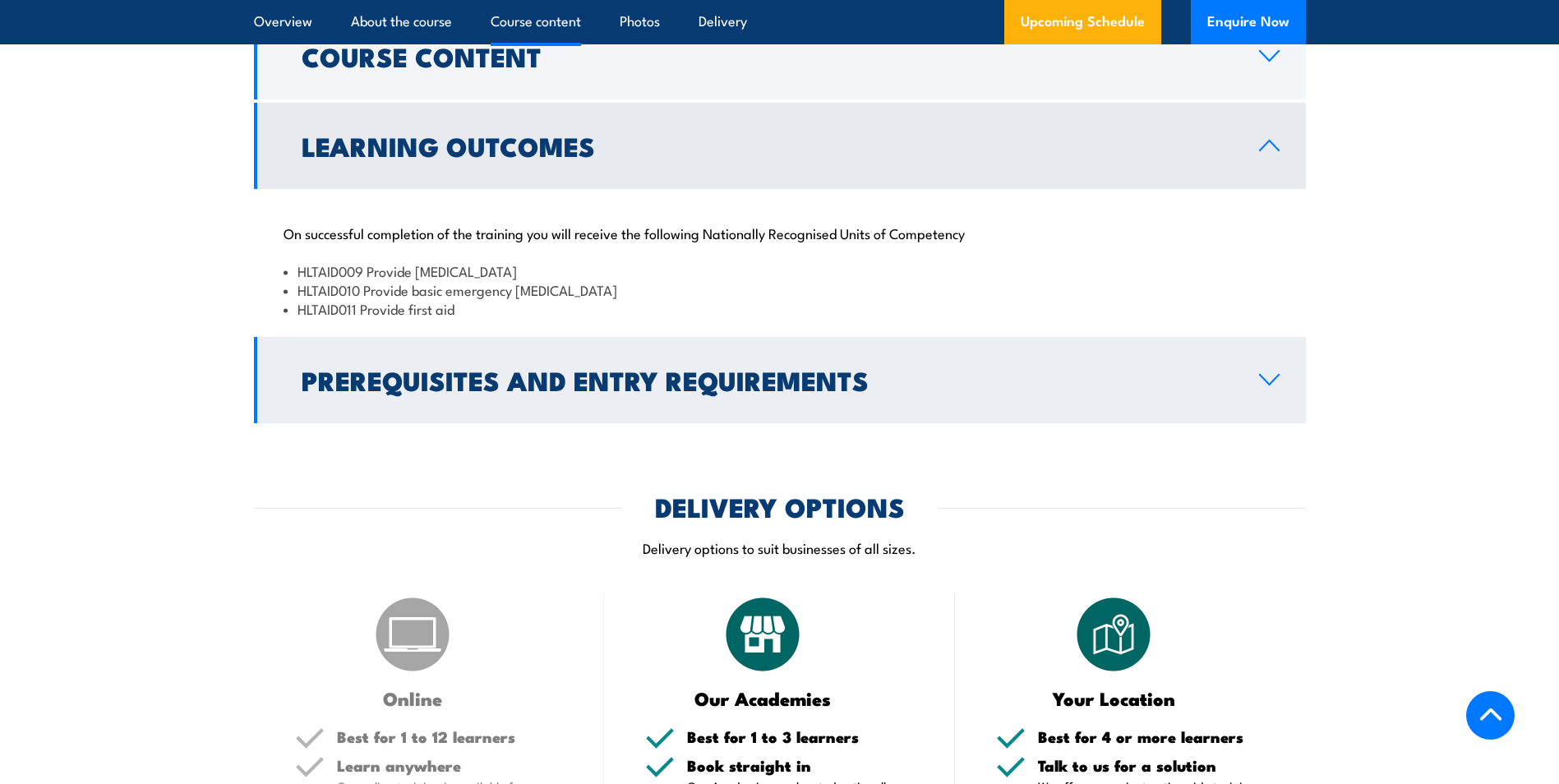
click at [642, 423] on link "Prerequisites and Entry Requirements" at bounding box center [780, 380] width 1052 height 86
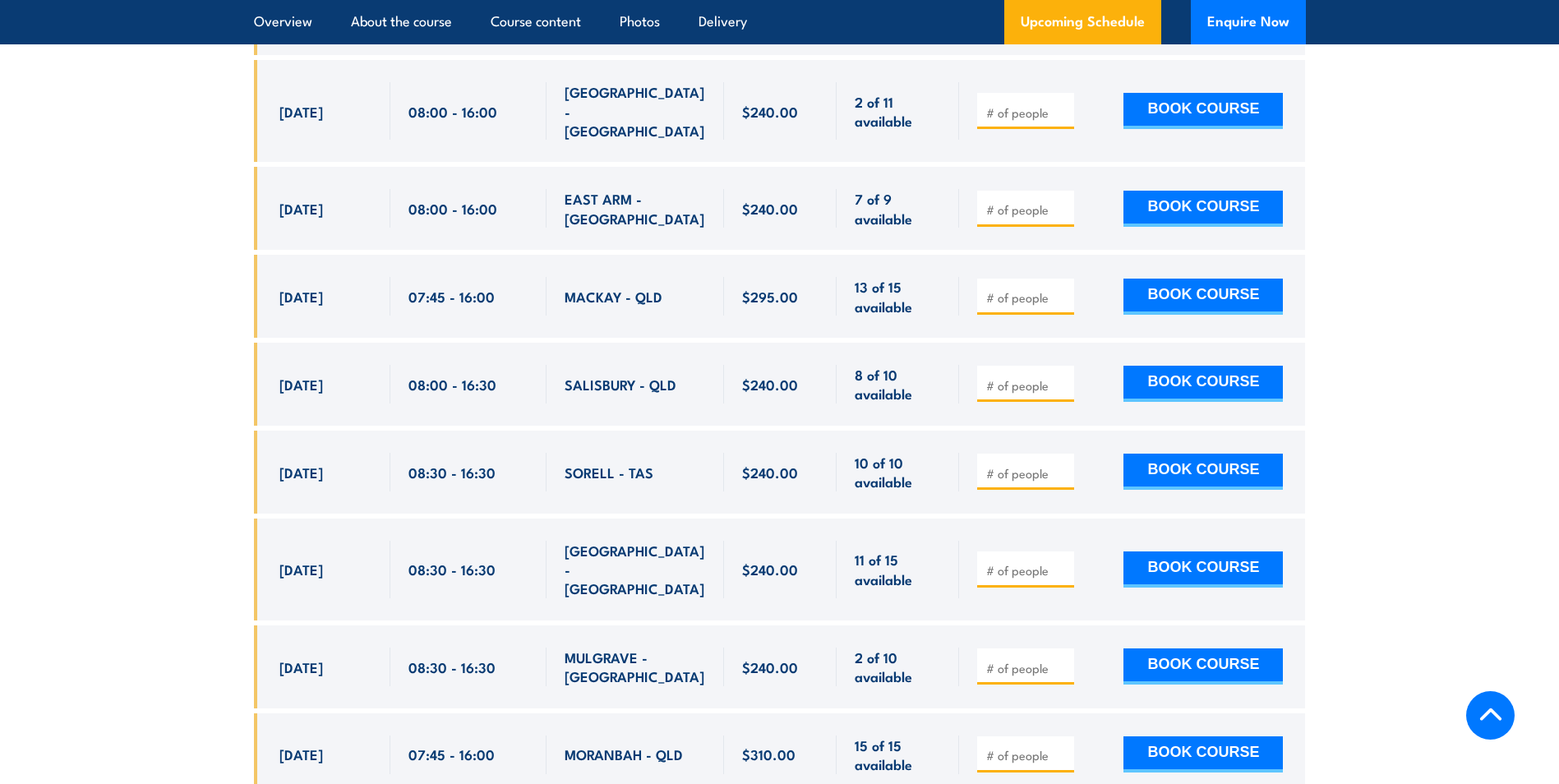
scroll to position [3461, 0]
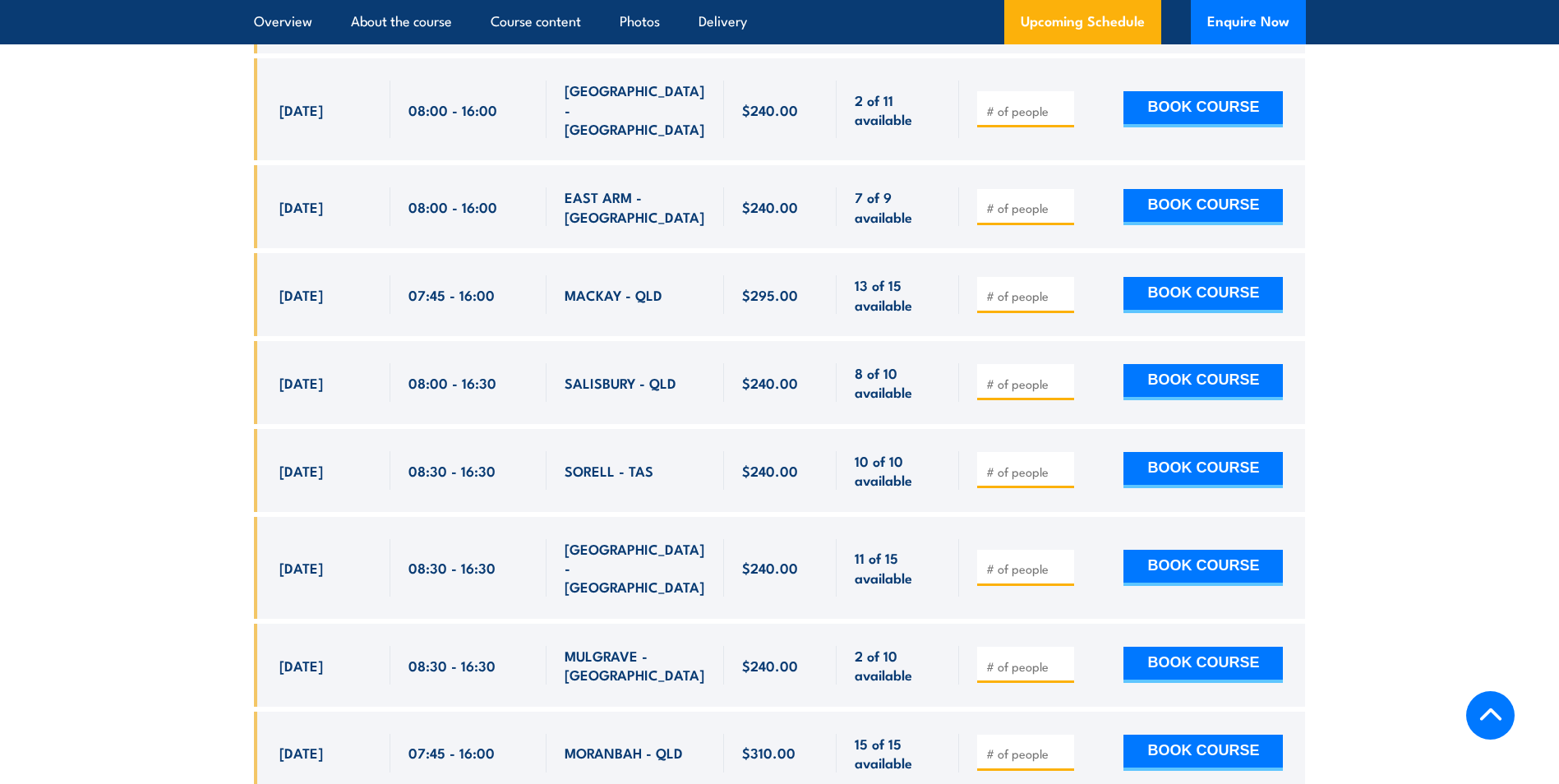
click at [1041, 560] on input "number" at bounding box center [1027, 568] width 82 height 16
click at [1175, 550] on button "BOOK COURSE" at bounding box center [1204, 568] width 160 height 36
click at [1037, 560] on input "number" at bounding box center [1027, 568] width 82 height 16
type input "1"
click at [1150, 550] on button "BOOK COURSE" at bounding box center [1204, 568] width 160 height 36
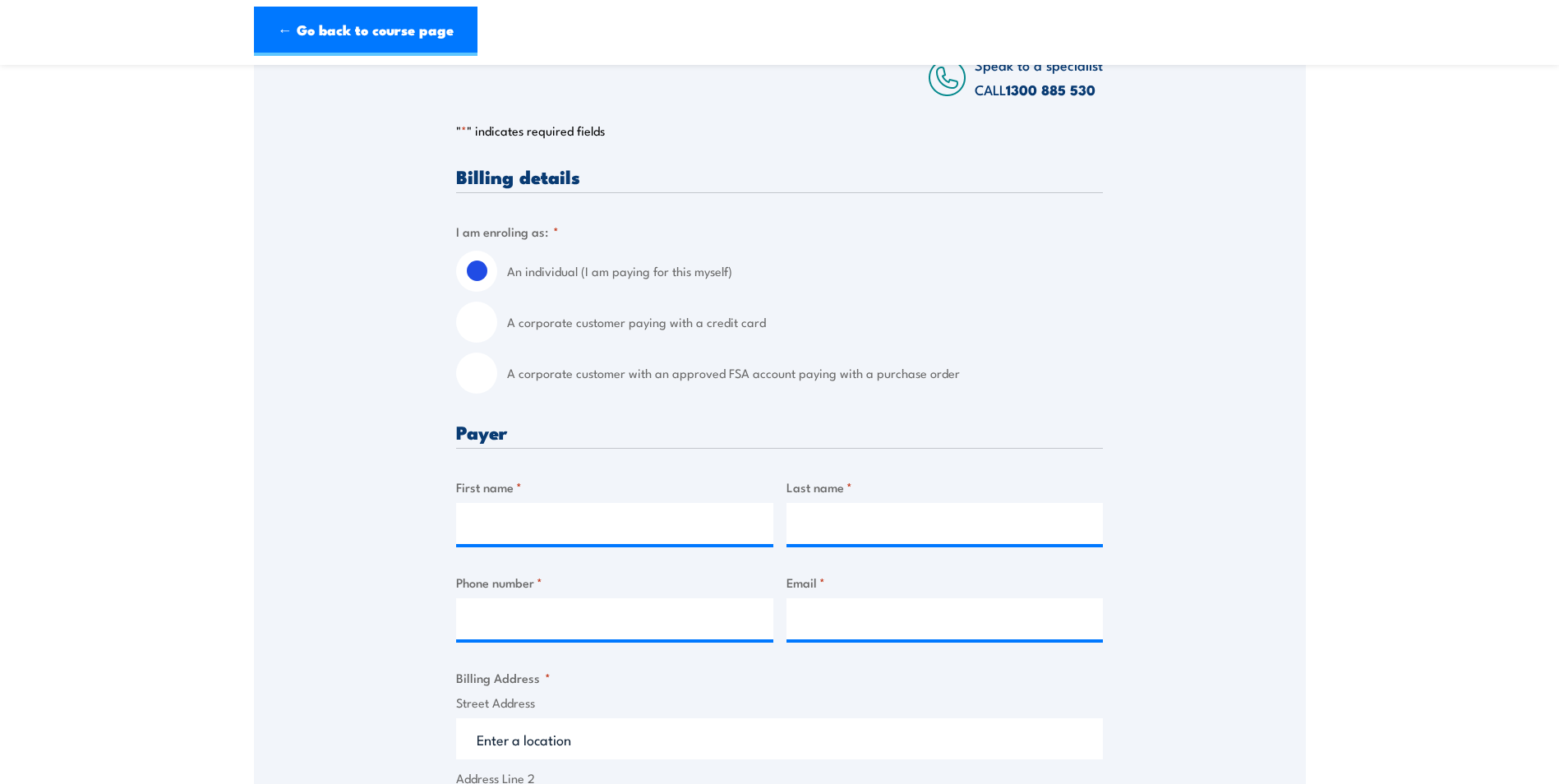
scroll to position [329, 0]
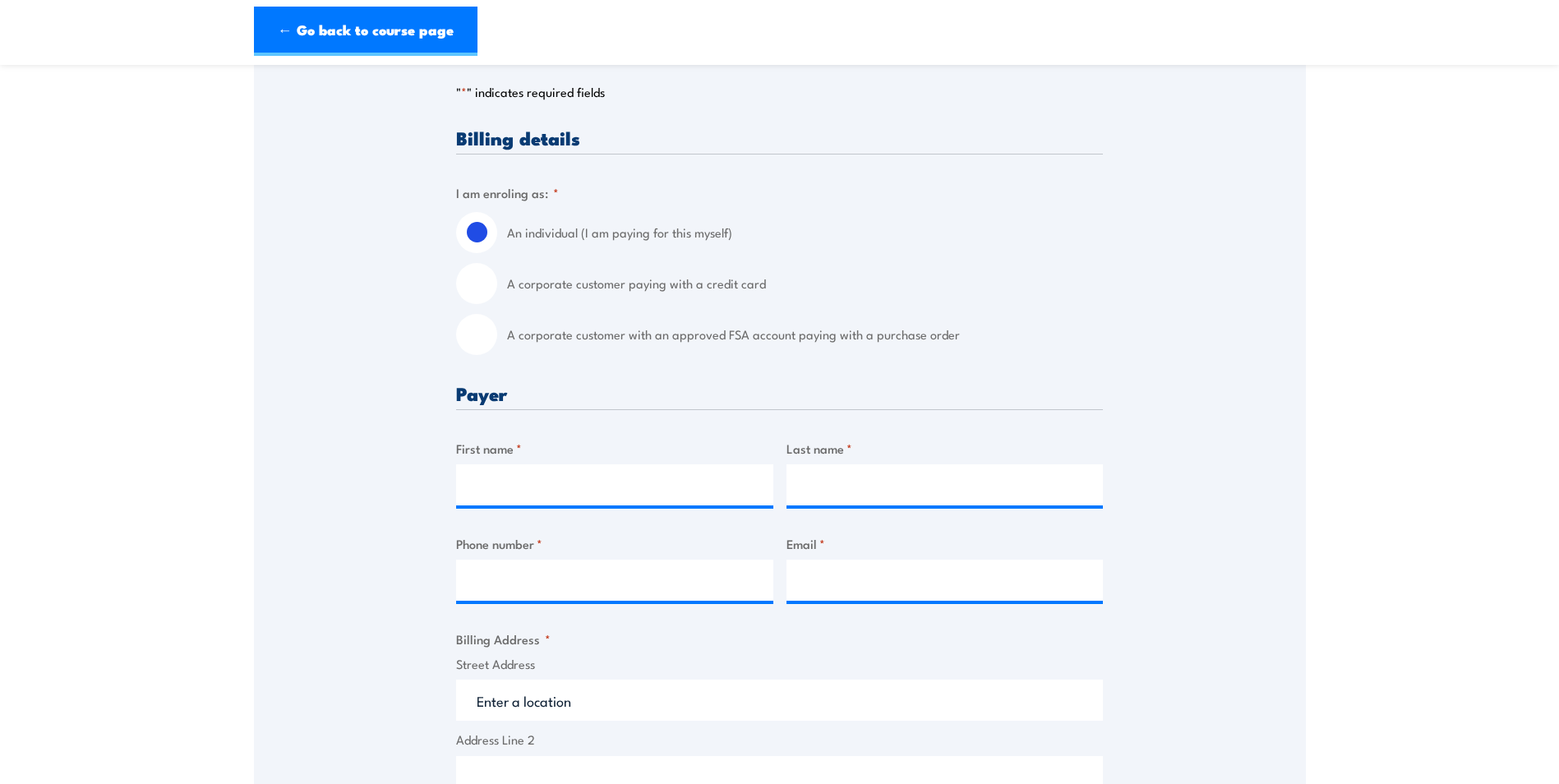
click at [598, 261] on div "An individual (I am paying for this myself) A corporate customer paying with a …" at bounding box center [780, 284] width 647 height 143
click at [598, 235] on label "An individual (I am paying for this myself)" at bounding box center [804, 232] width 596 height 41
click at [498, 235] on input "An individual (I am paying for this myself)" at bounding box center [476, 232] width 41 height 41
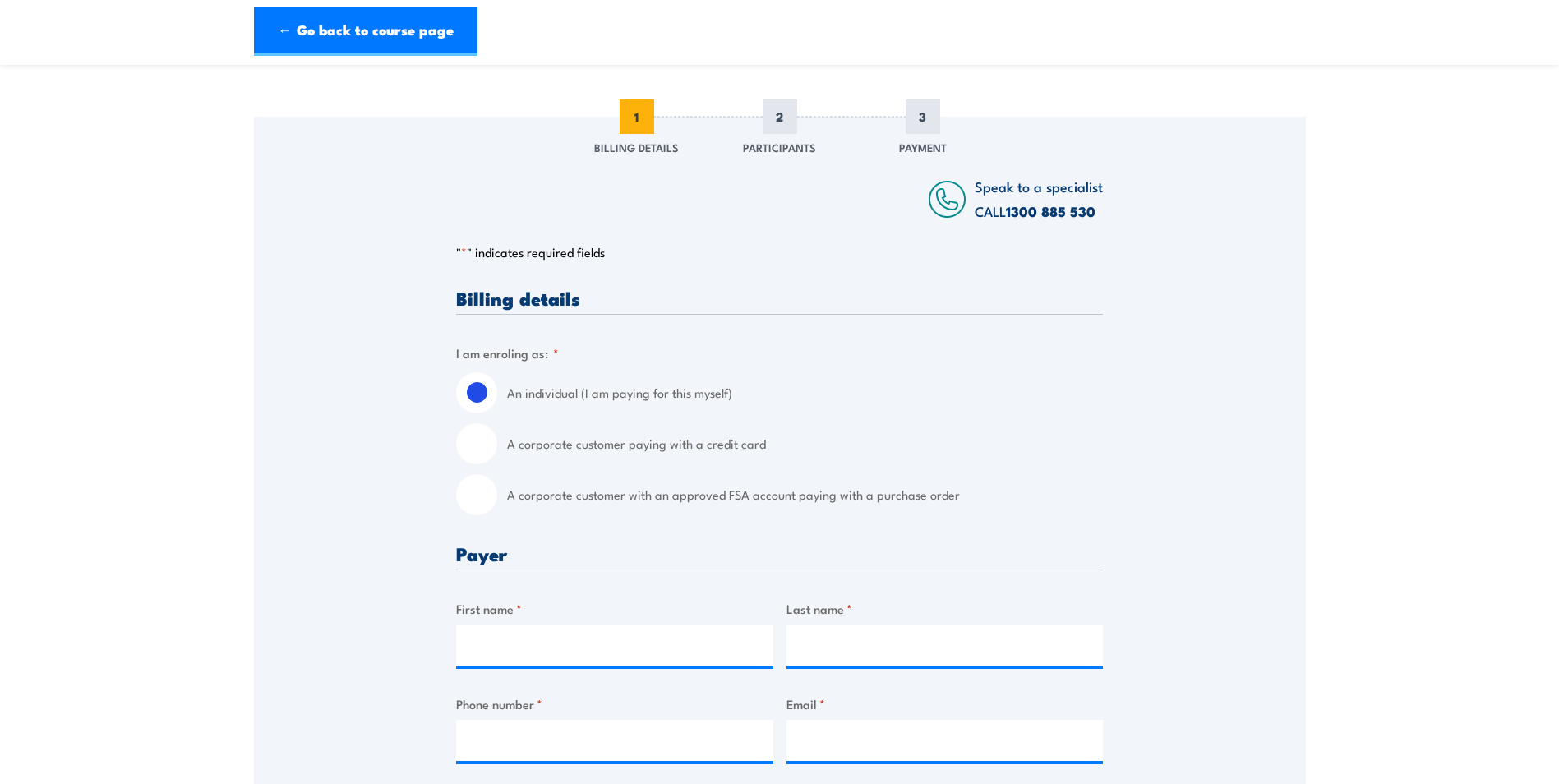
scroll to position [164, 0]
click at [517, 303] on h3 "Billing details" at bounding box center [780, 302] width 647 height 19
drag, startPoint x: 679, startPoint y: 273, endPoint x: 665, endPoint y: 377, distance: 104.9
click at [665, 377] on label "An individual (I am paying for this myself)" at bounding box center [804, 396] width 596 height 41
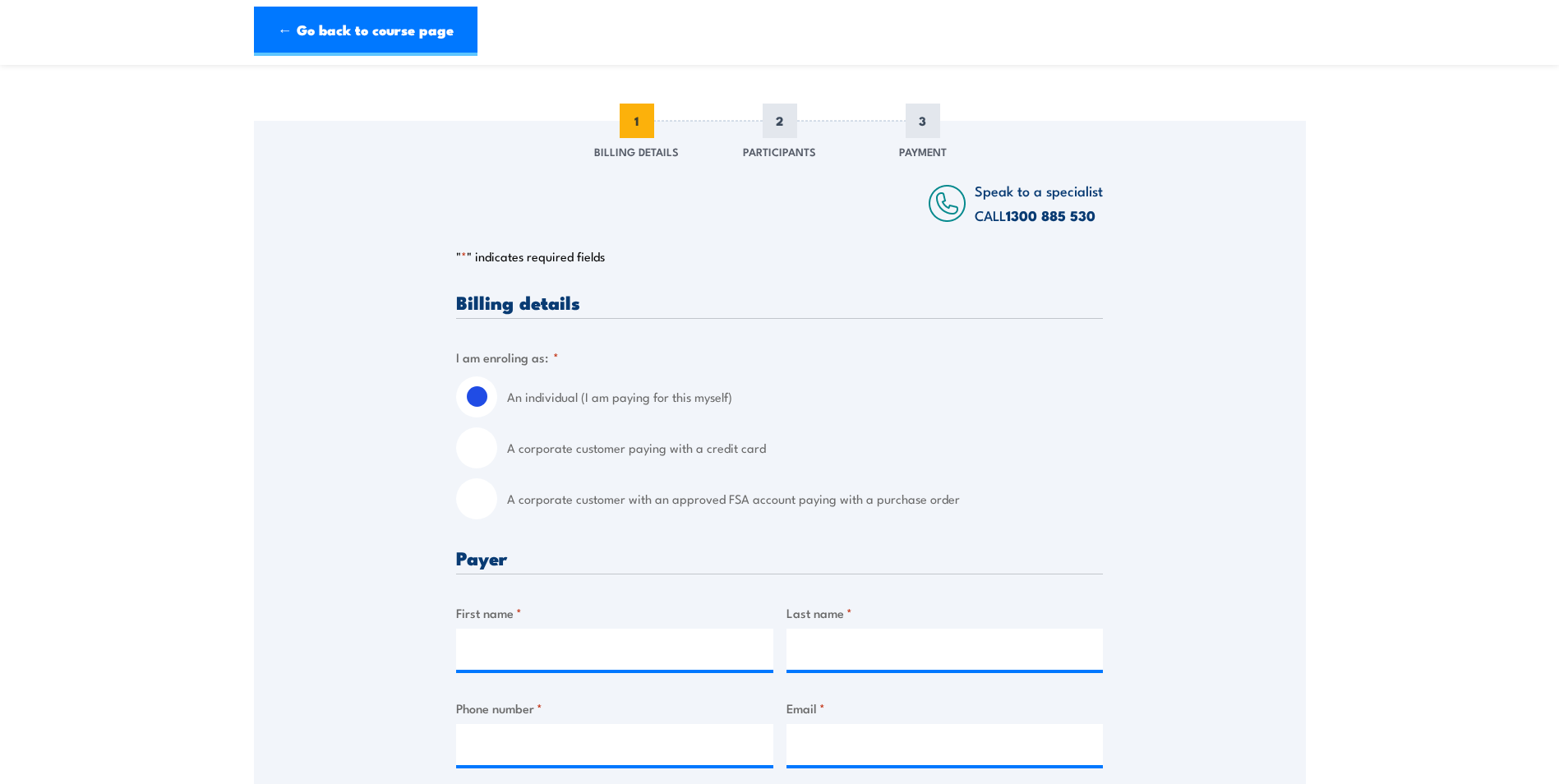
click at [498, 377] on input "An individual (I am paying for this myself)" at bounding box center [476, 396] width 41 height 41
click at [674, 413] on label "An individual (I am paying for this myself)" at bounding box center [804, 396] width 596 height 41
click at [498, 413] on input "An individual (I am paying for this myself)" at bounding box center [476, 396] width 41 height 41
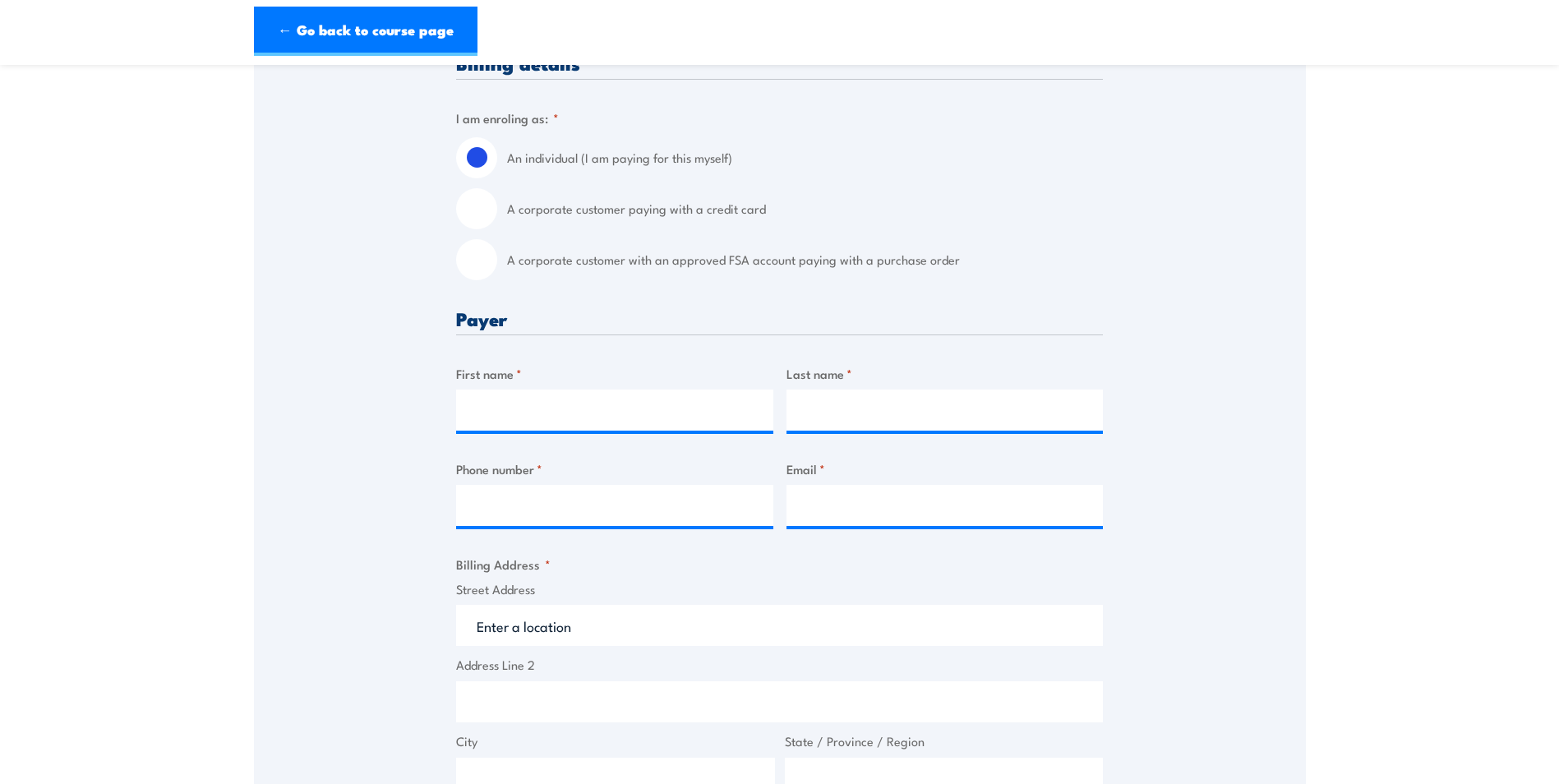
scroll to position [411, 0]
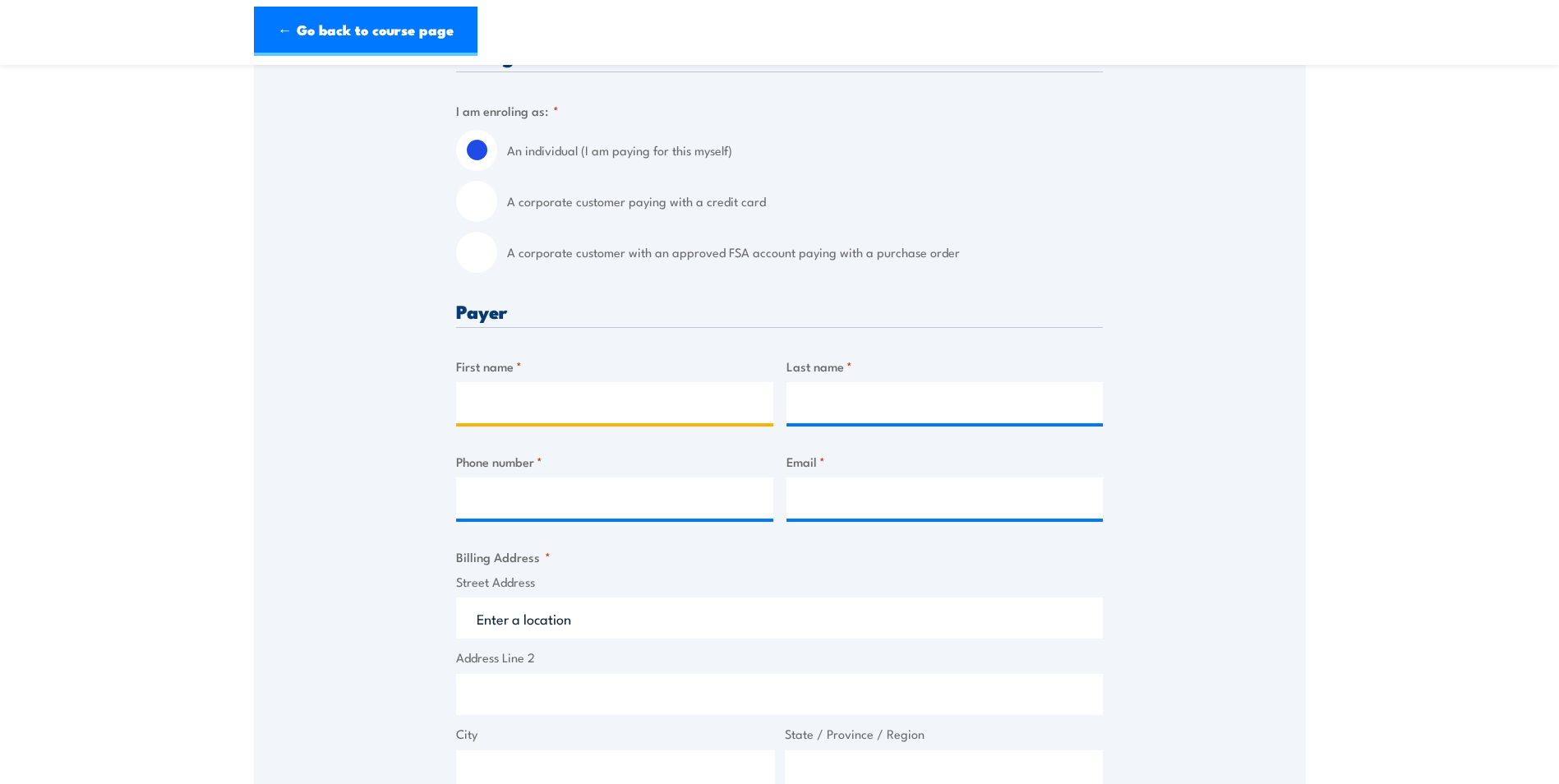
click at [564, 405] on input "First name *" at bounding box center [615, 402] width 317 height 41
type input "[PERSON_NAME]"
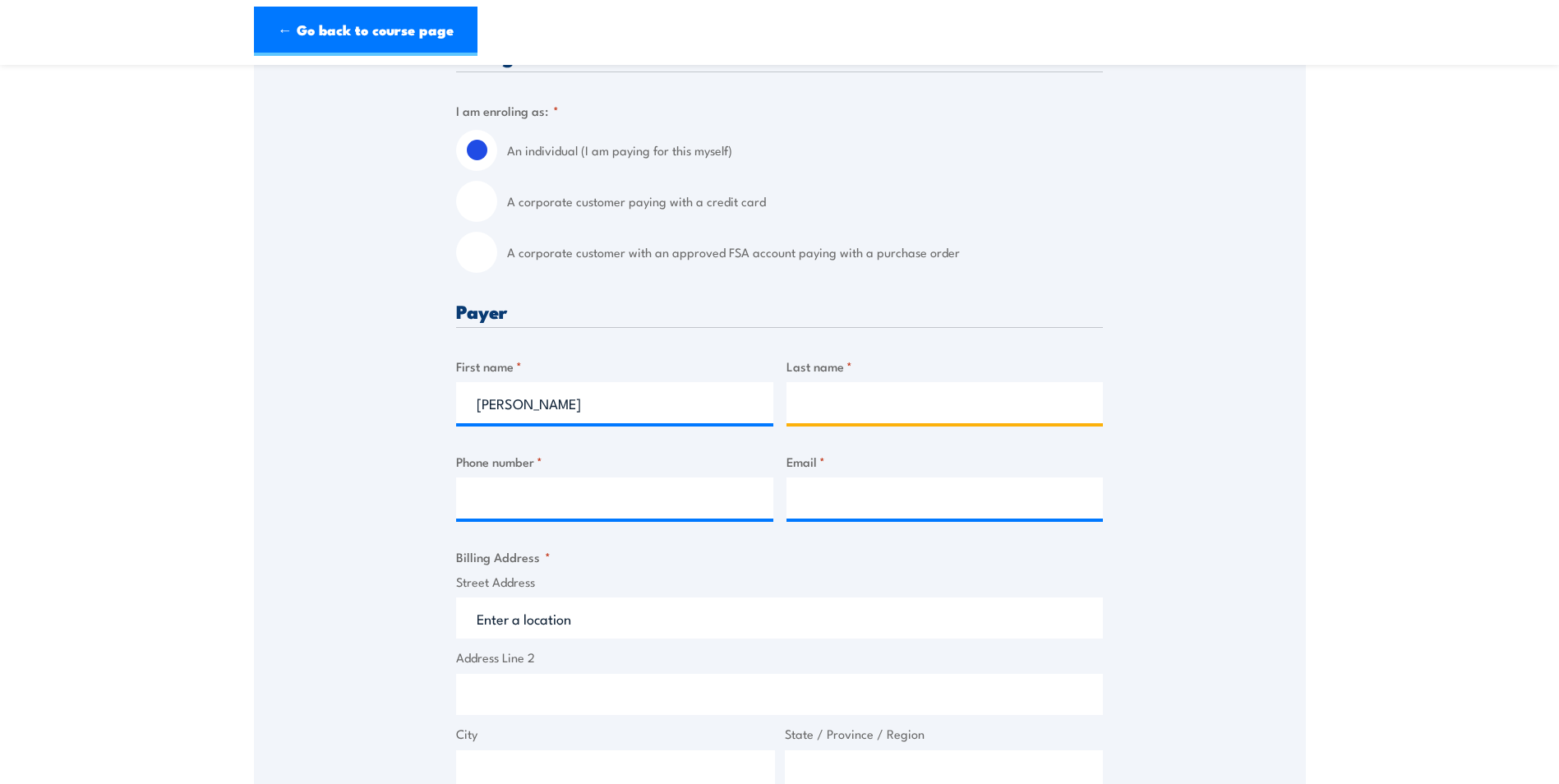
type input "[PERSON_NAME]"
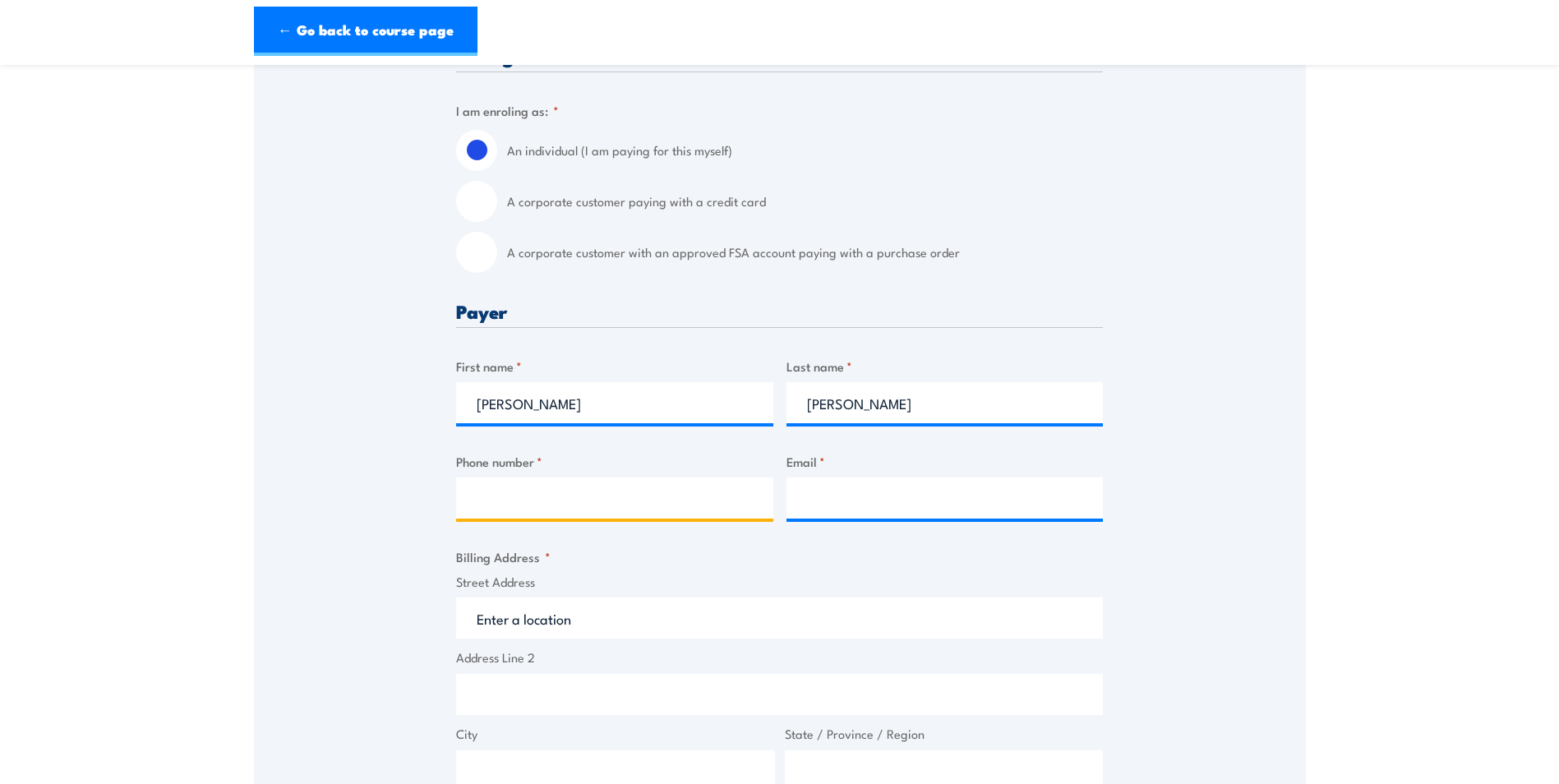
type input "0438193926"
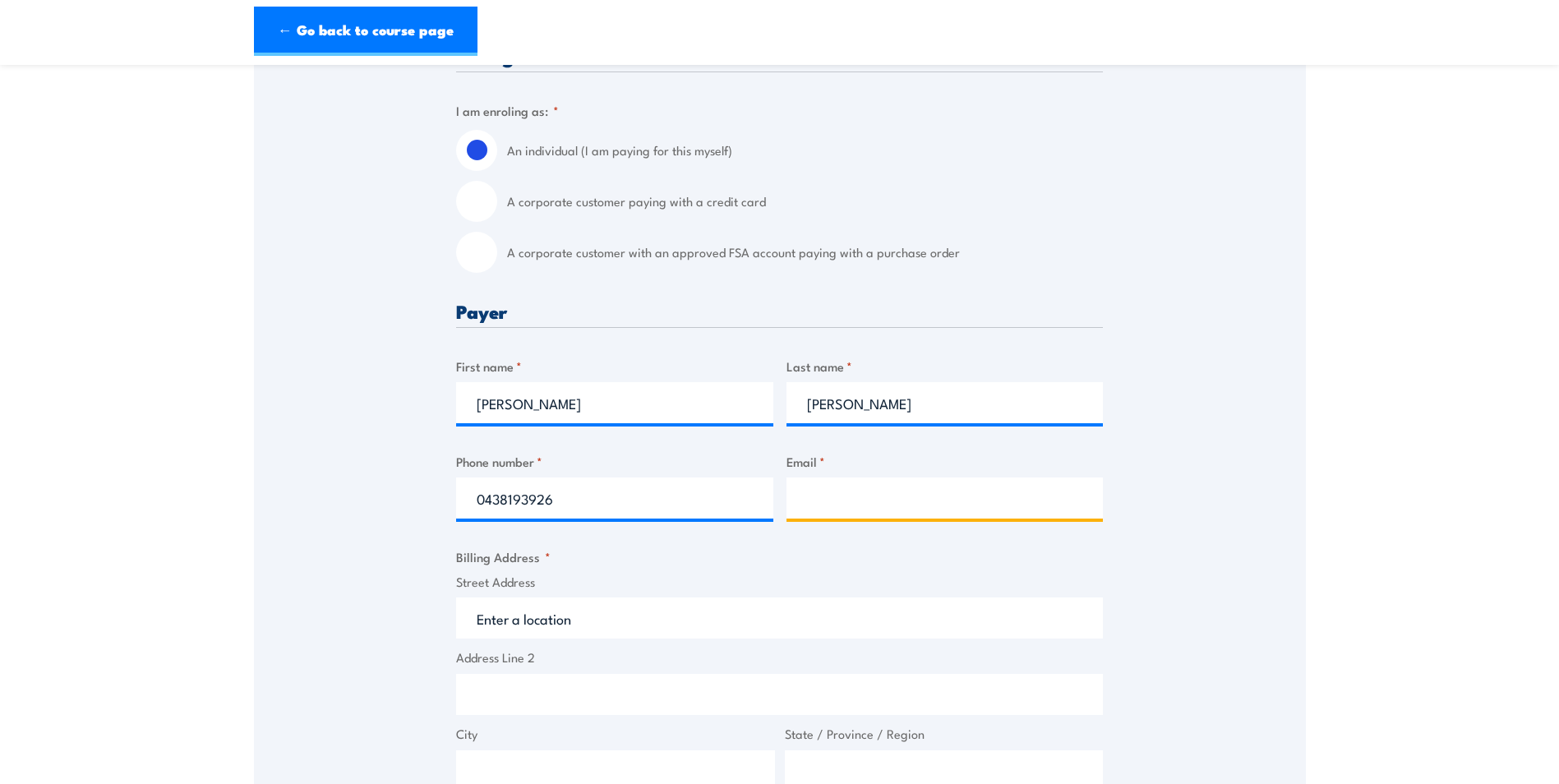
type input "[EMAIL_ADDRESS][DOMAIN_NAME]"
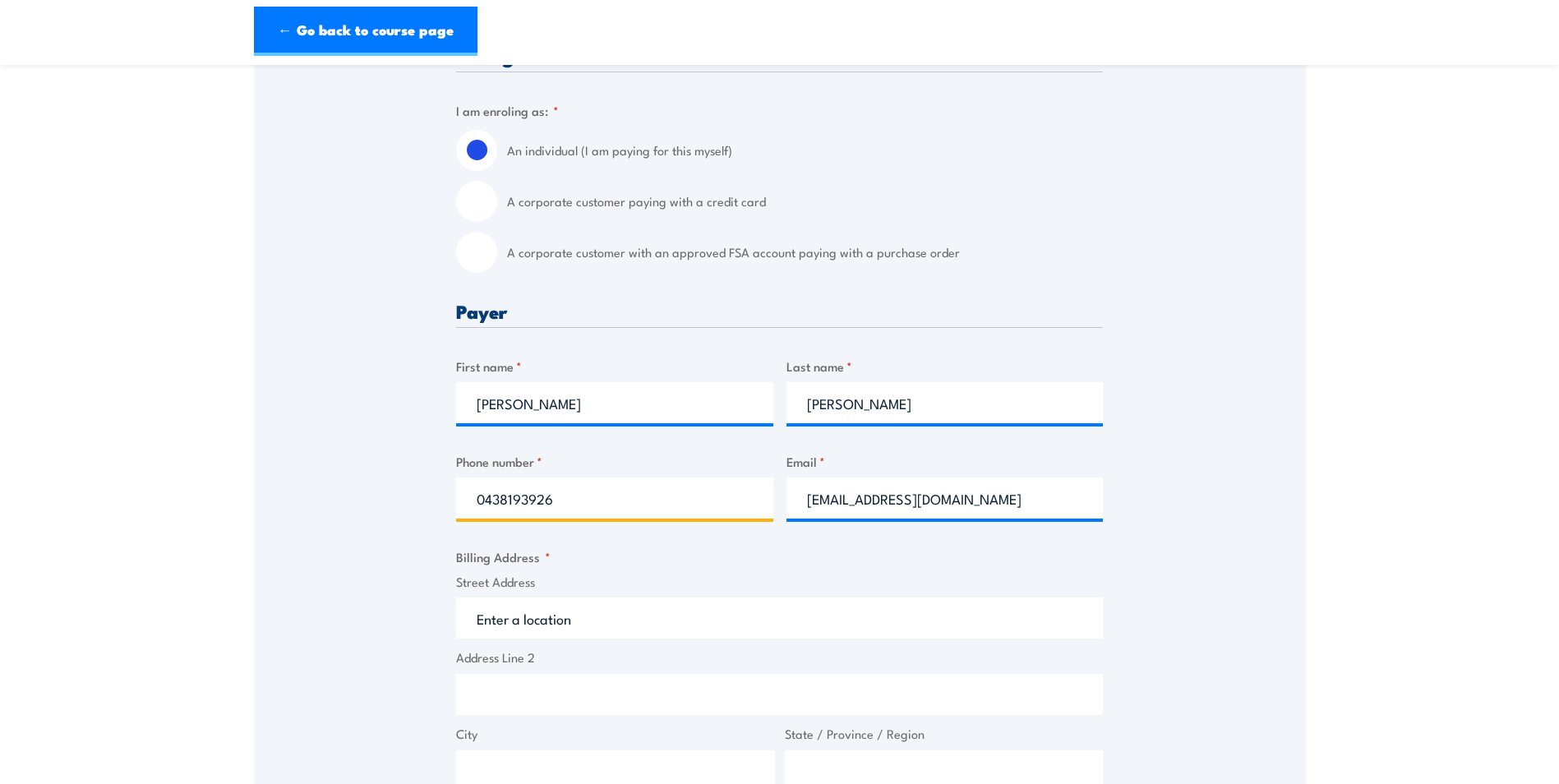
click at [605, 492] on input "0438193926" at bounding box center [615, 498] width 317 height 41
click at [392, 557] on div "Speak to a specialist CALL [PHONE_NUMBER] CALL [PHONE_NUMBER] " * " indicates r…" at bounding box center [780, 628] width 1052 height 1508
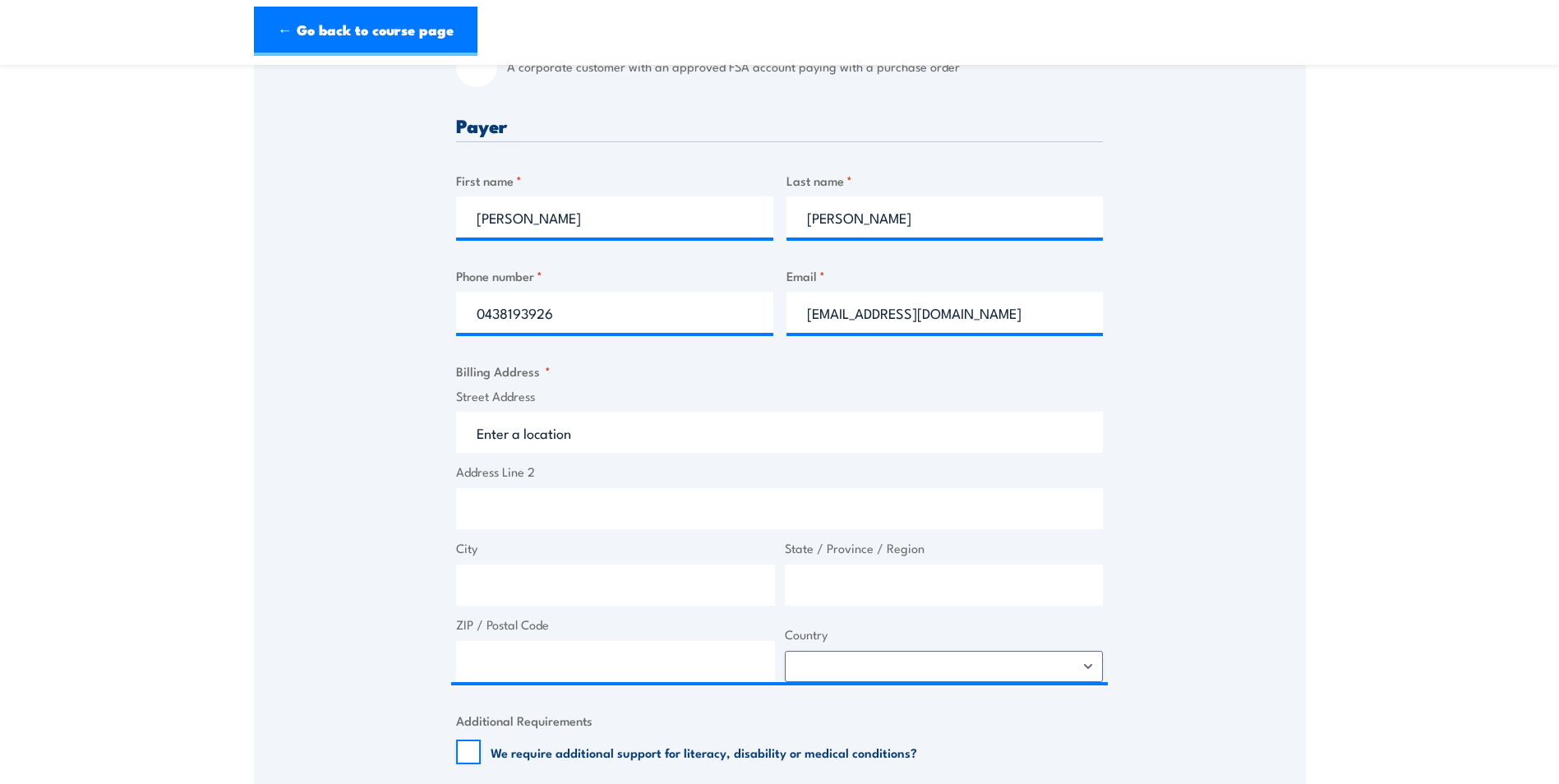
scroll to position [657, 0]
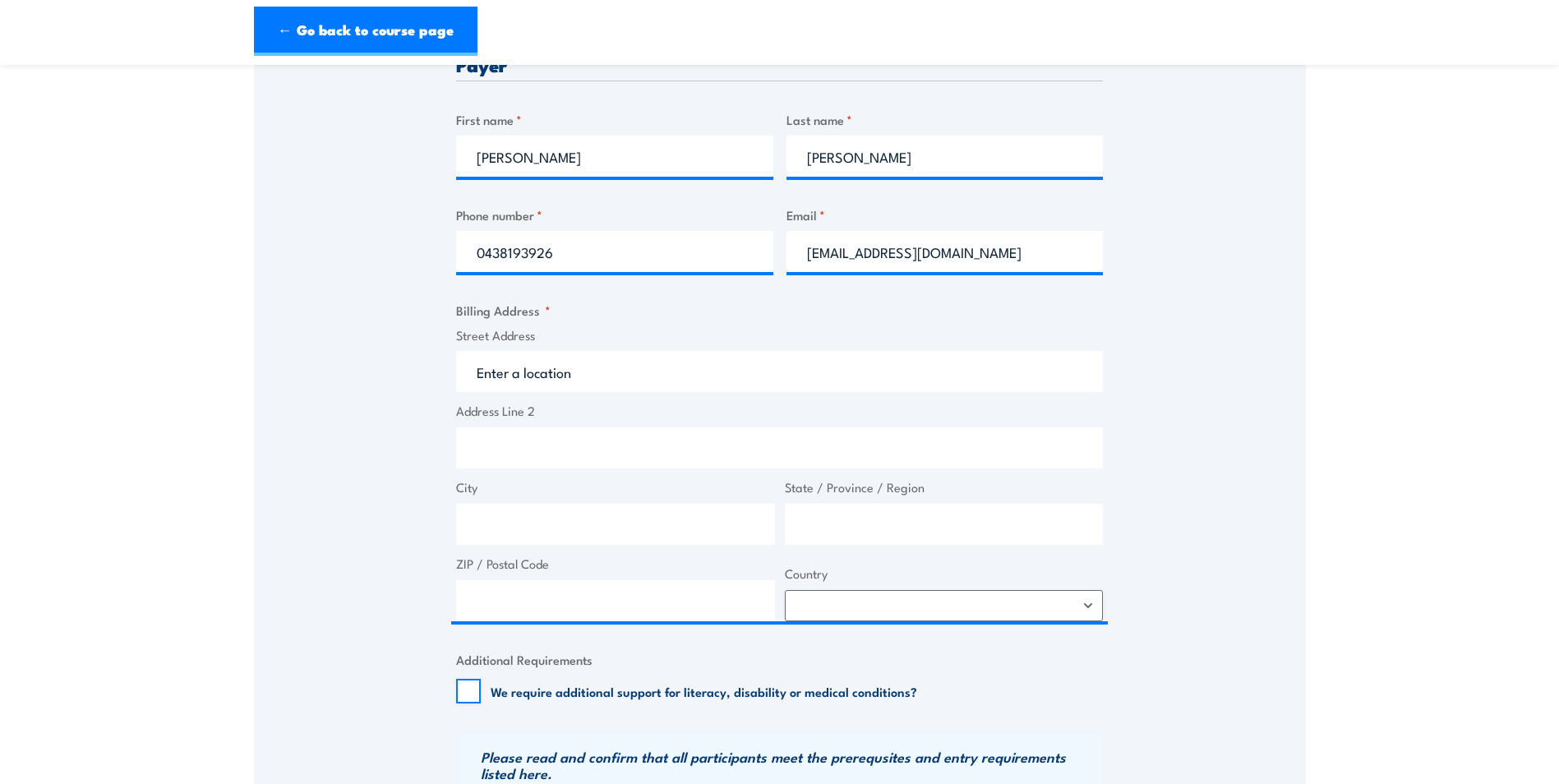
click at [576, 327] on label "Street Address" at bounding box center [780, 335] width 647 height 19
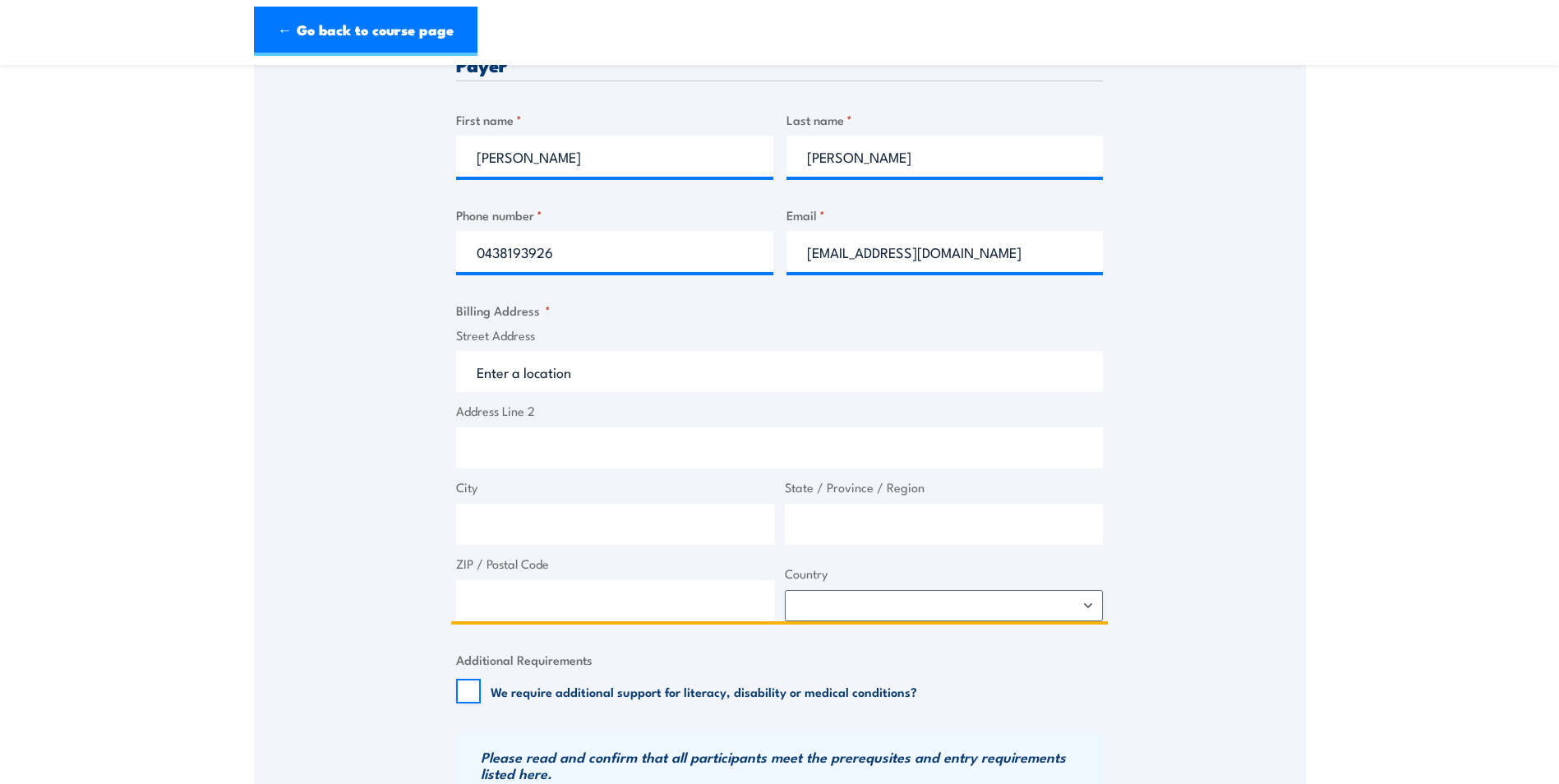
click at [576, 351] on input "Street Address" at bounding box center [780, 371] width 647 height 41
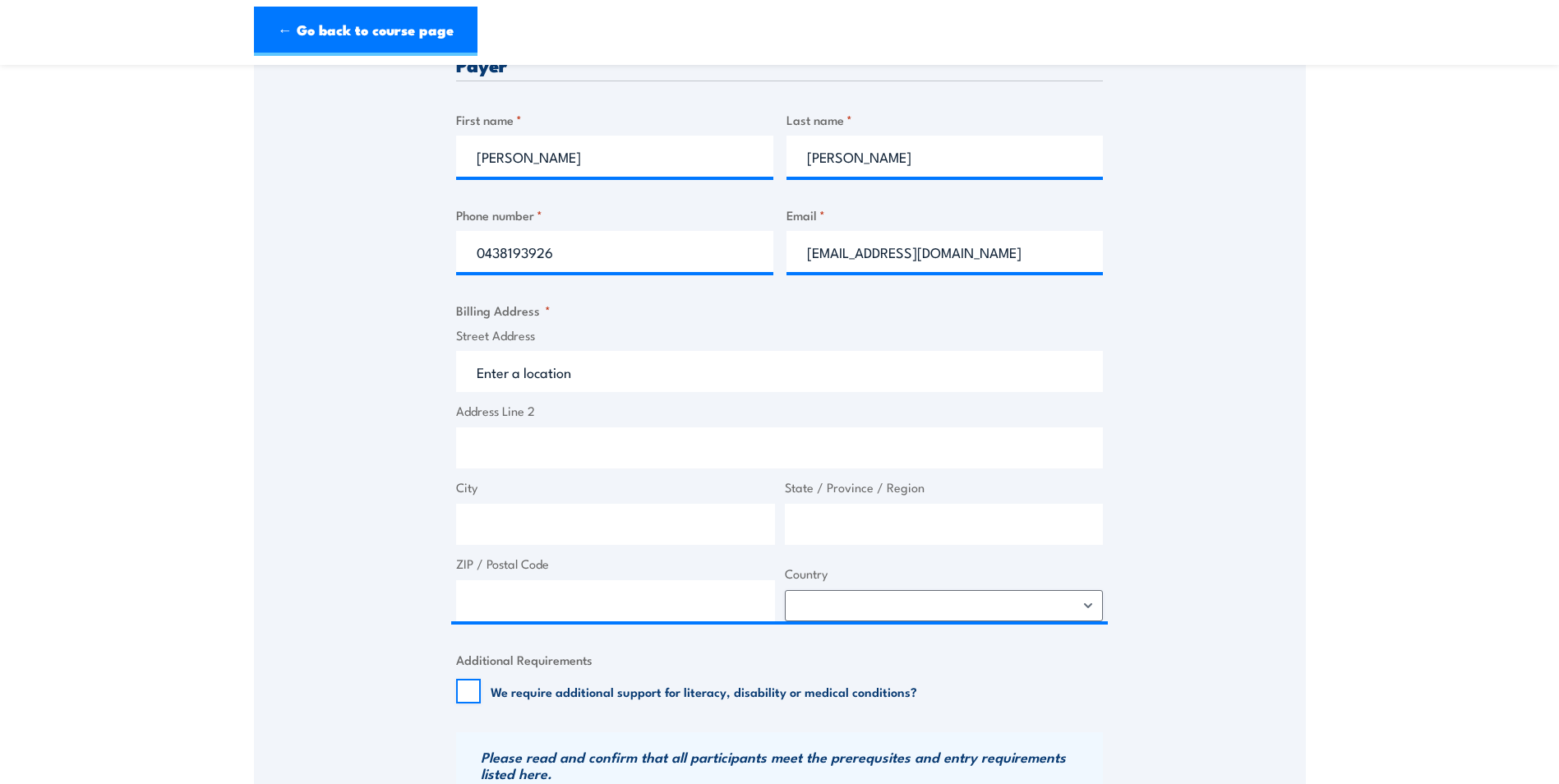
click at [560, 339] on label "Street Address" at bounding box center [780, 335] width 647 height 19
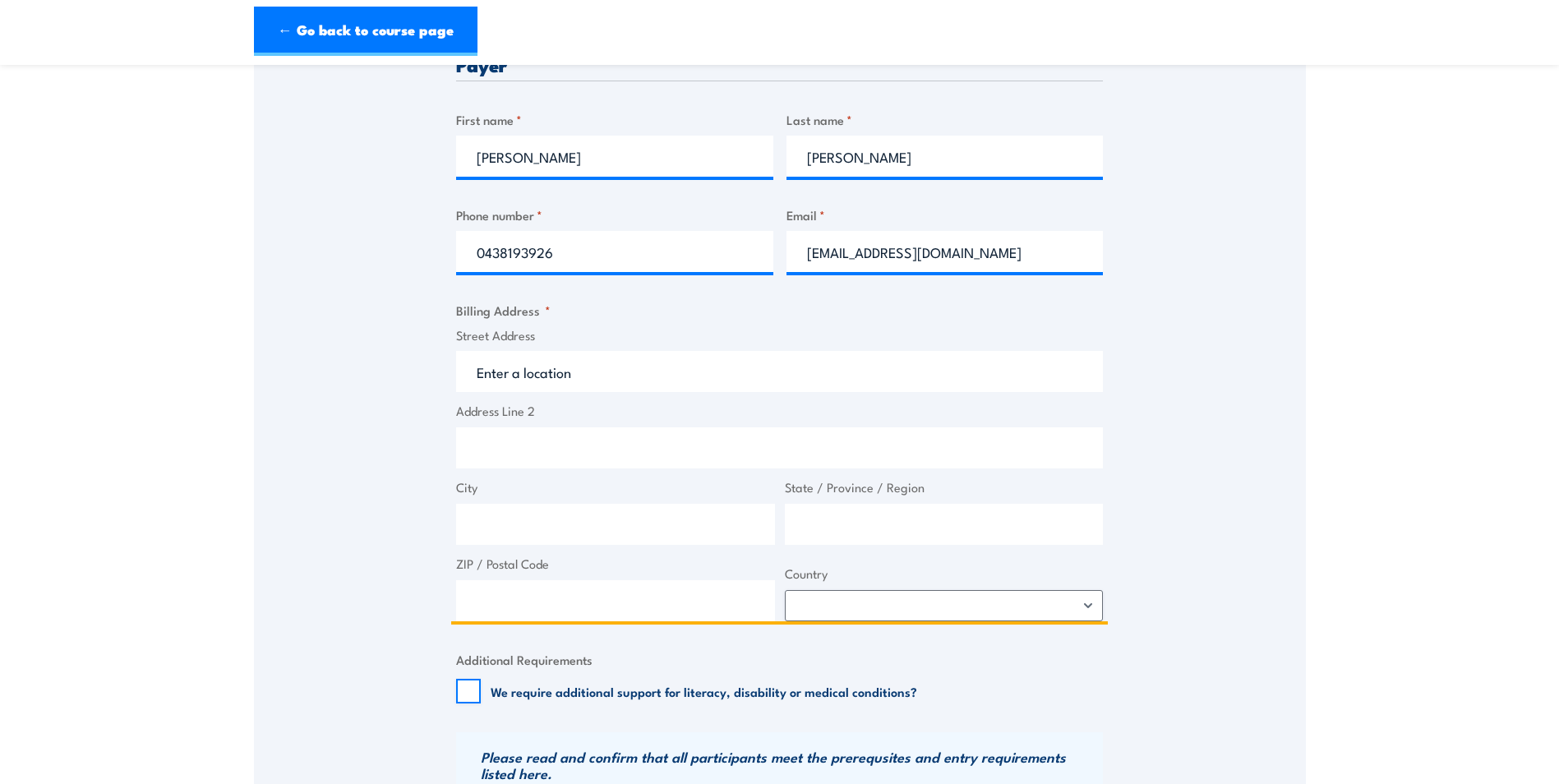
click at [560, 351] on input "Street Address" at bounding box center [780, 371] width 647 height 41
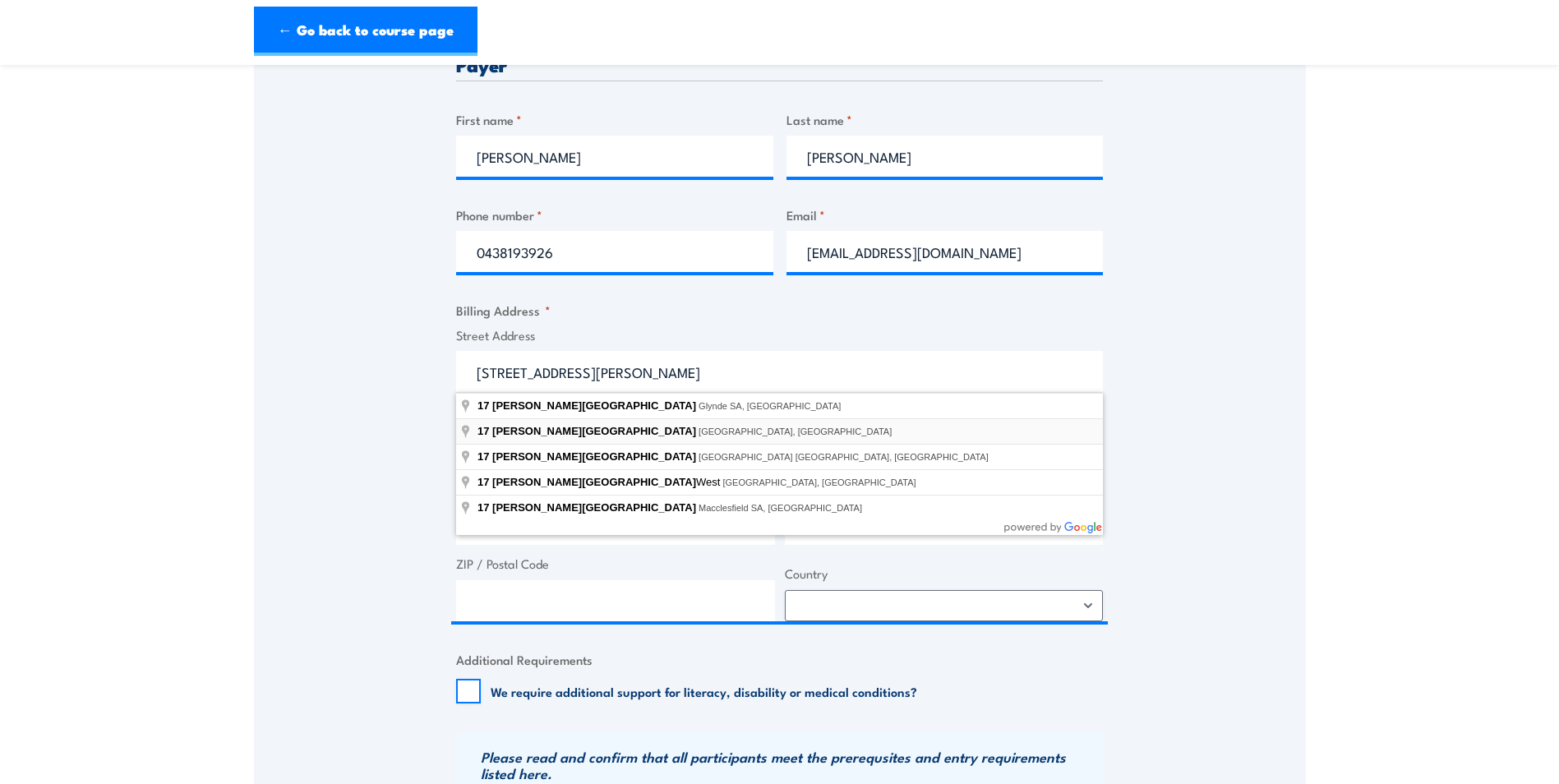
type input "[STREET_ADDRESS][PERSON_NAME][PERSON_NAME]"
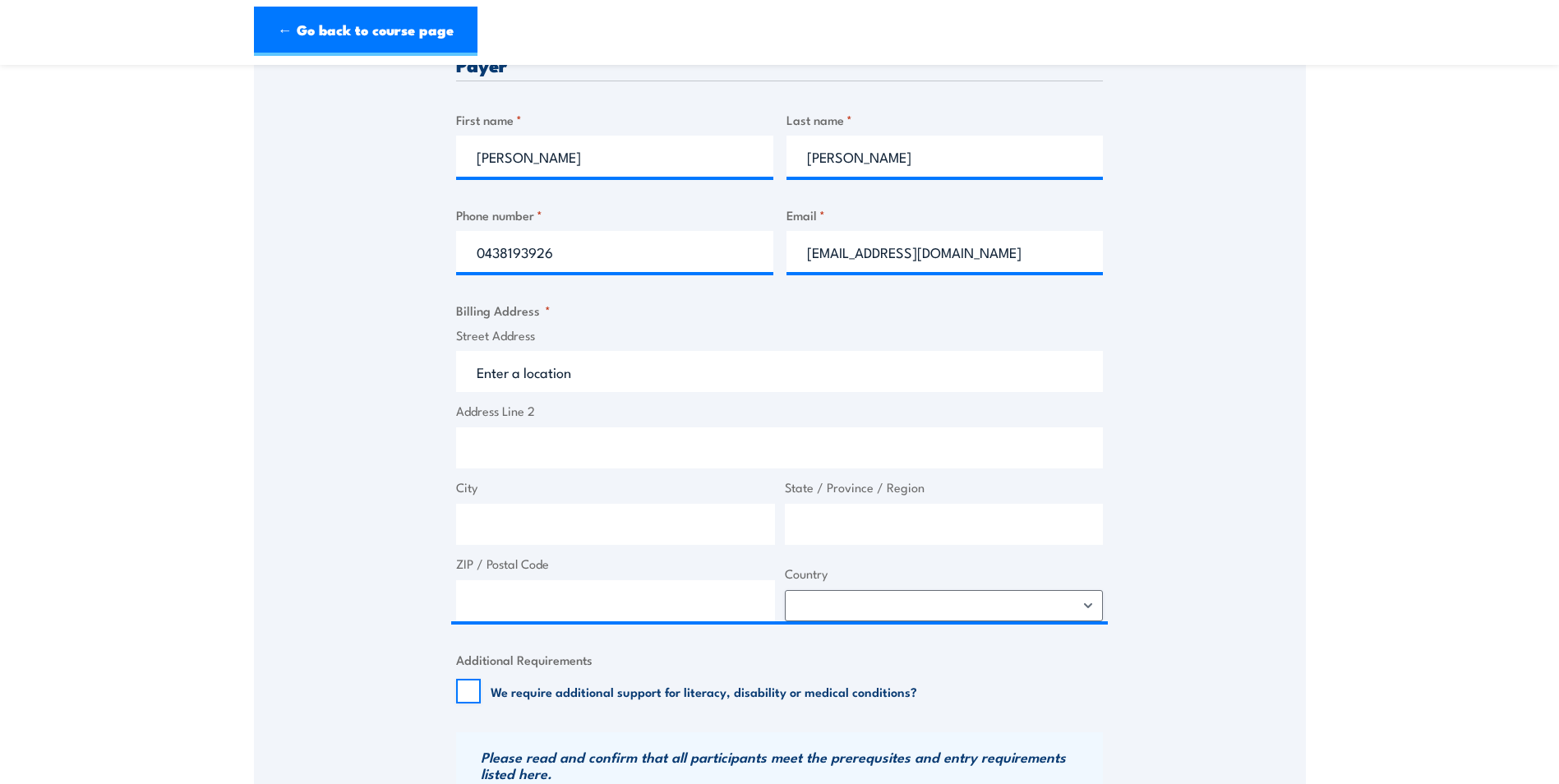
type input "[STREET_ADDRESS][PERSON_NAME]"
type input "[GEOGRAPHIC_DATA]"
type input "2164"
select select "[GEOGRAPHIC_DATA]"
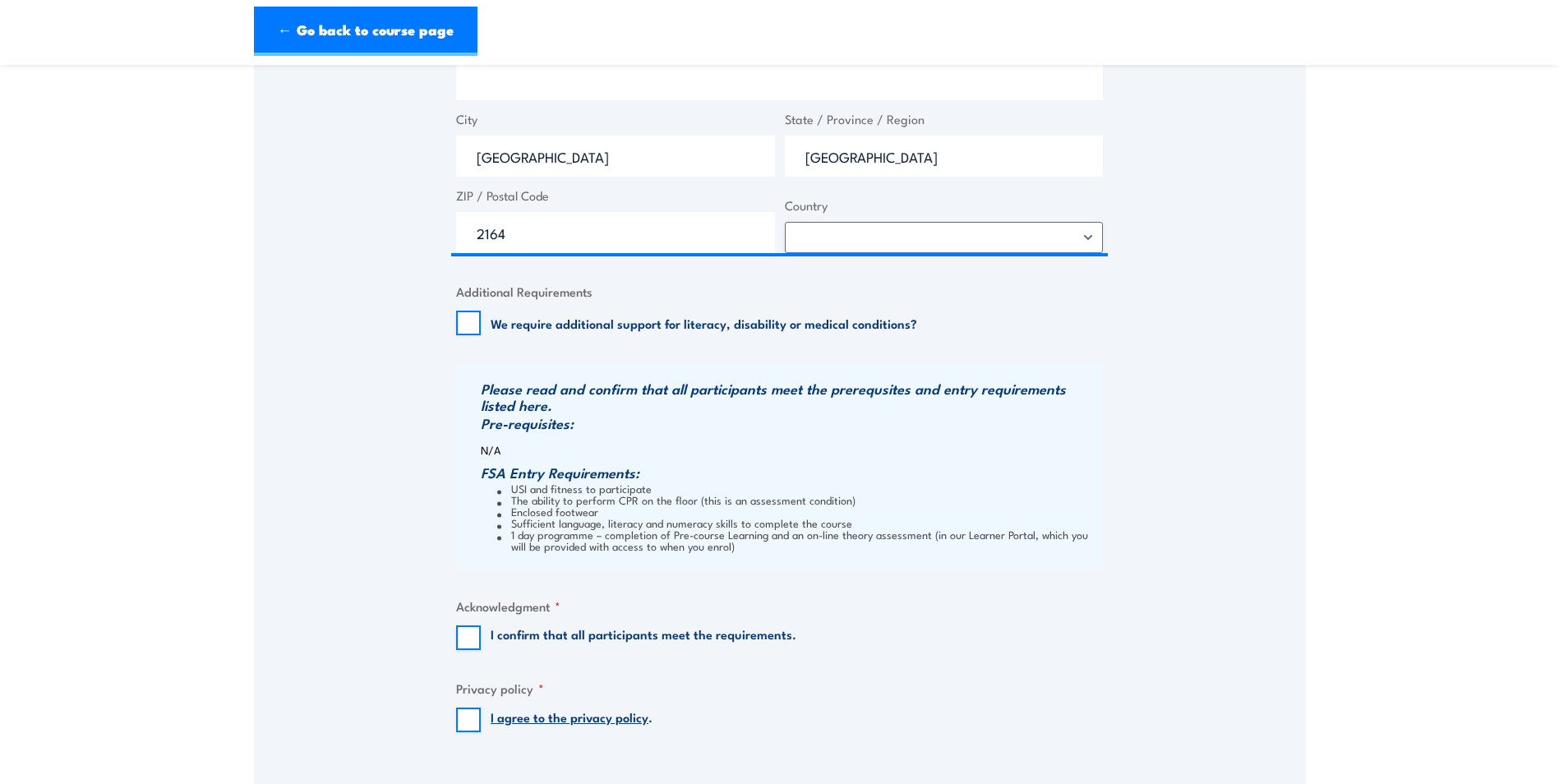
scroll to position [1150, 0]
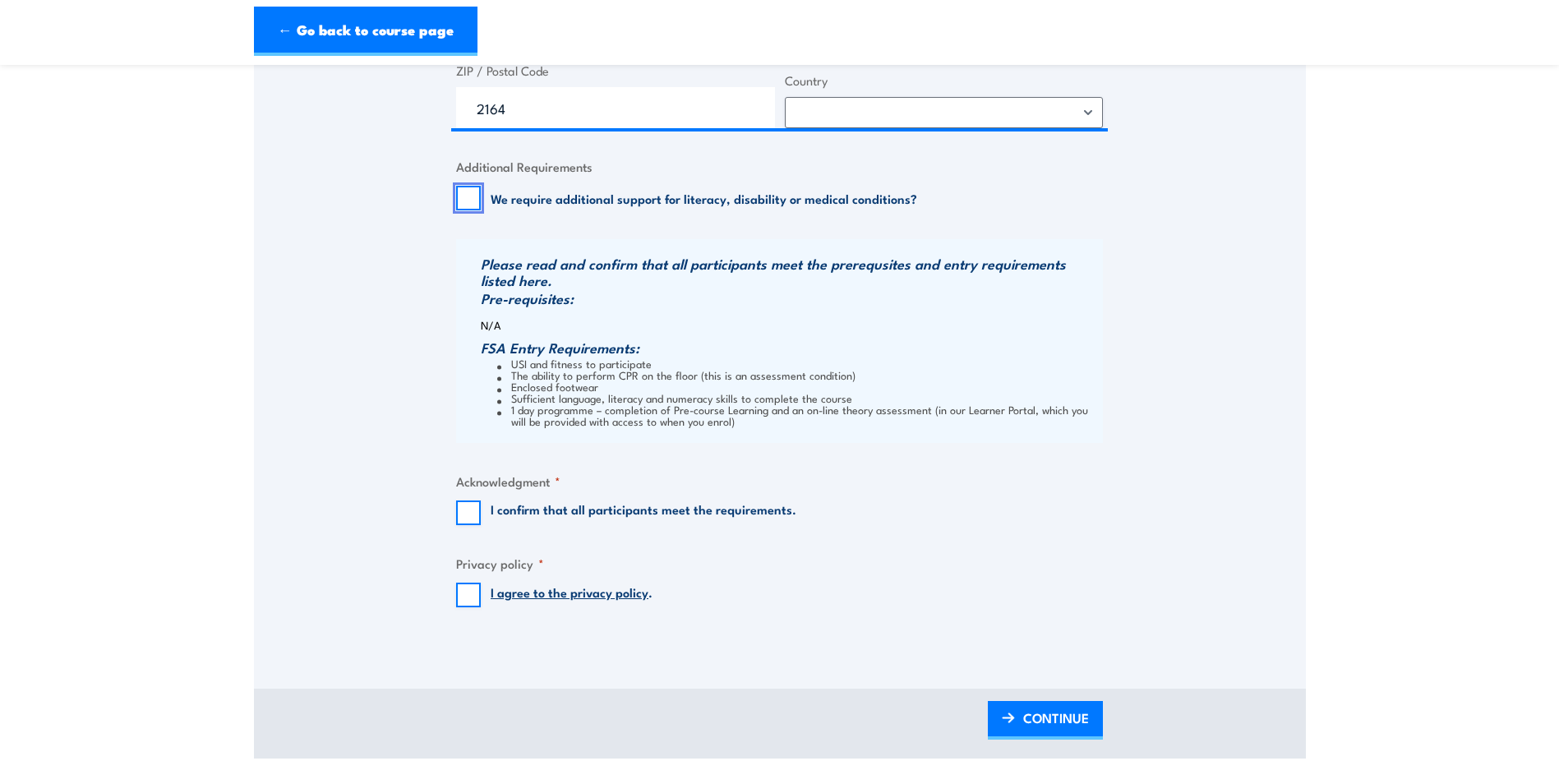
click at [461, 198] on input "We require additional support for literacy, disability or medical conditions?" at bounding box center [468, 198] width 24 height 24
click at [461, 208] on input "We require additional support for literacy, disability or medical conditions?" at bounding box center [468, 198] width 24 height 24
checkbox input "false"
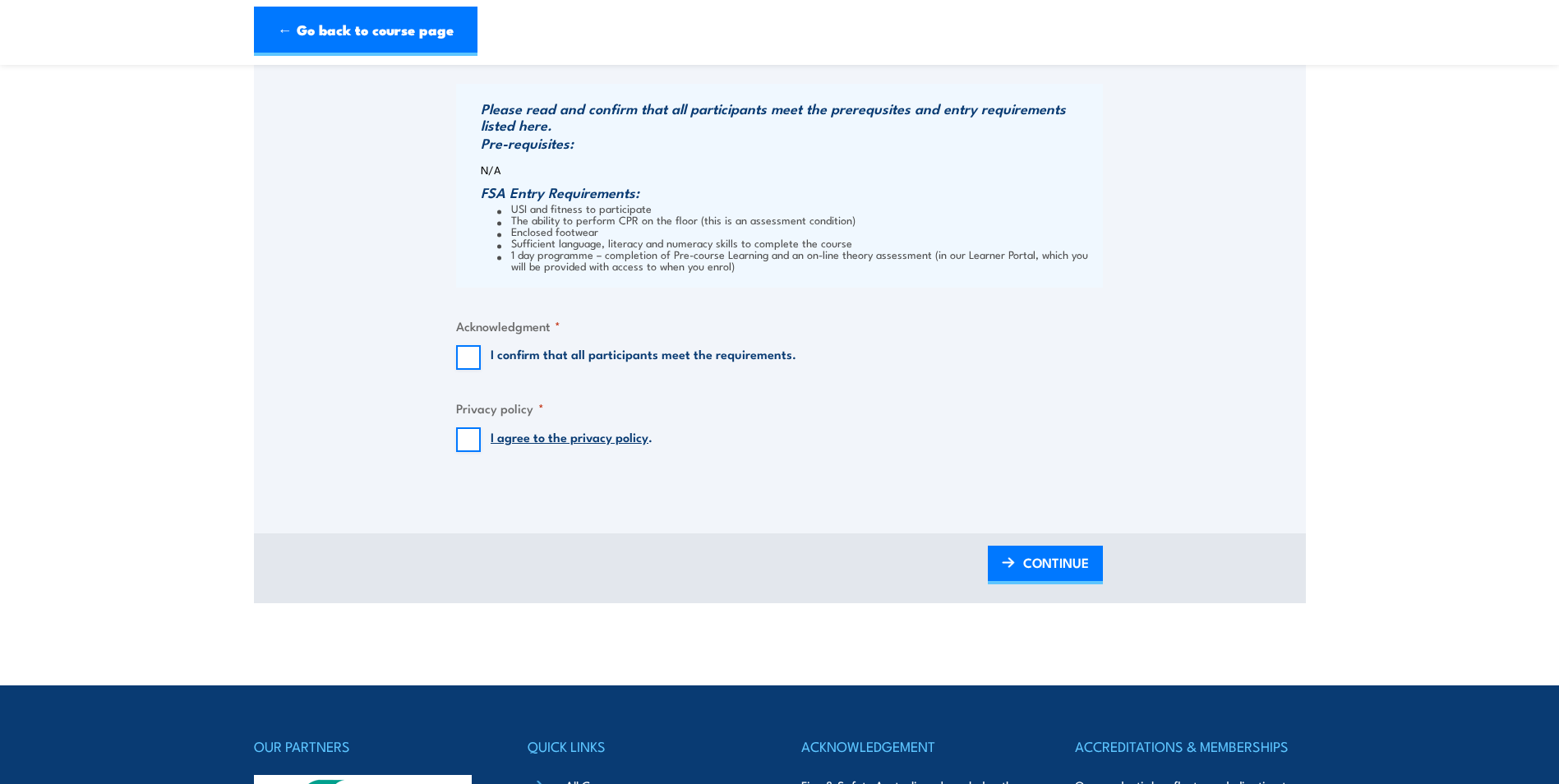
scroll to position [1315, 0]
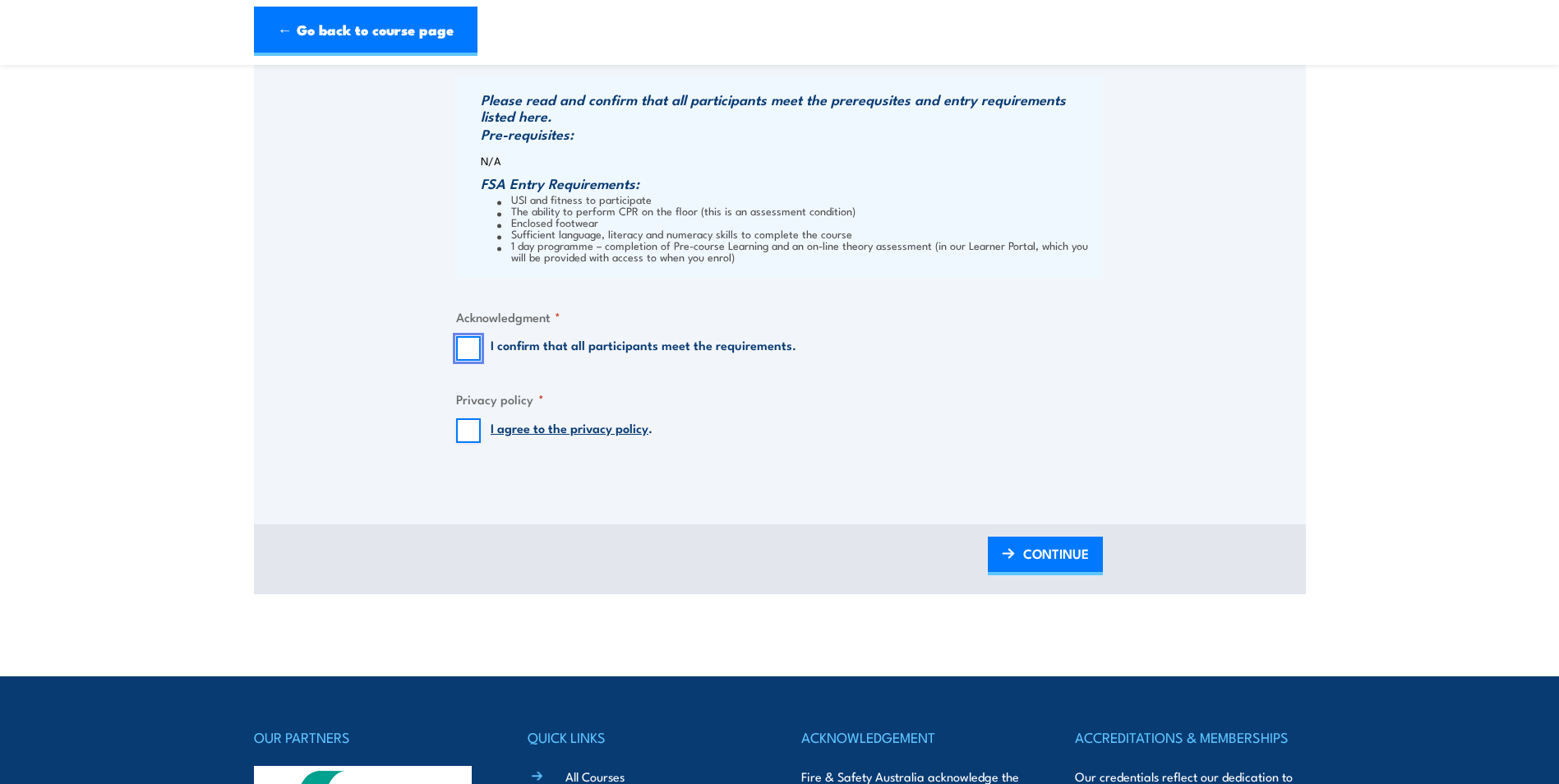
click at [468, 348] on input "I confirm that all participants meet the requirements." at bounding box center [468, 348] width 24 height 24
checkbox input "true"
click at [463, 435] on input "I agree to the privacy policy ." at bounding box center [468, 431] width 24 height 24
checkbox input "true"
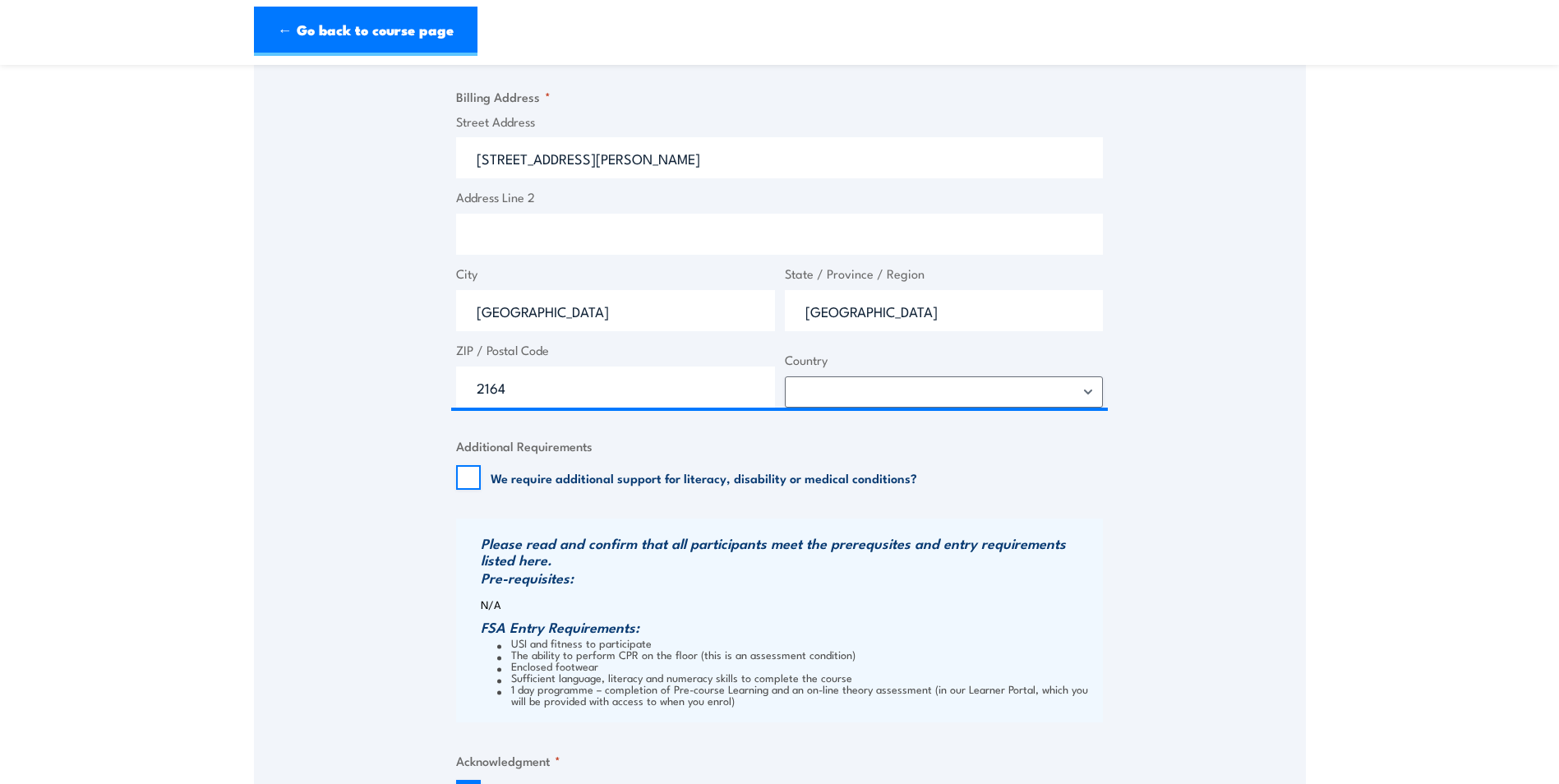
scroll to position [1069, 0]
